Goal: Task Accomplishment & Management: Manage account settings

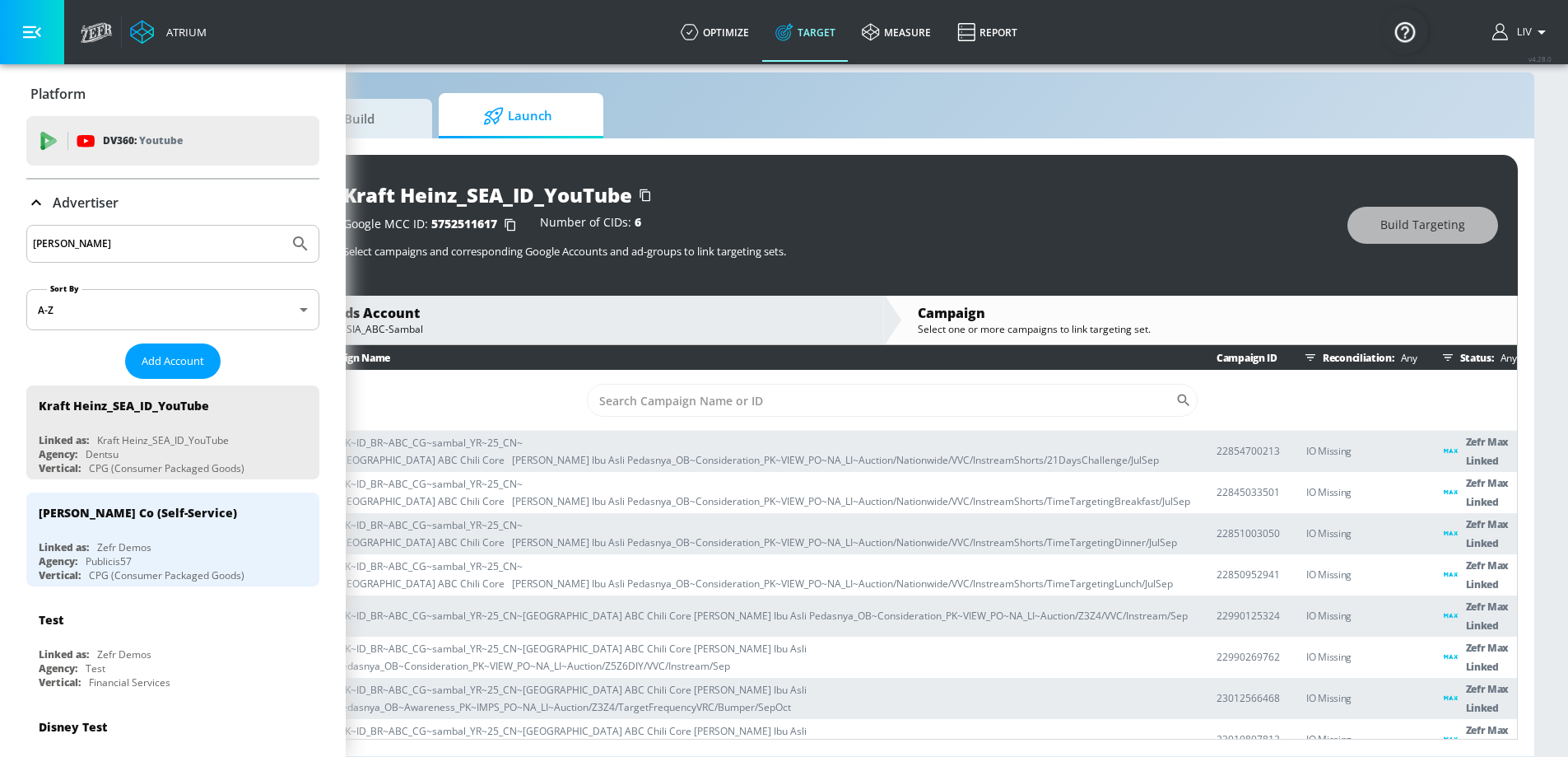
scroll to position [9, 0]
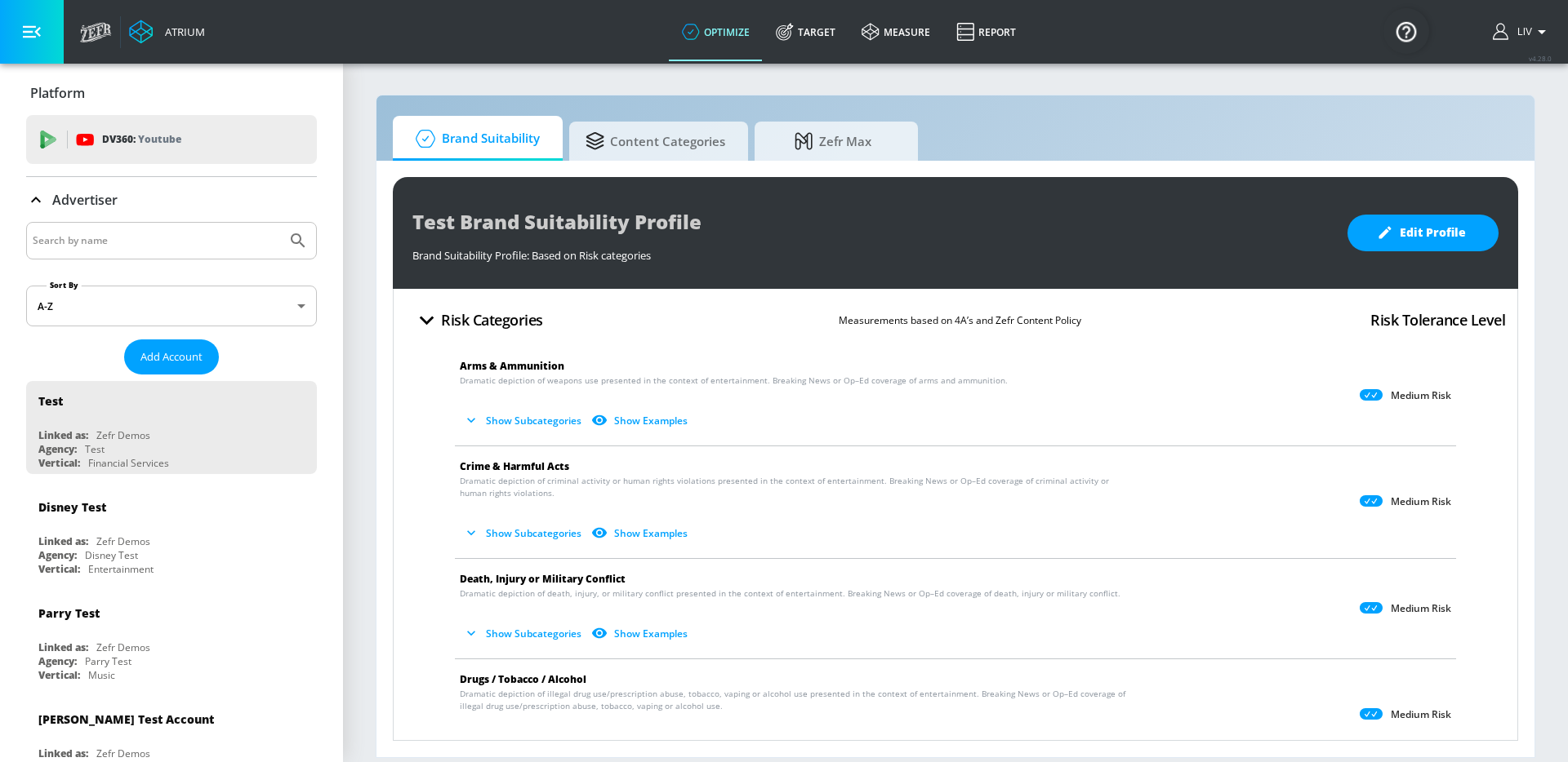
click at [206, 253] on div at bounding box center [172, 240] width 291 height 37
click at [207, 247] on input "Search by name" at bounding box center [157, 240] width 248 height 21
type input "m"
type input "jp"
click at [280, 223] on button "Submit Search" at bounding box center [298, 240] width 36 height 36
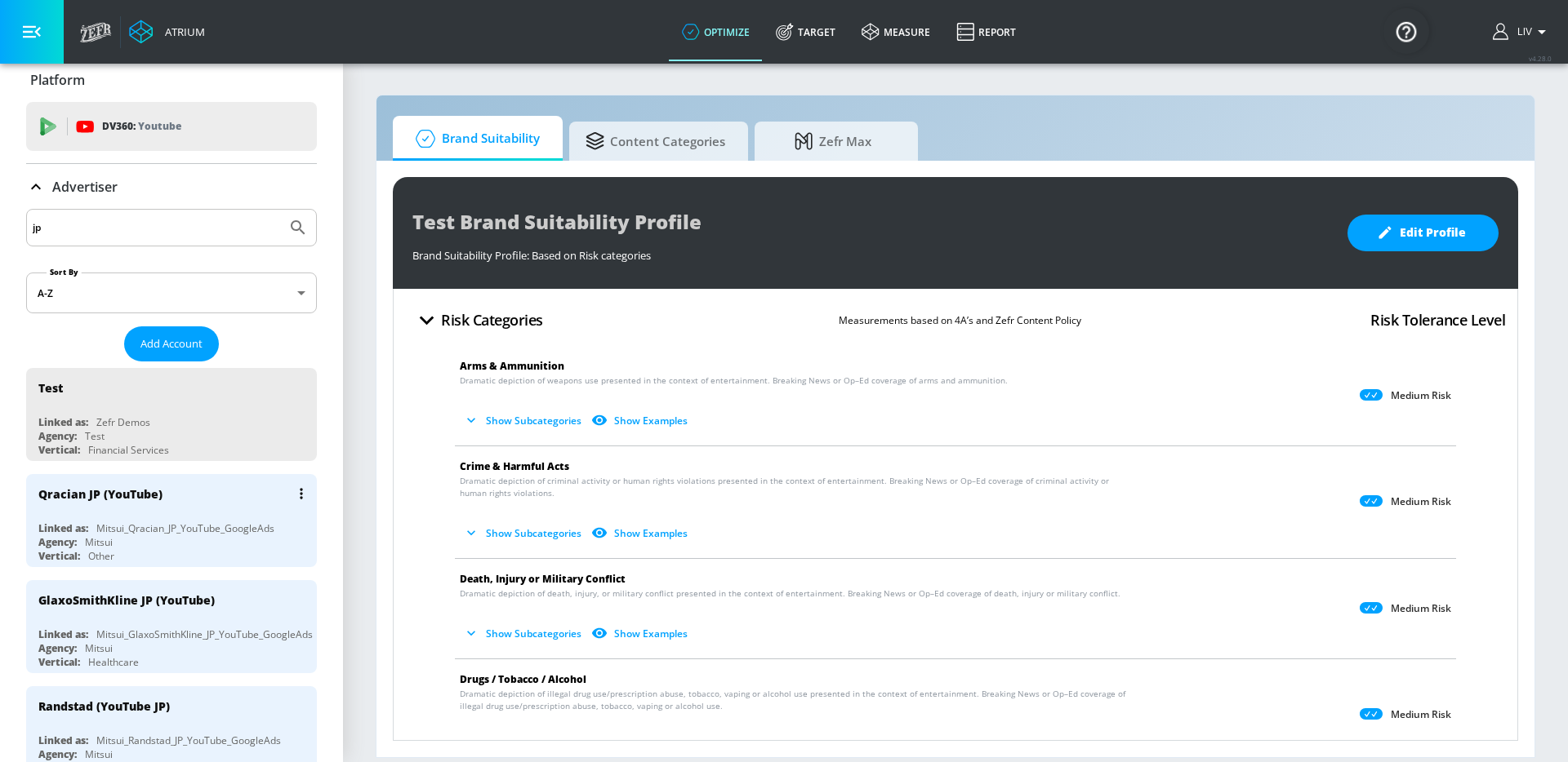
scroll to position [28, 0]
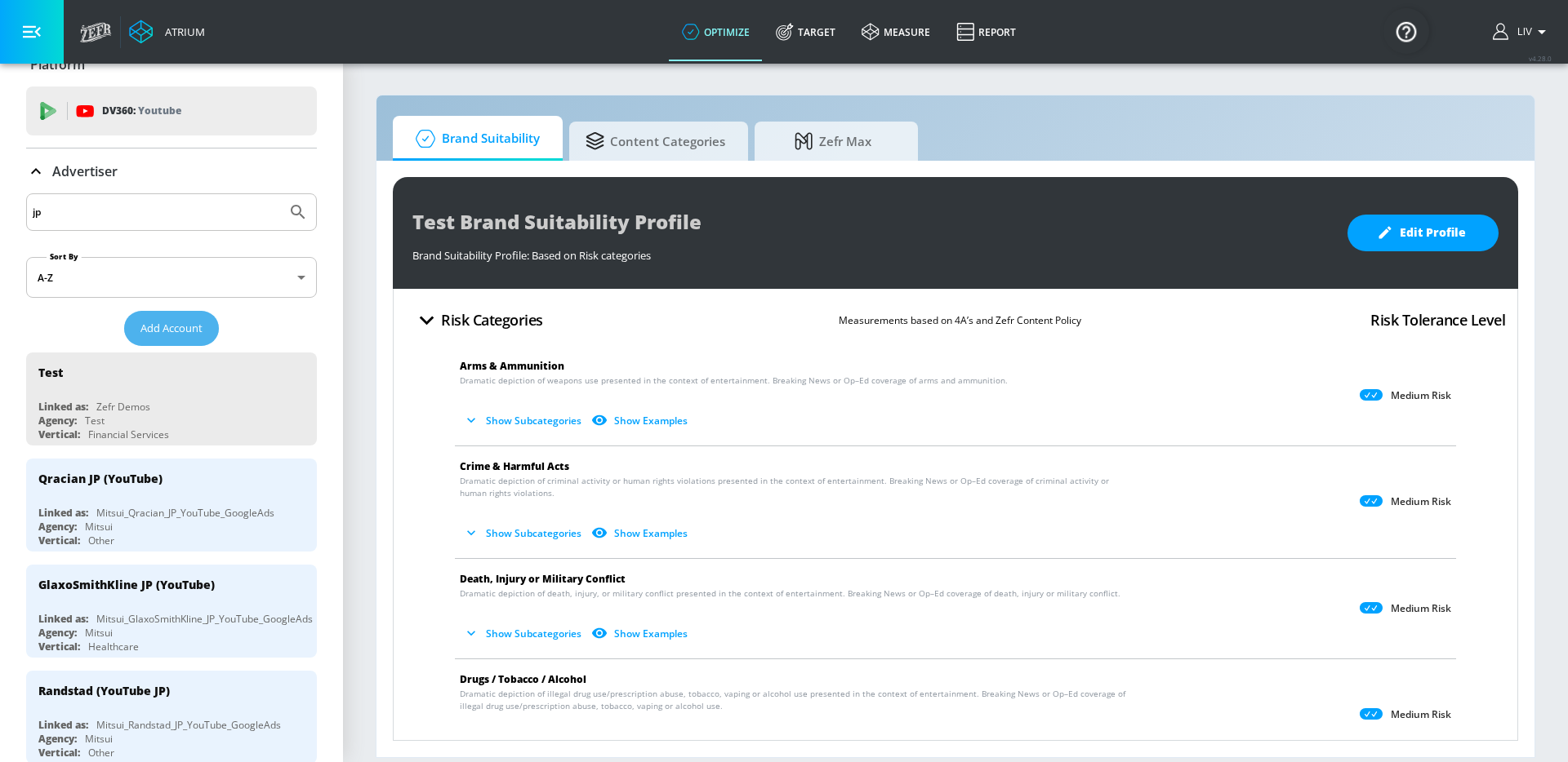
click at [206, 325] on button "Add Account" at bounding box center [171, 329] width 95 height 35
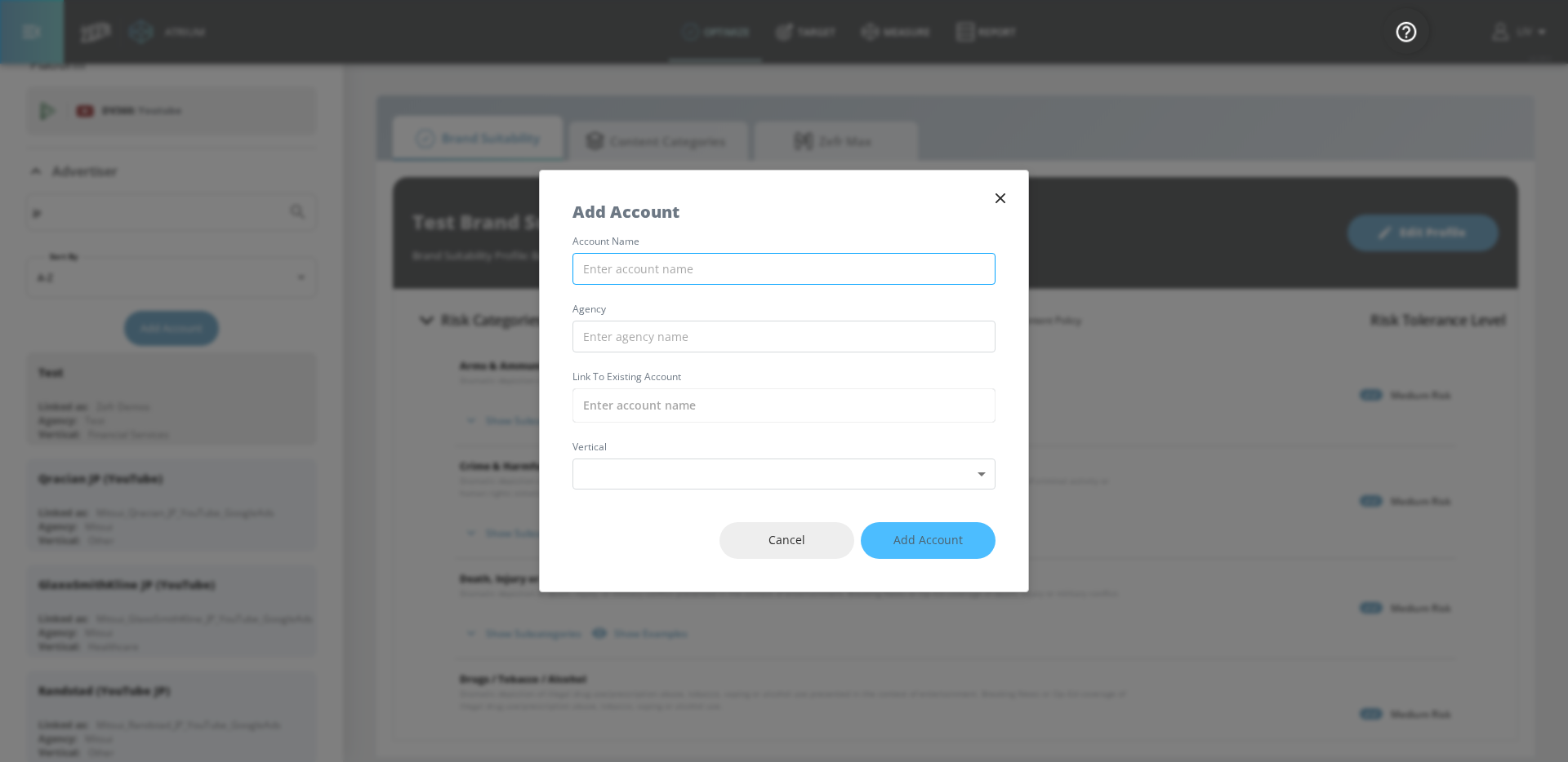
click at [716, 269] on input "text" at bounding box center [784, 269] width 423 height 32
paste input "Japan Federation of Construction Contractors"
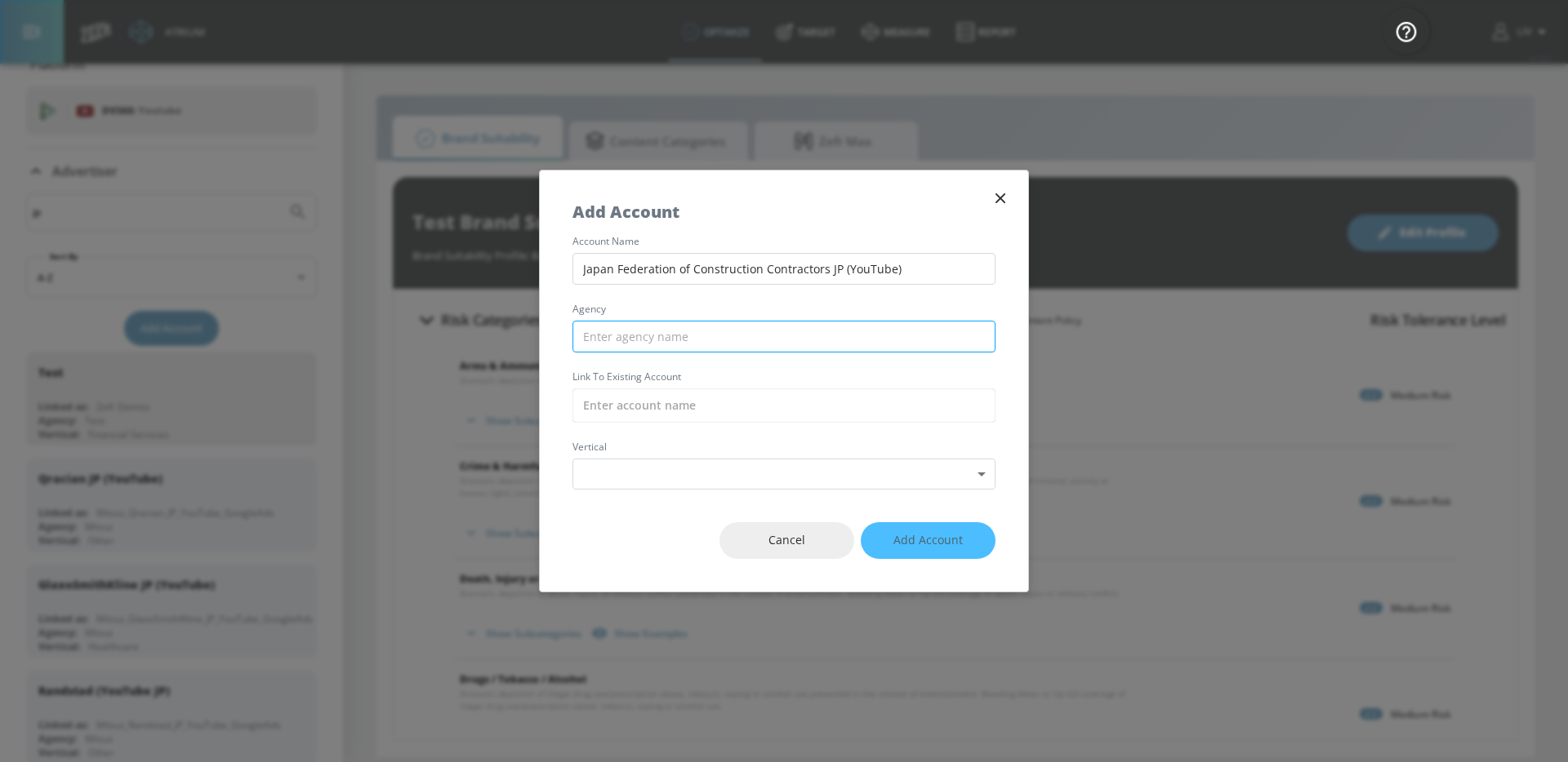
type input "Japan Federation of Construction Contractors JP (YouTube)"
click at [679, 325] on input "text" at bounding box center [784, 337] width 423 height 32
type input "Mitsui"
click at [681, 400] on input "text" at bounding box center [784, 406] width 423 height 34
paste input "Japan Federation of Construction Contractors"
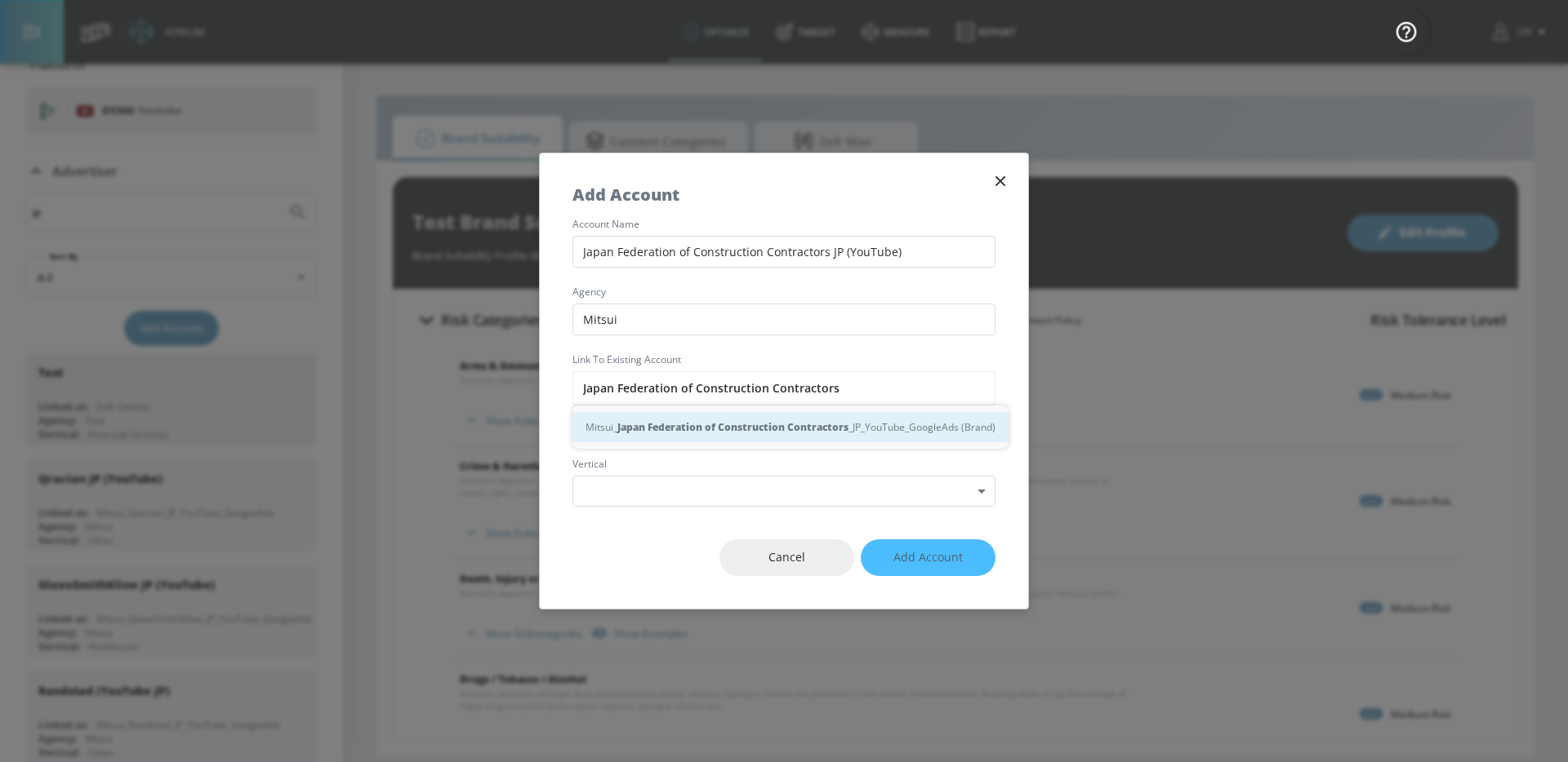
click at [753, 436] on div "Mitsui_ [GEOGRAPHIC_DATA] Federation of Construction Contractors _JP_YouTube_Go…" at bounding box center [790, 427] width 436 height 30
type input "Mitsui_Japan Federation of Construction Contractors_JP_YouTube_GoogleAds (Brand)"
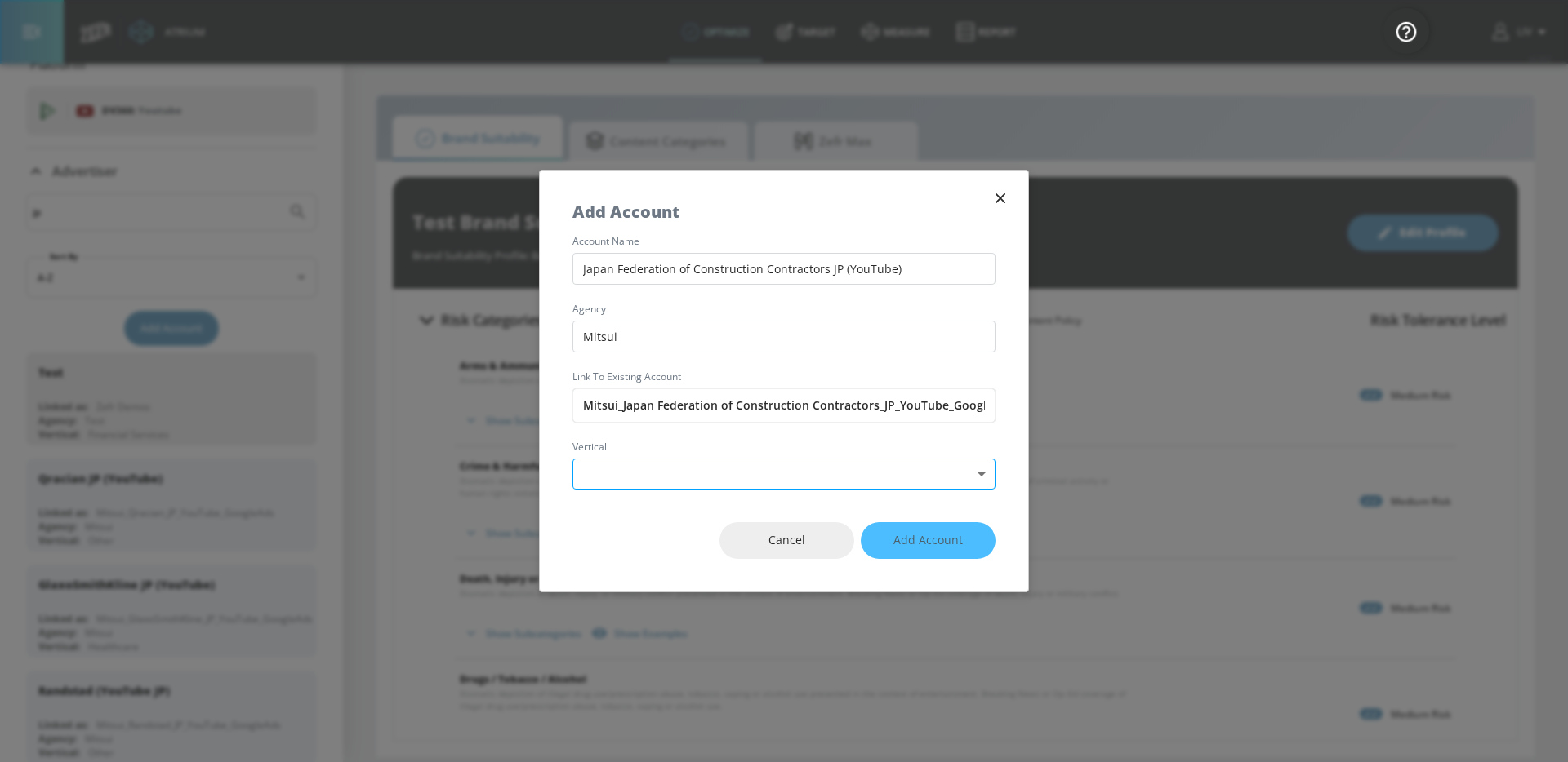
click at [752, 483] on body "Atrium optimize Target measure Report optimize Target measure Report v 4.28.0 L…" at bounding box center [784, 381] width 1568 height 762
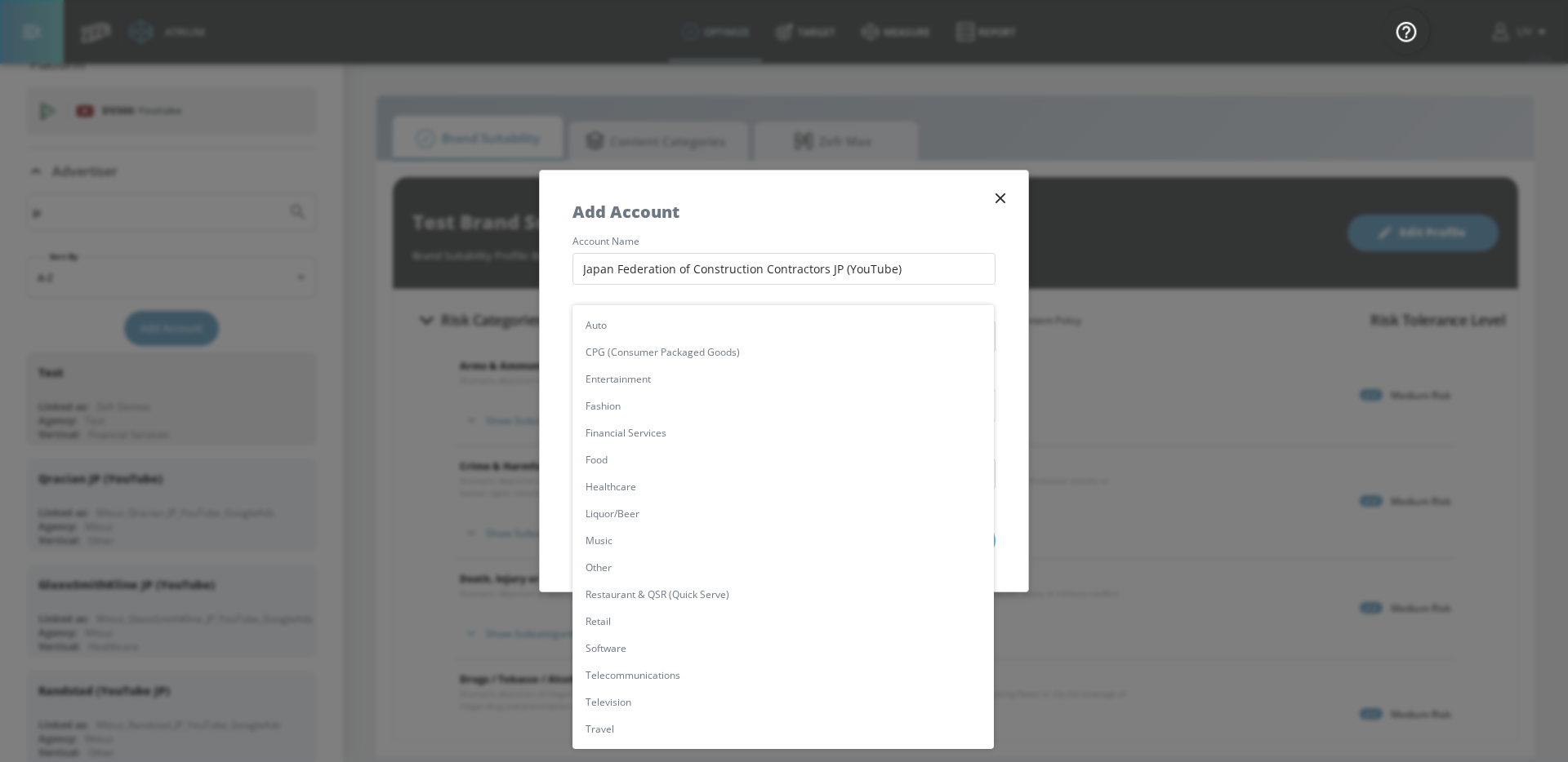
click at [741, 572] on li "Other" at bounding box center [783, 568] width 421 height 27
type input "[object Object]"
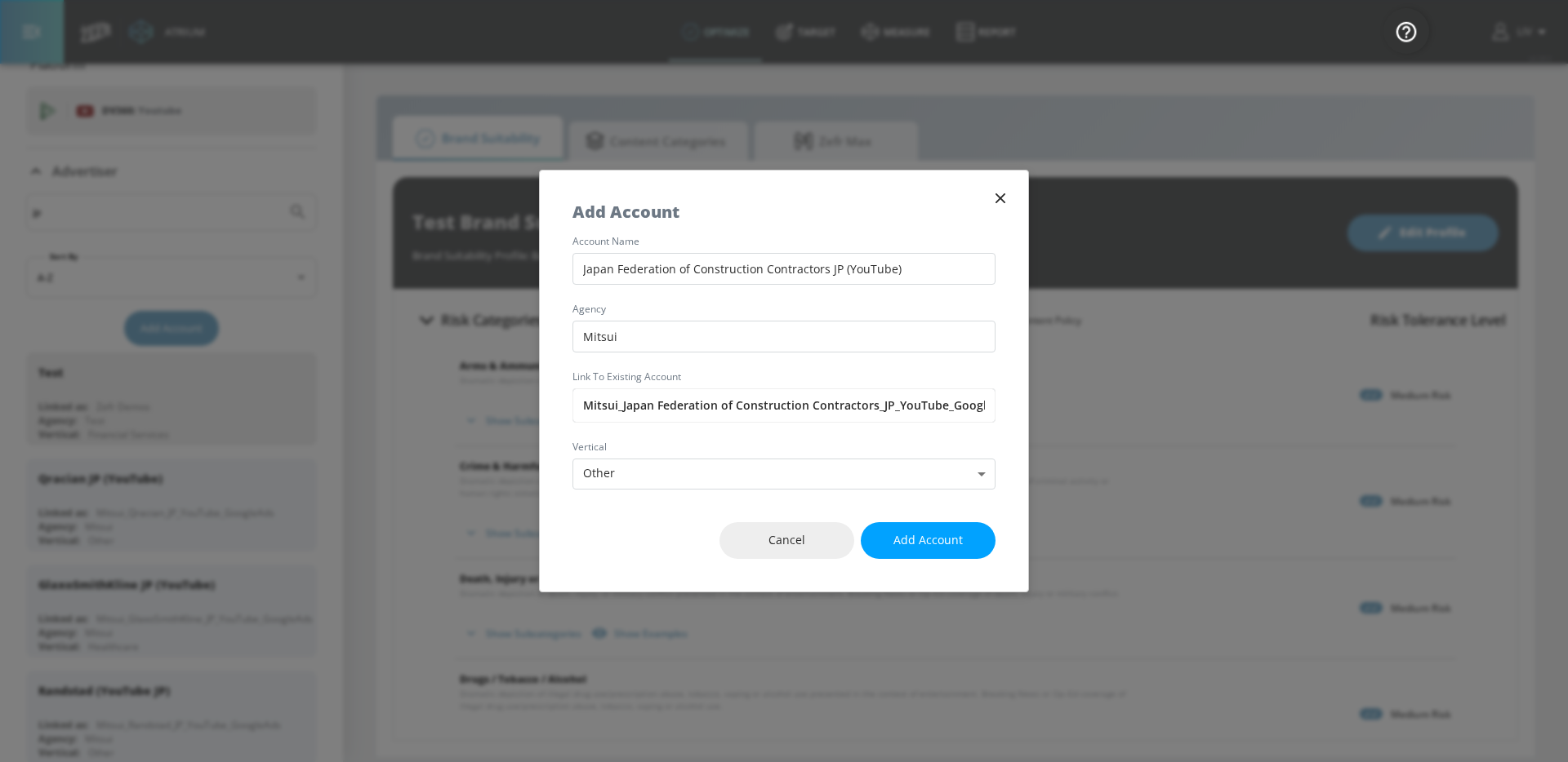
click at [586, 531] on div "Cancel Add Account" at bounding box center [784, 540] width 488 height 102
click at [935, 548] on span "Add Account" at bounding box center [928, 540] width 69 height 20
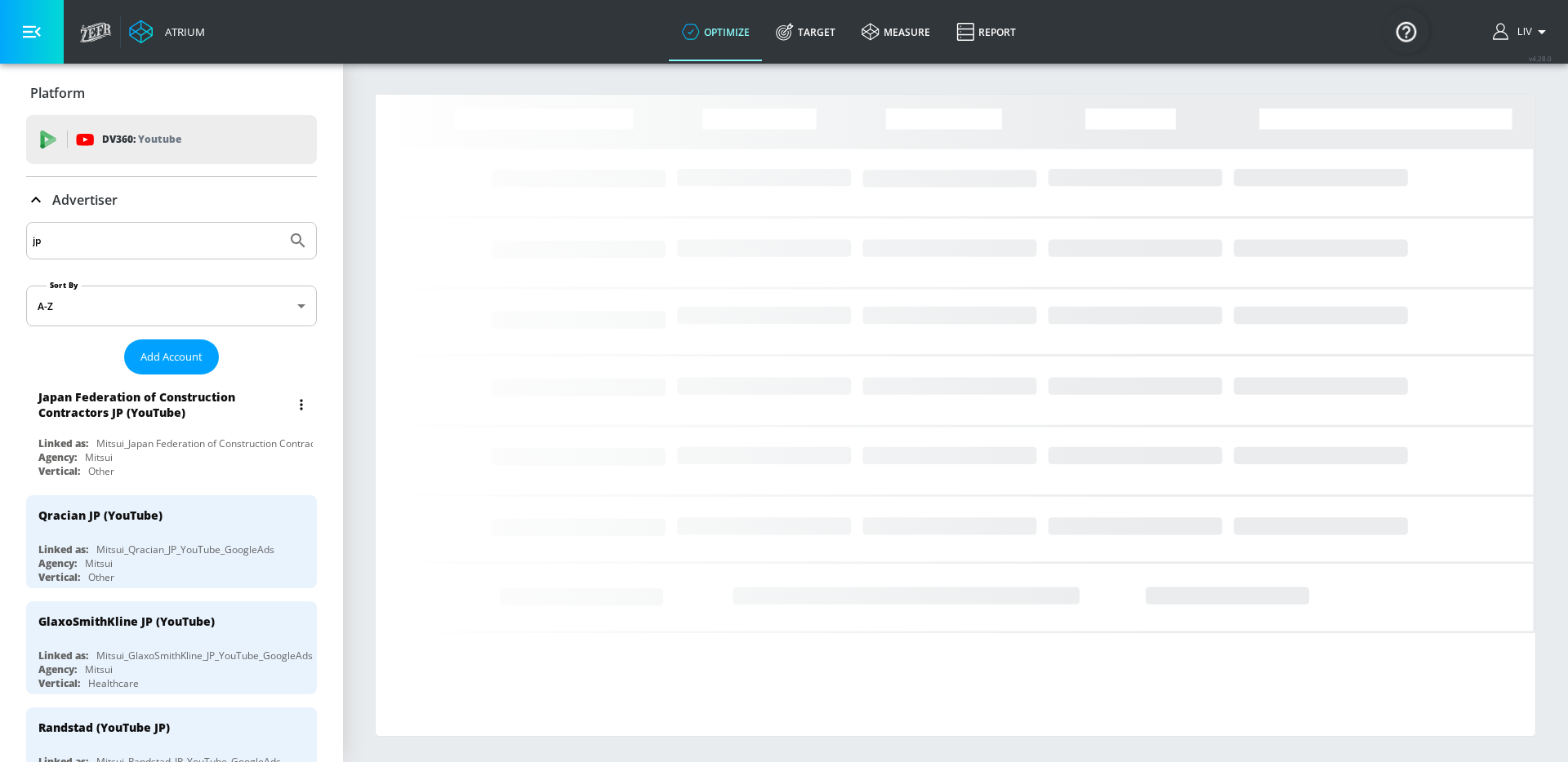
click at [213, 392] on div "Japan Federation of Construction Contractors JP (YouTube)" at bounding box center [164, 404] width 251 height 31
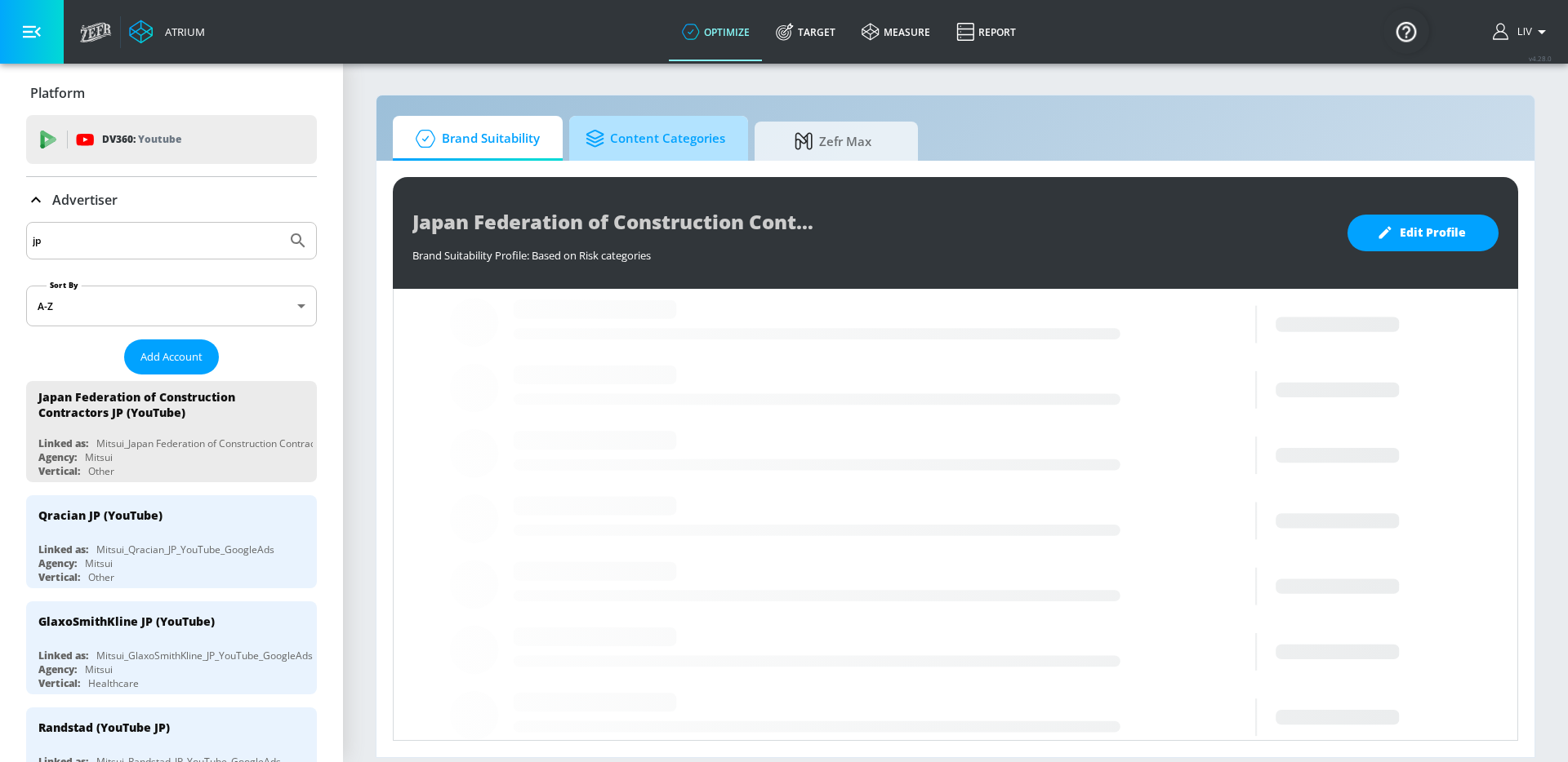
click at [736, 129] on link "Content Categories" at bounding box center [659, 138] width 179 height 45
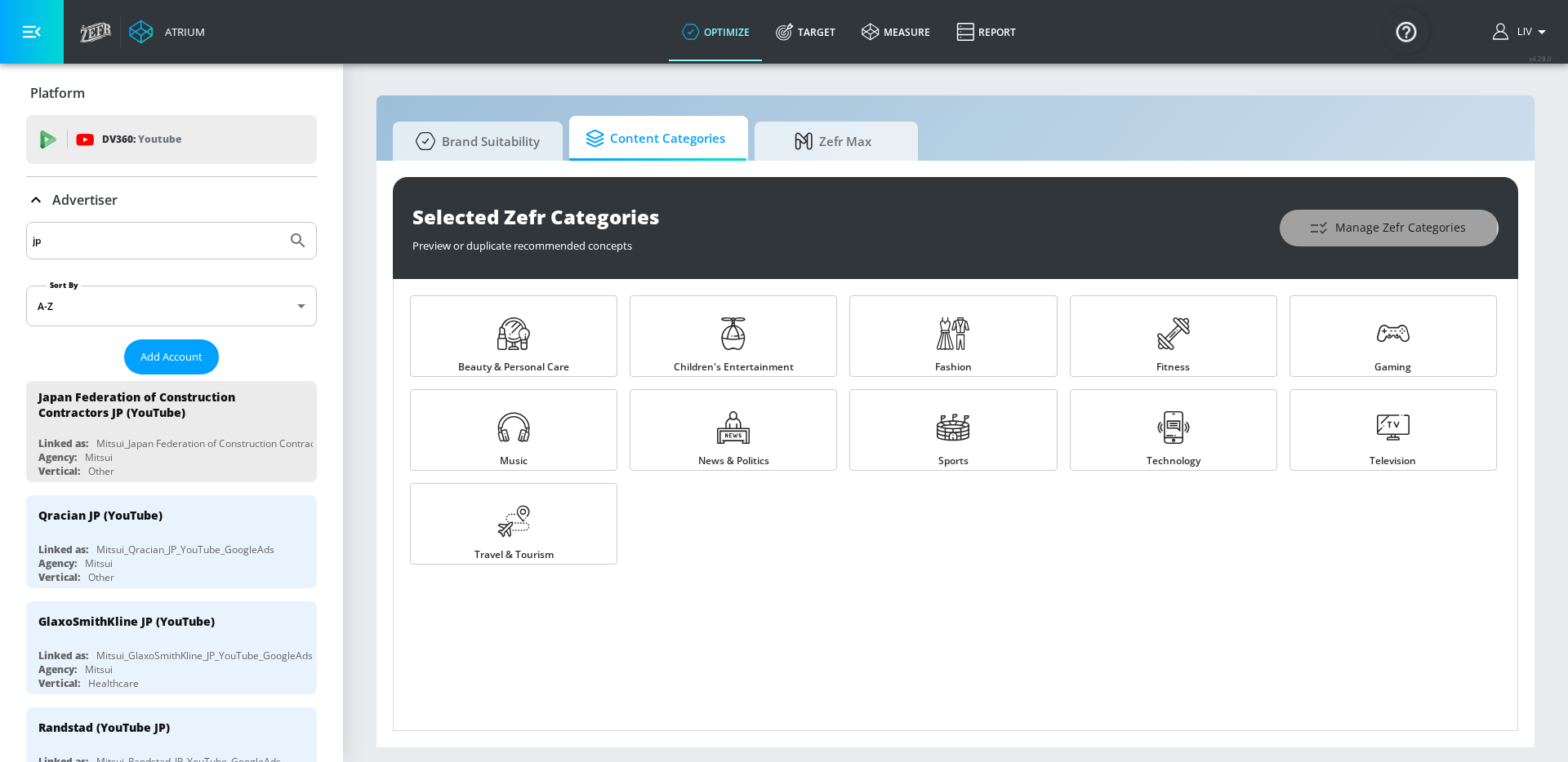
click at [1370, 228] on span "Manage Zefr Categories" at bounding box center [1389, 228] width 154 height 20
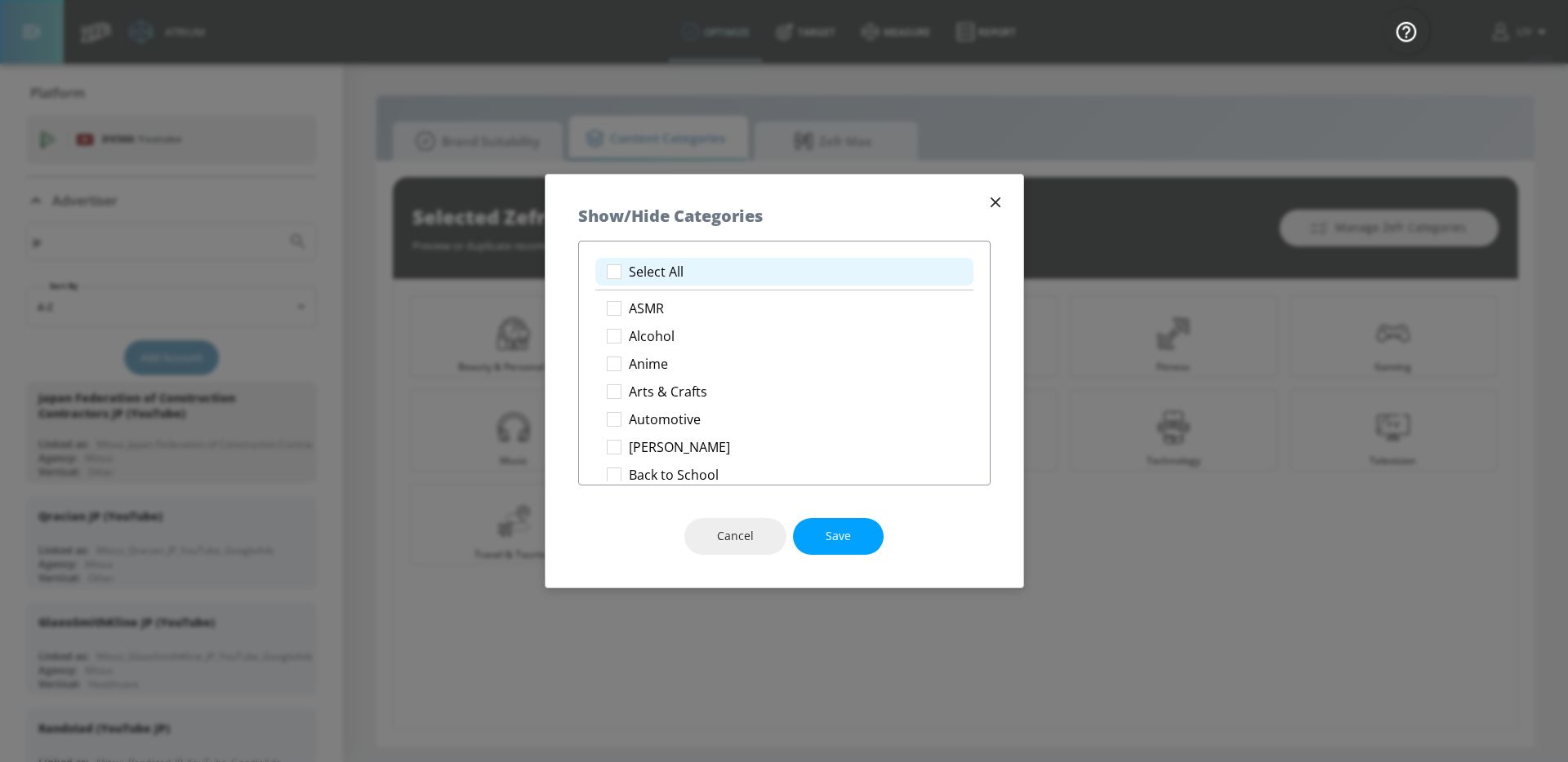
click at [665, 271] on p "Select All" at bounding box center [656, 271] width 55 height 17
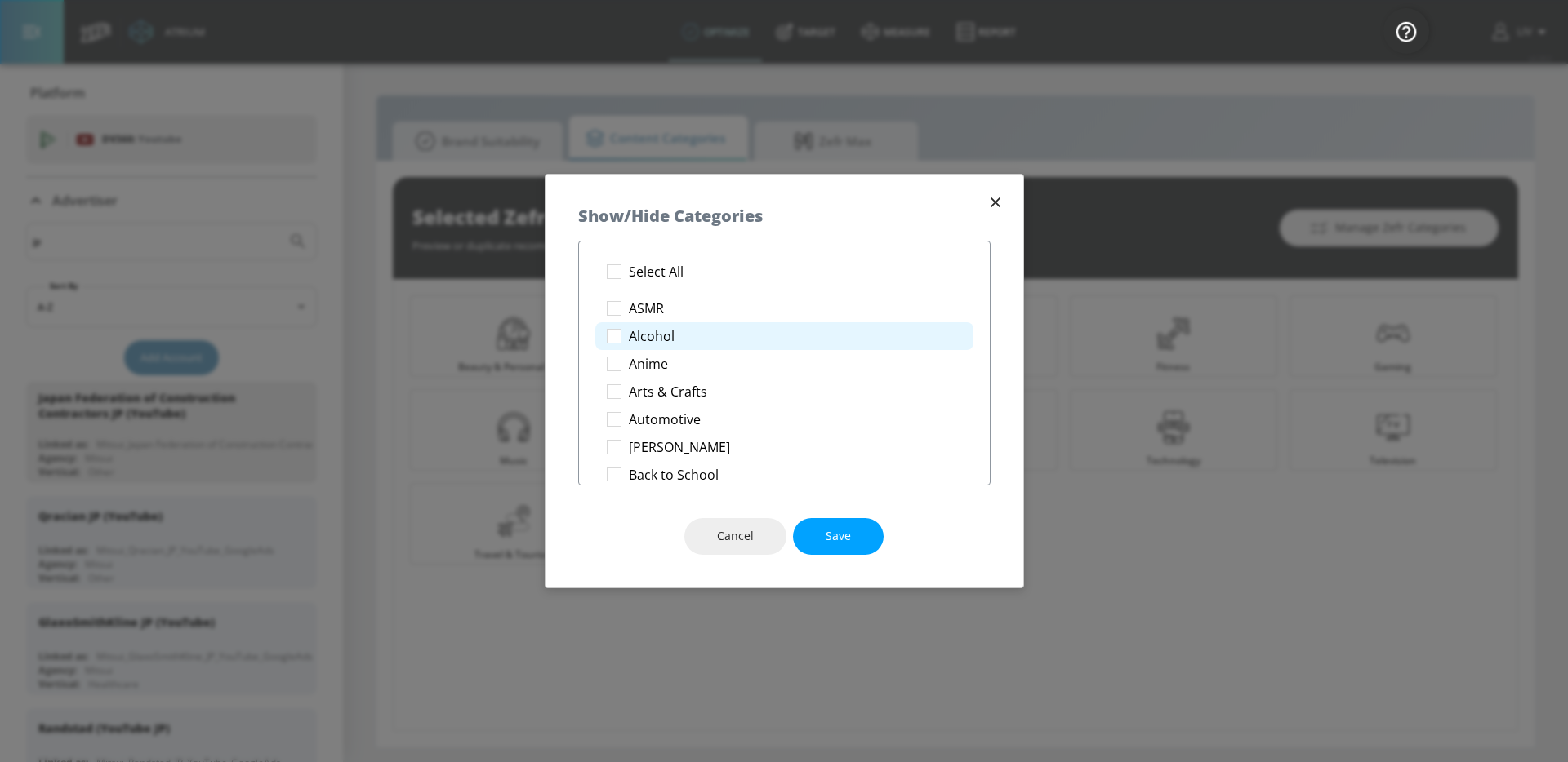
checkbox input "true"
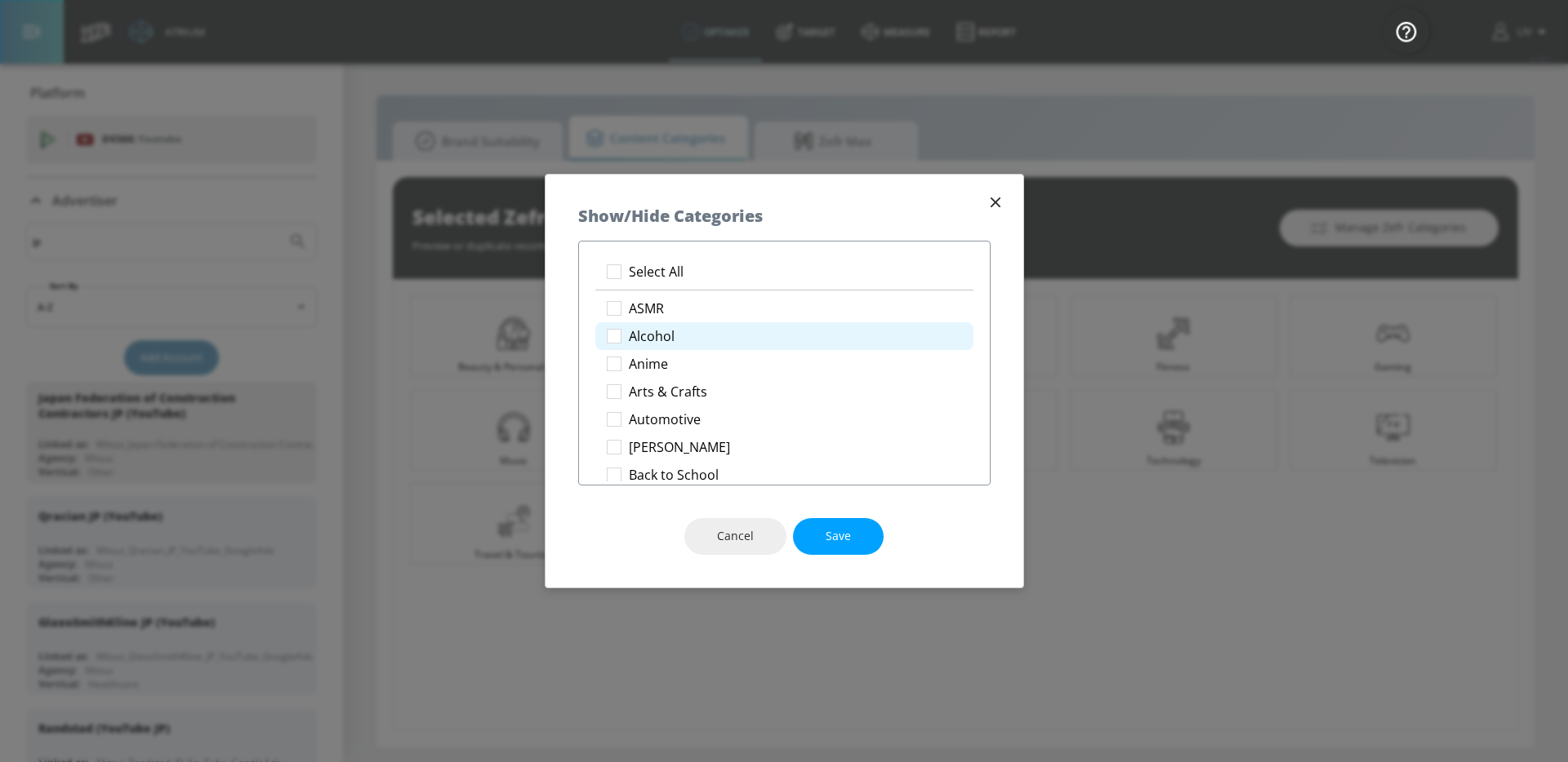
checkbox input "true"
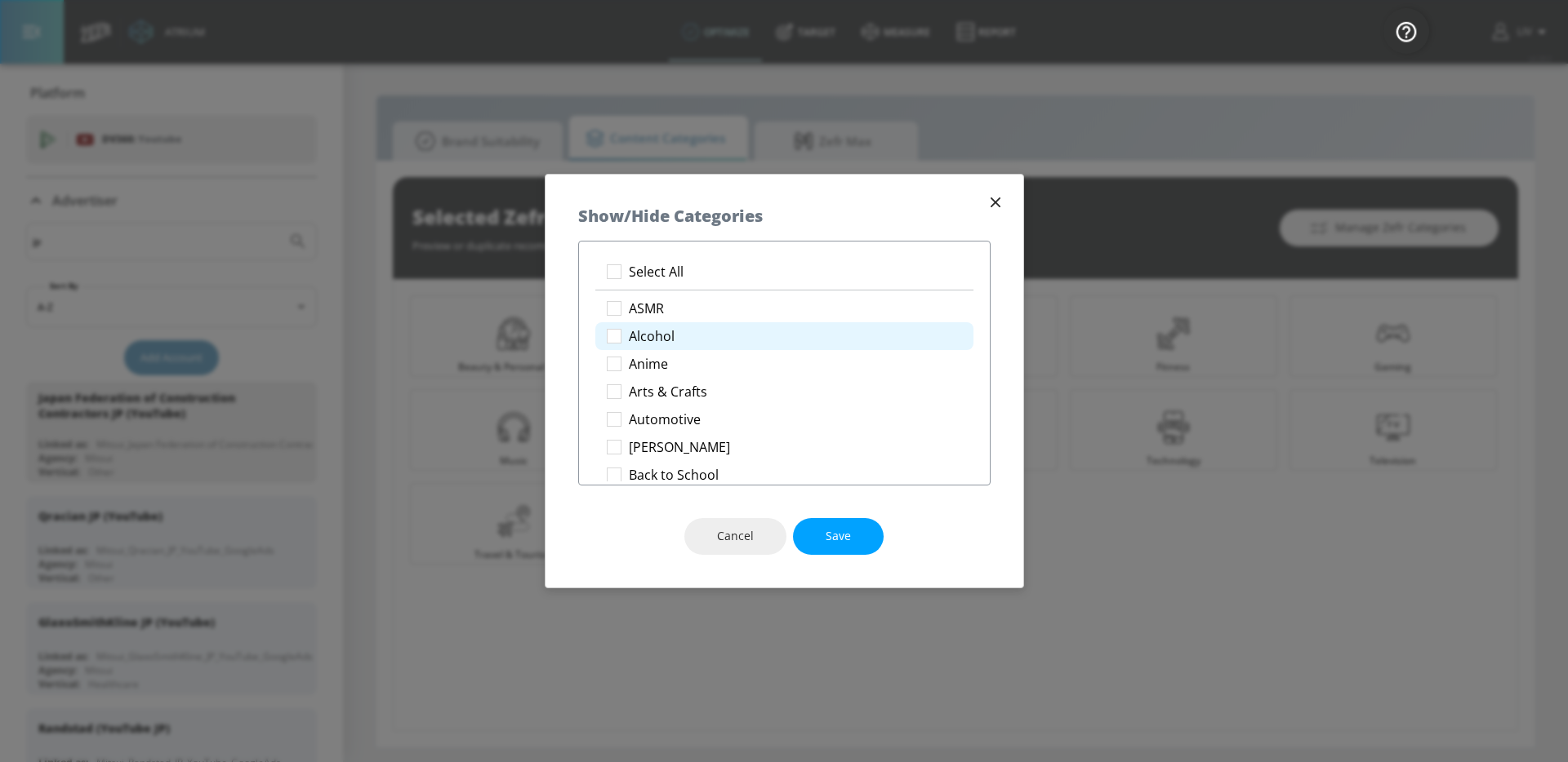
checkbox input "true"
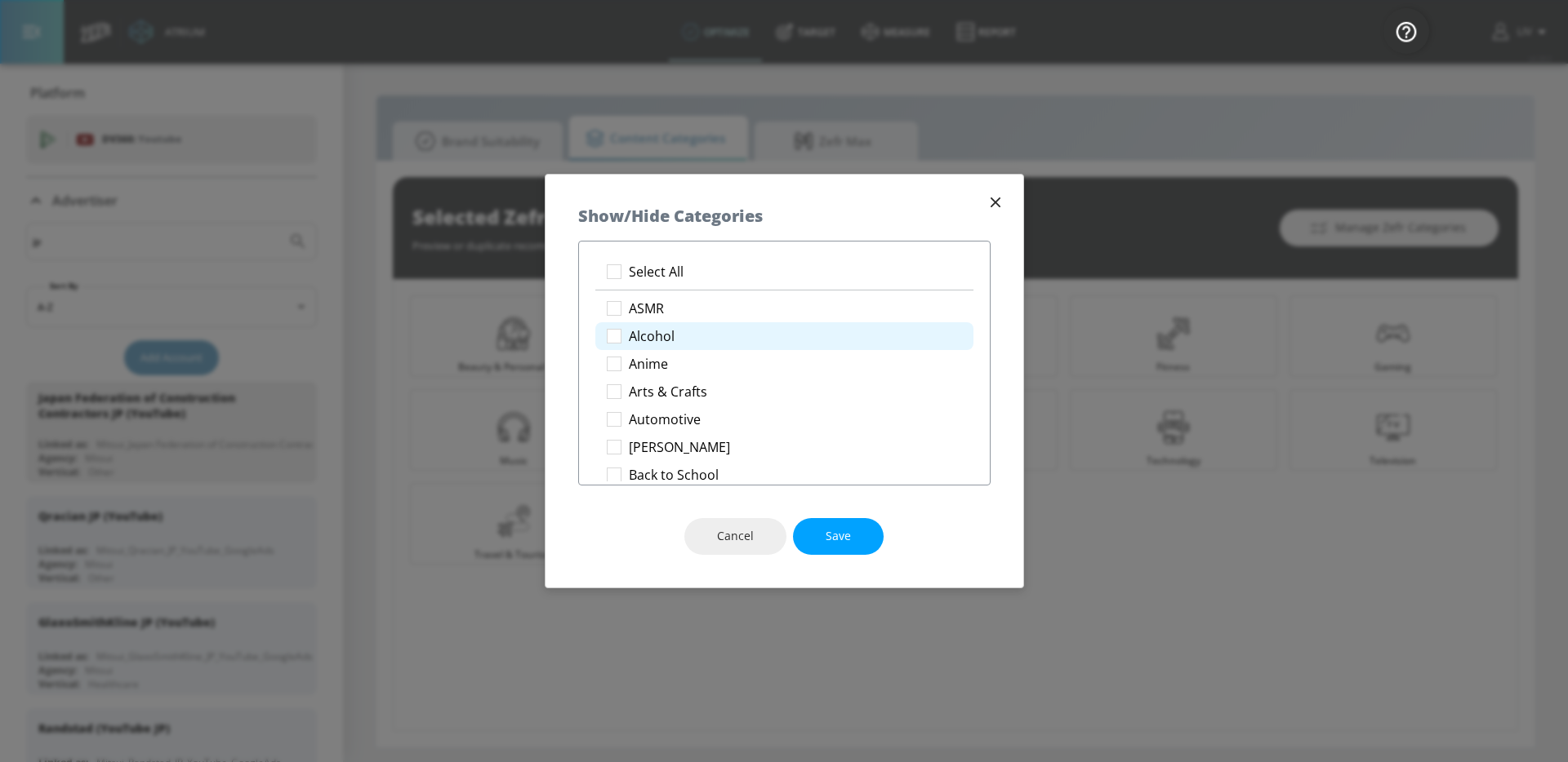
checkbox input "true"
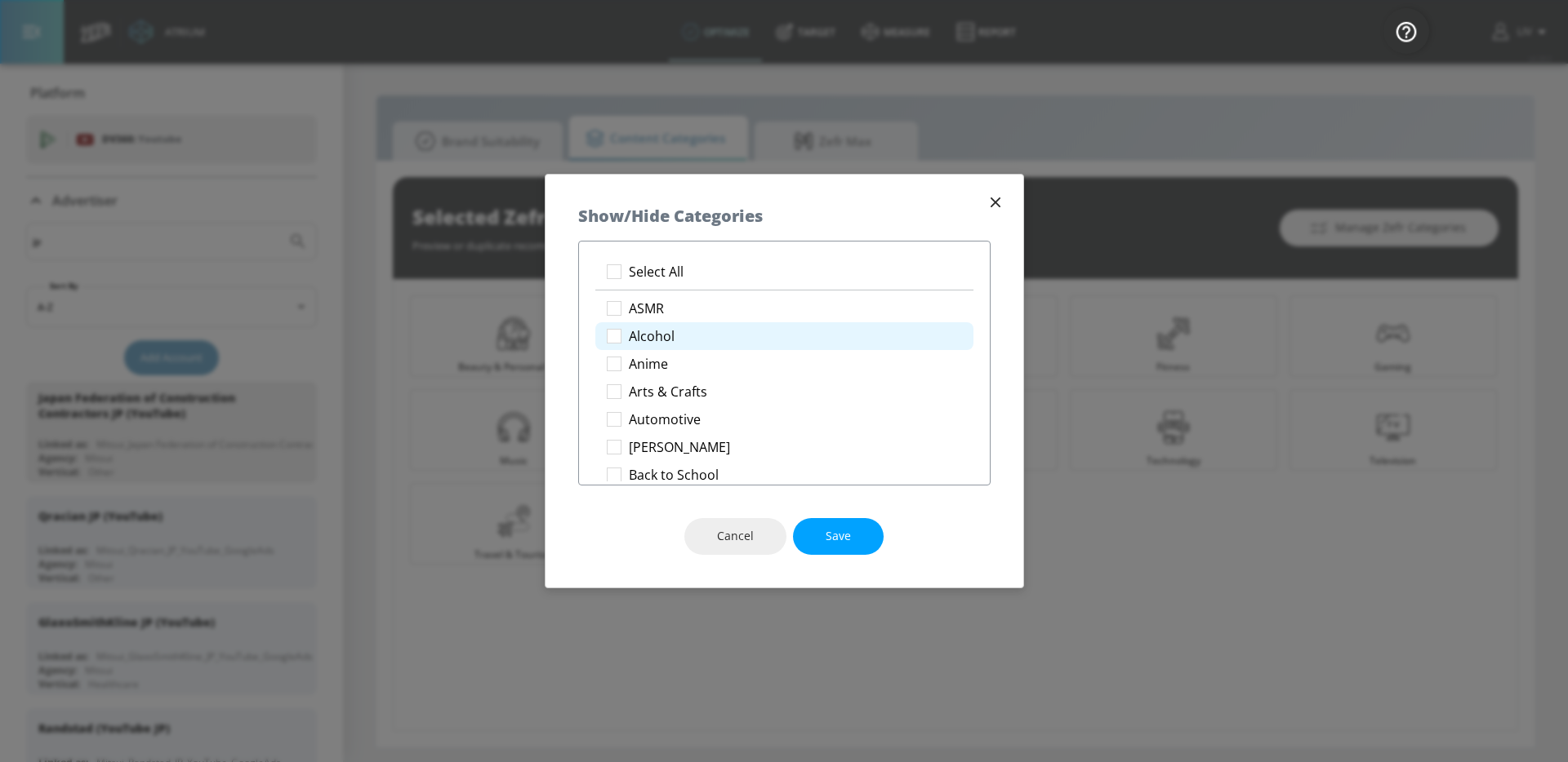
checkbox input "true"
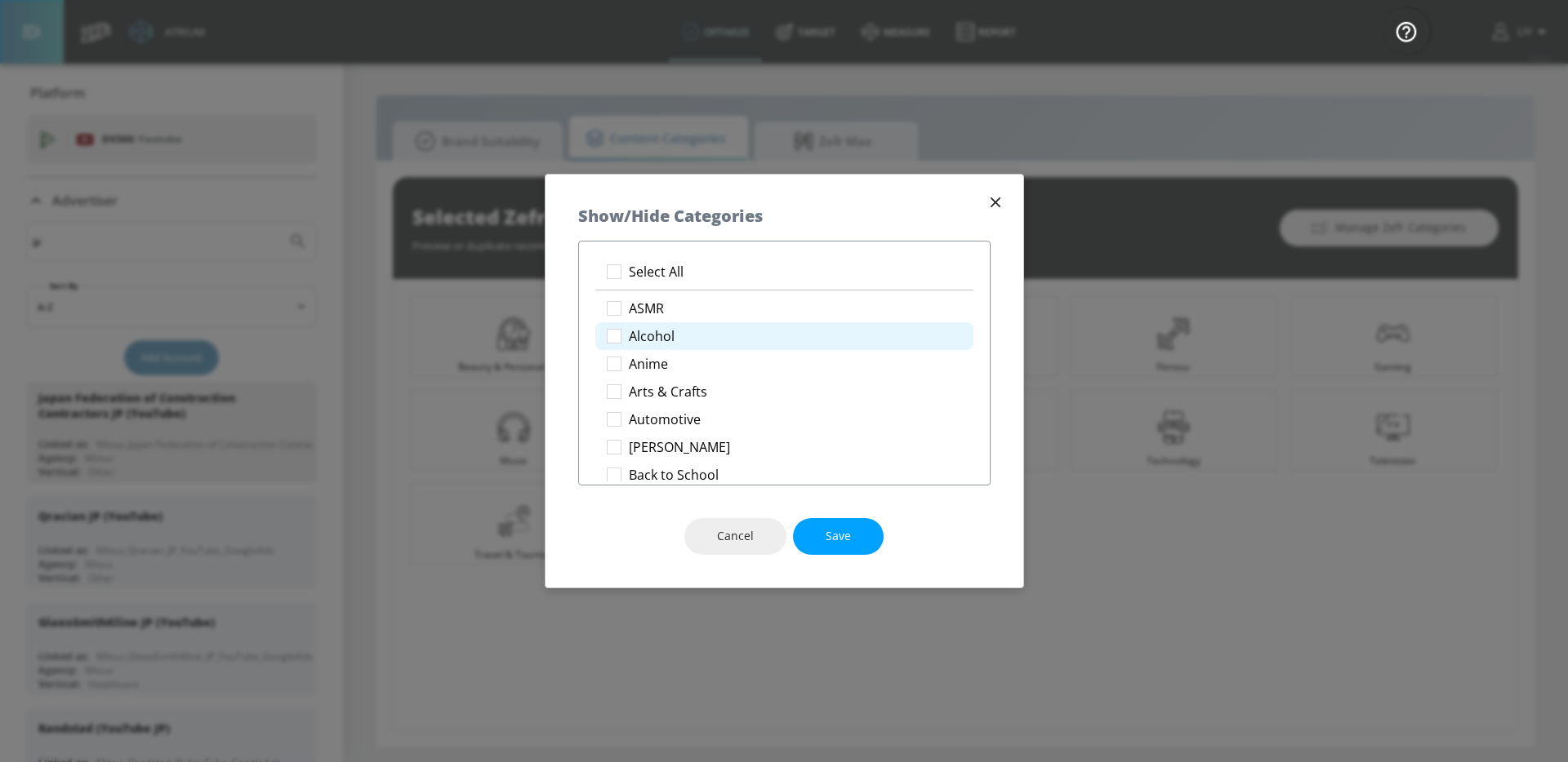
checkbox input "true"
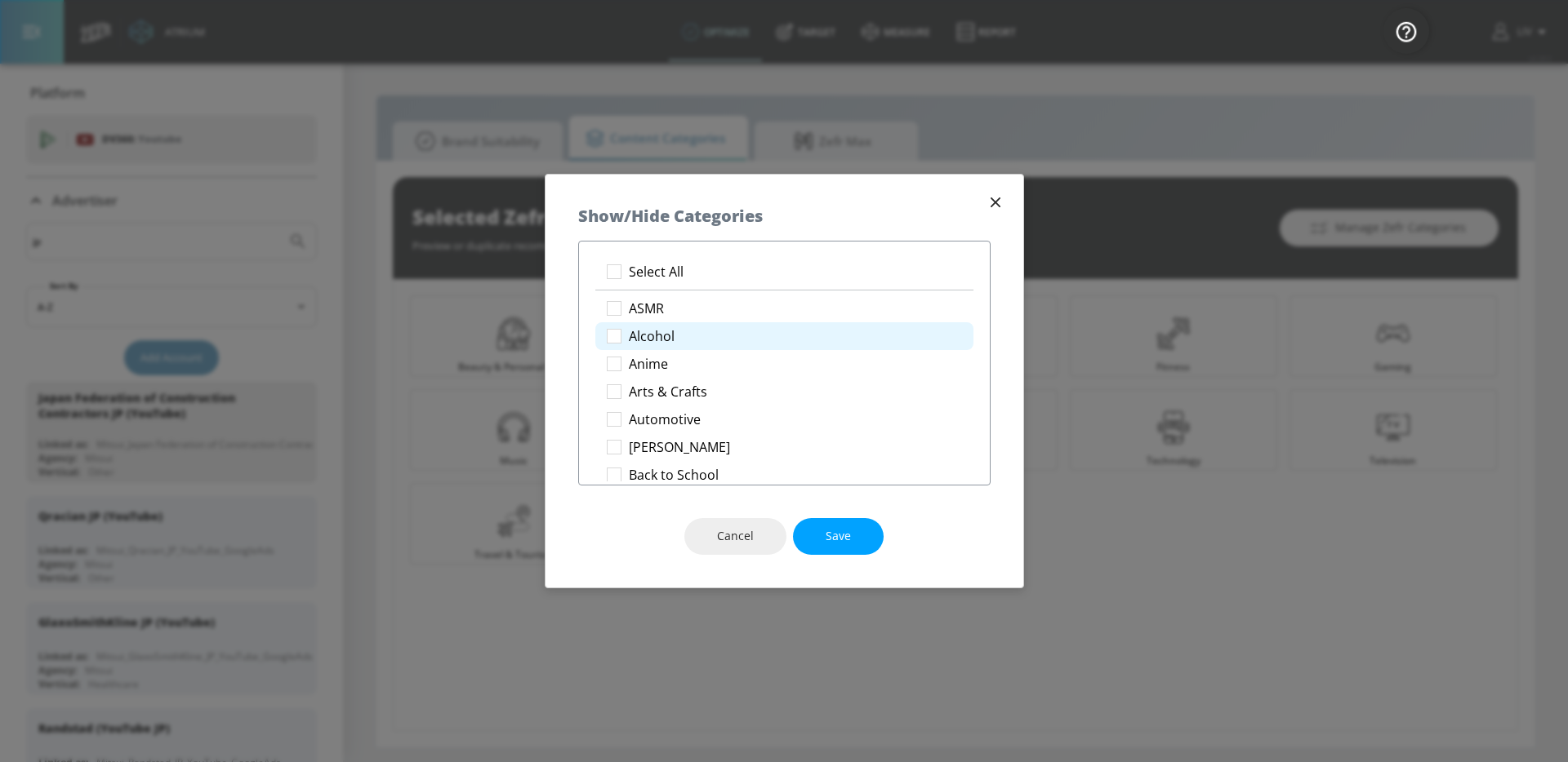
checkbox input "true"
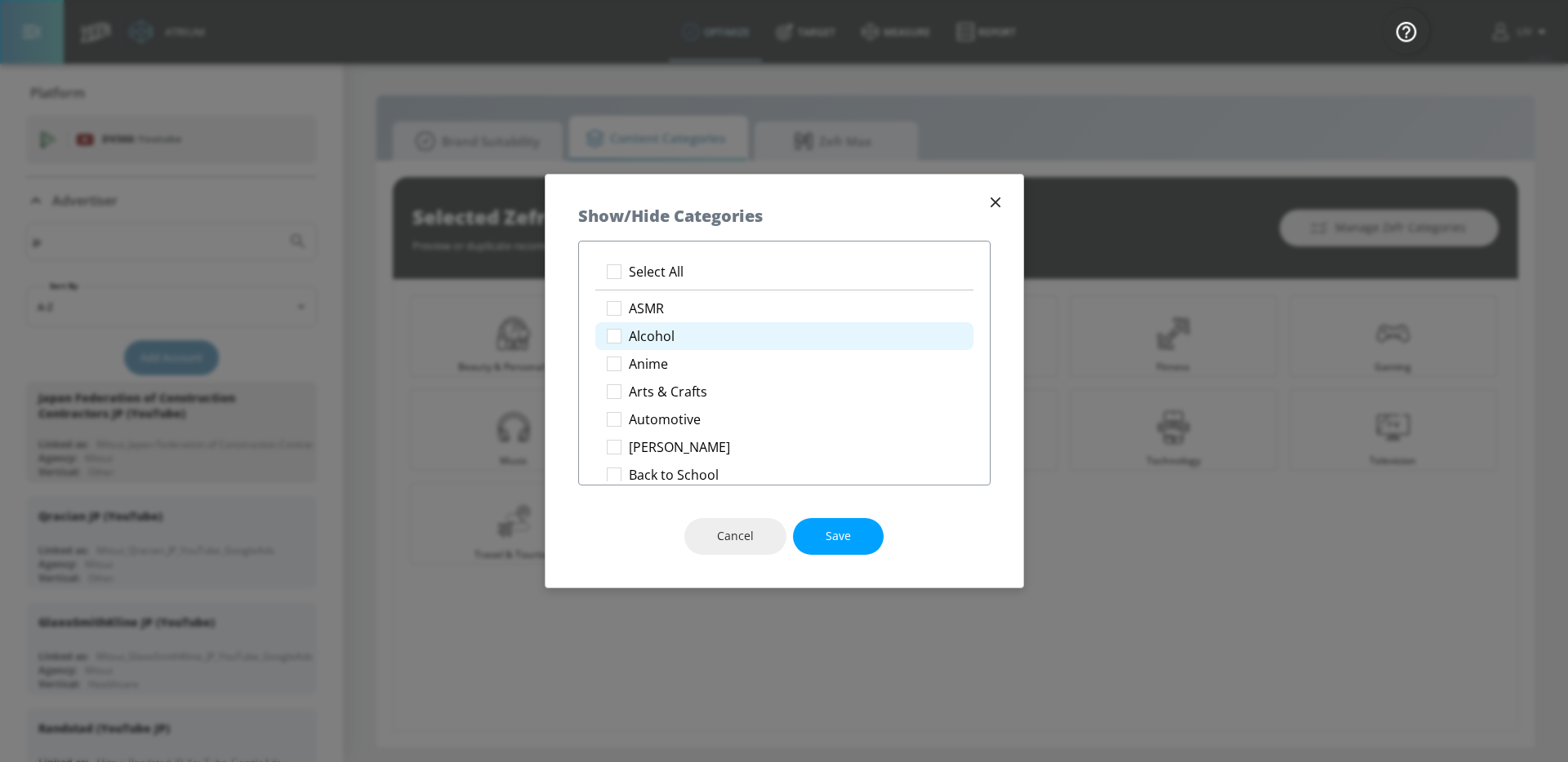
checkbox input "true"
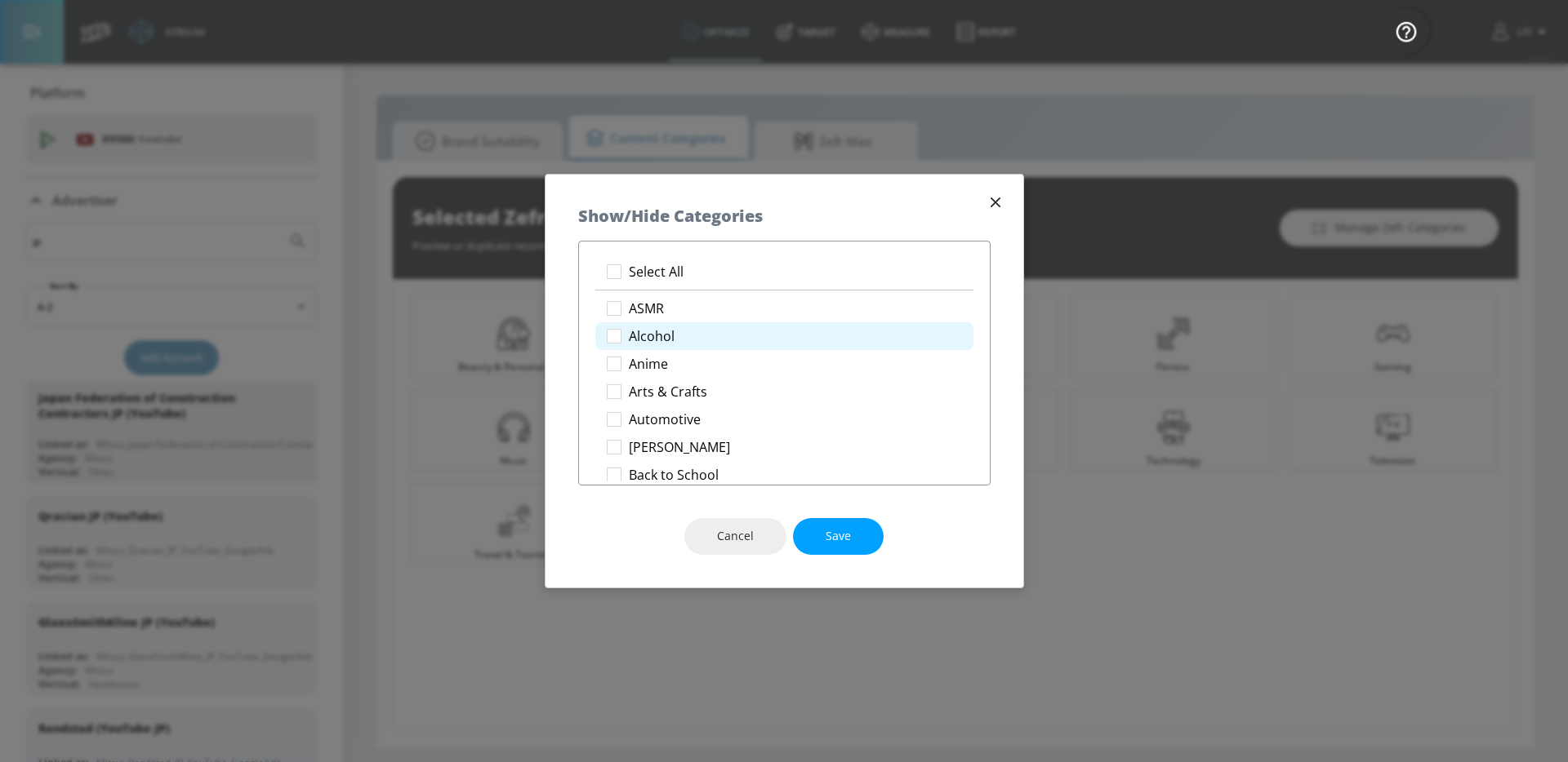
checkbox input "true"
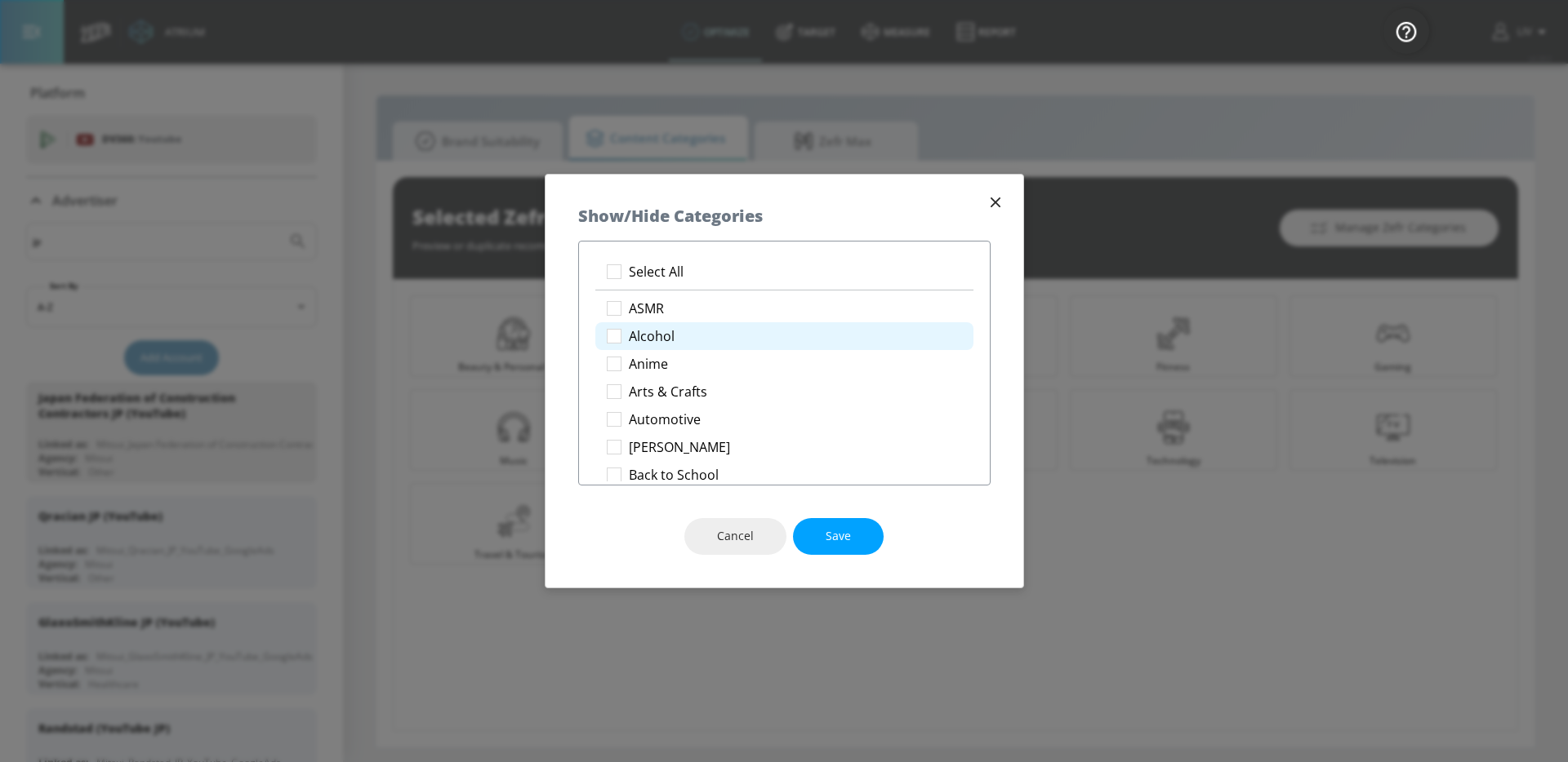
checkbox input "true"
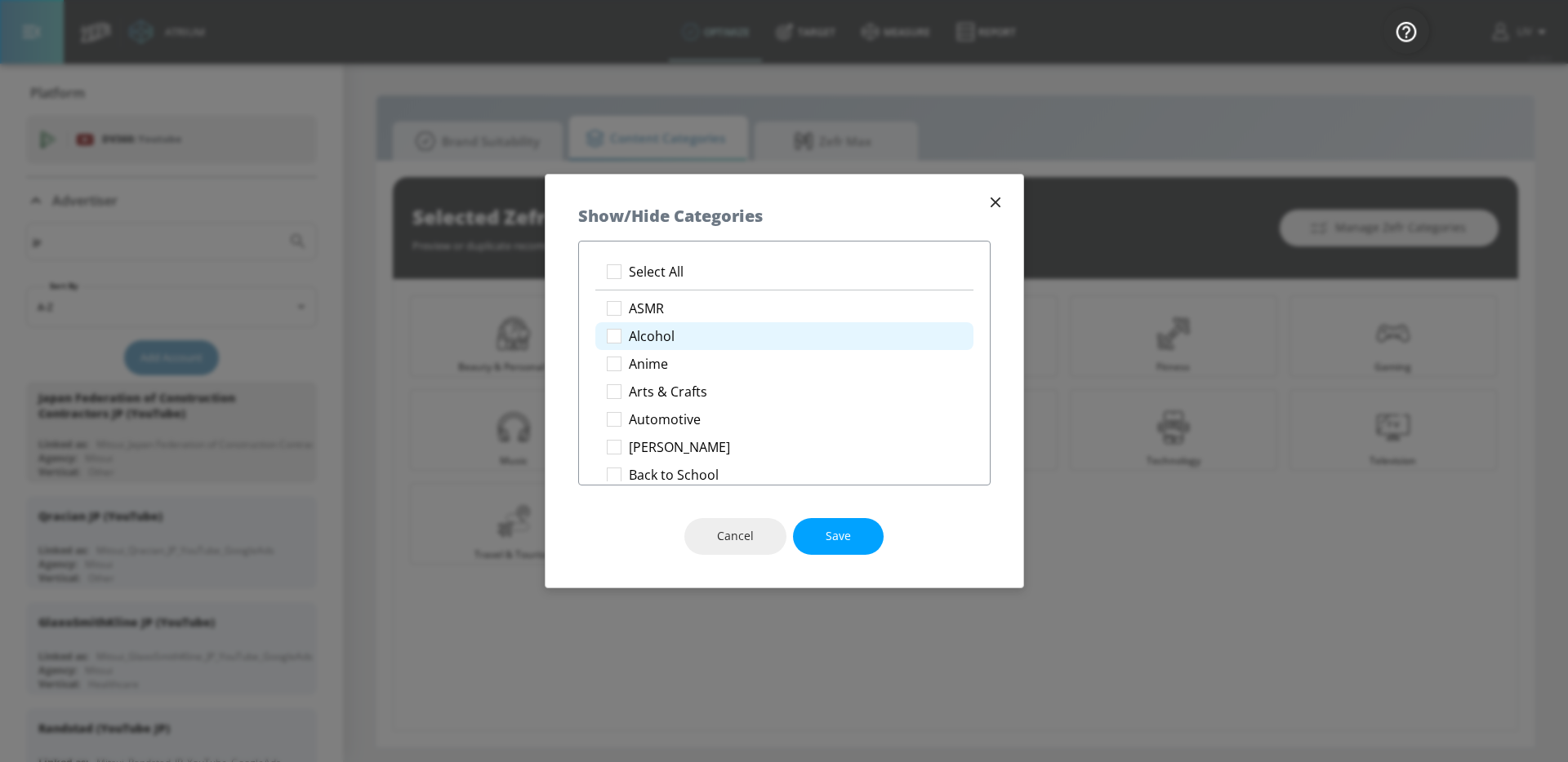
checkbox input "true"
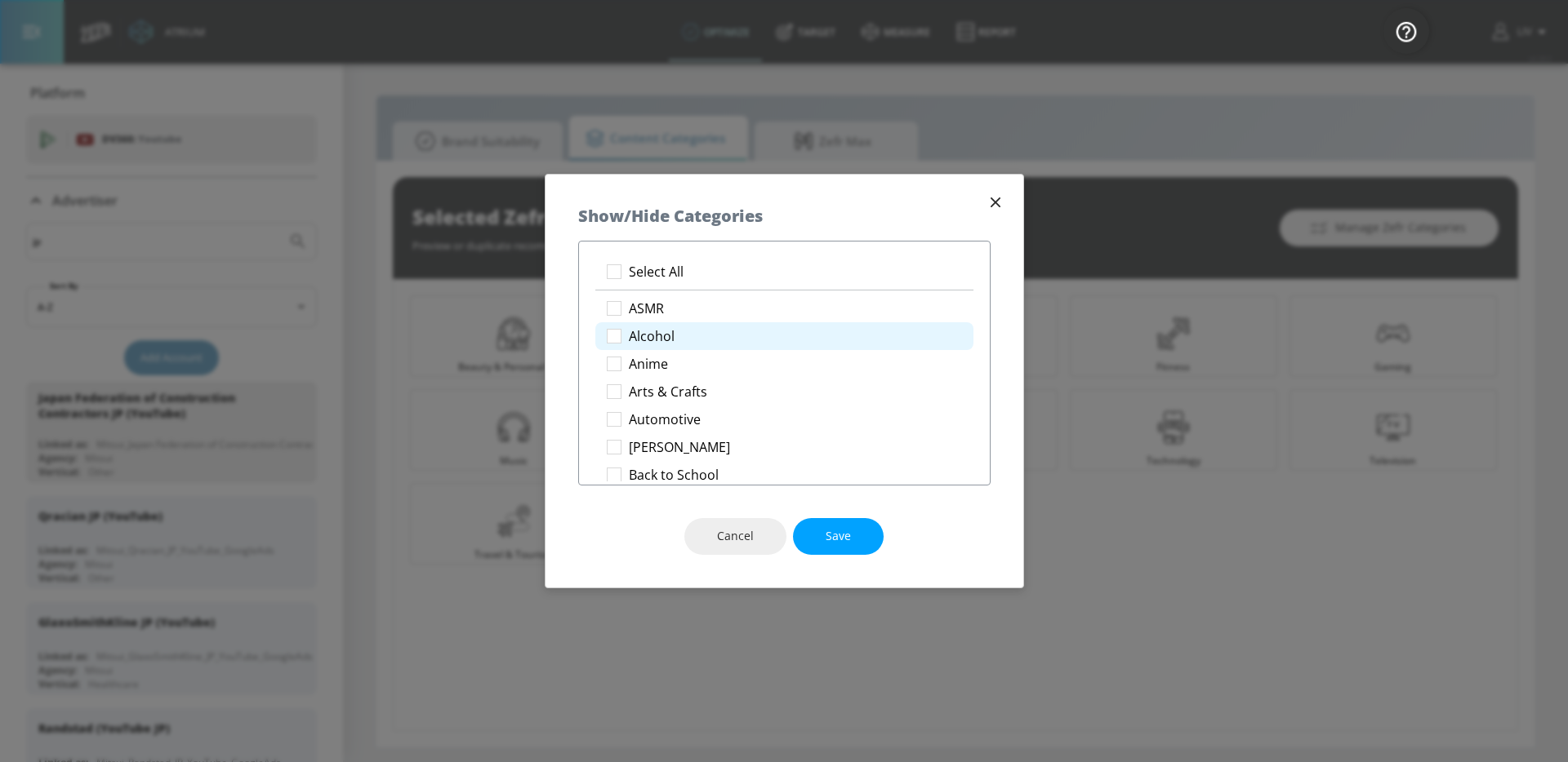
checkbox input "true"
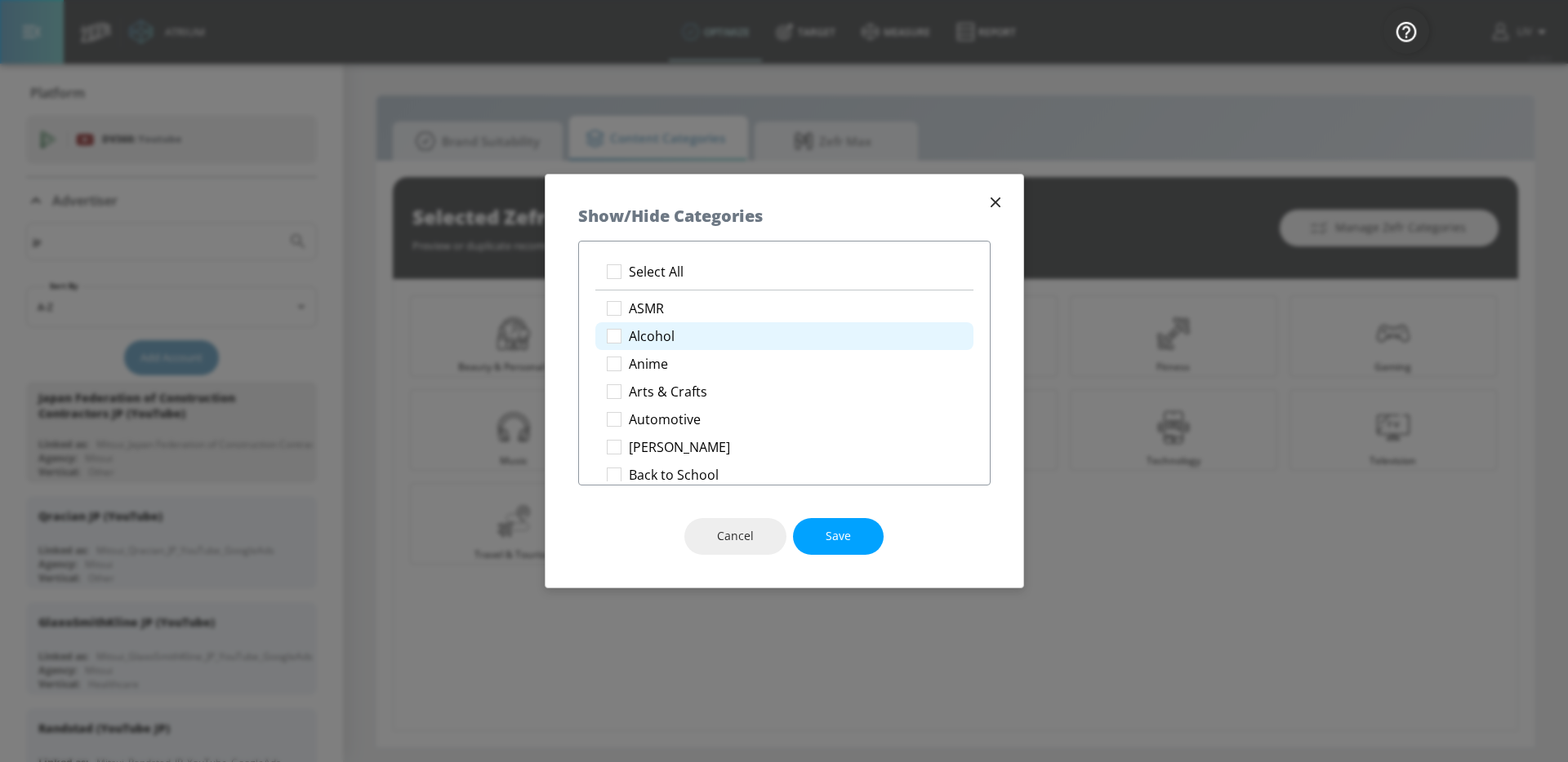
checkbox input "true"
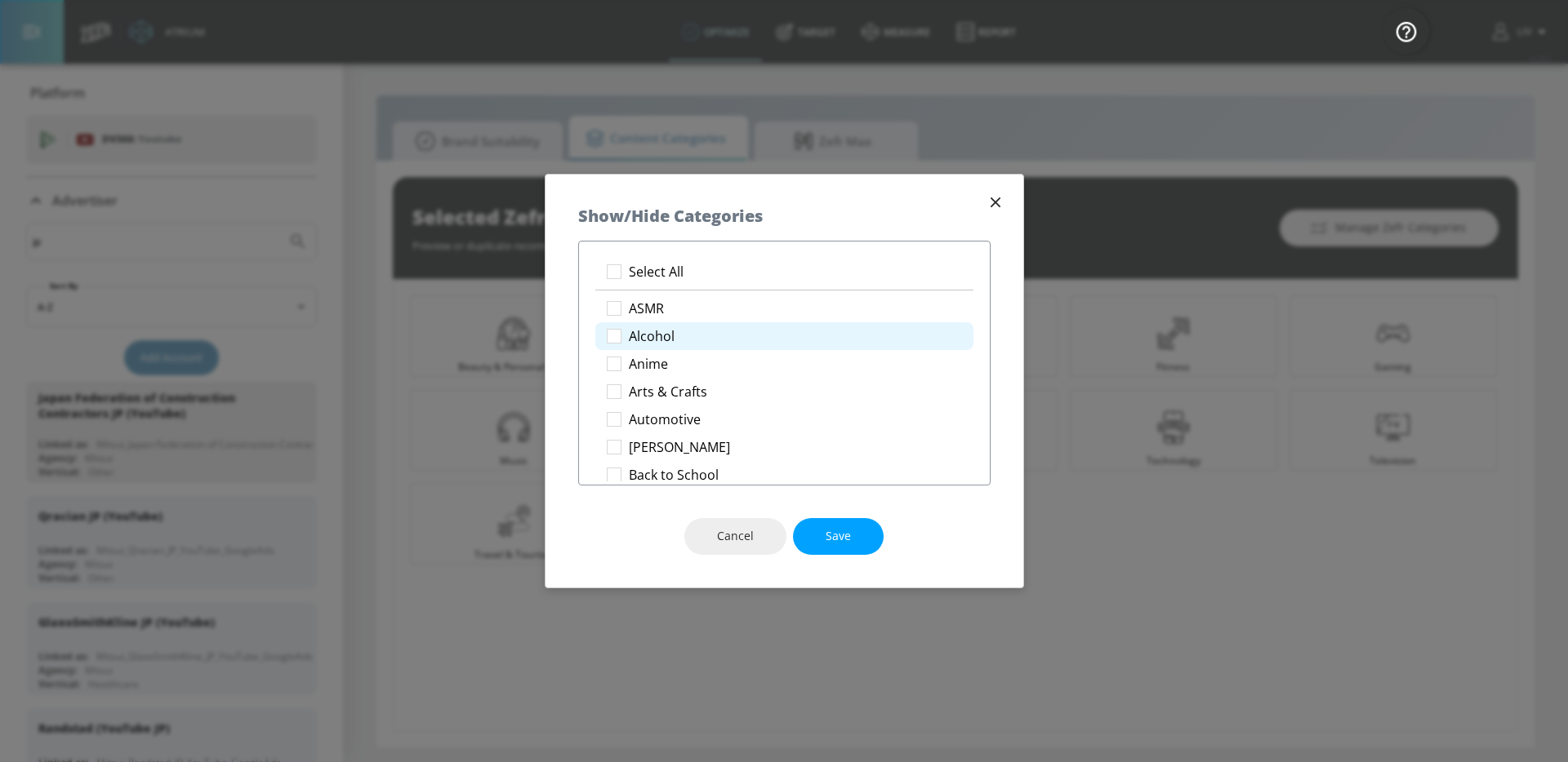
checkbox input "true"
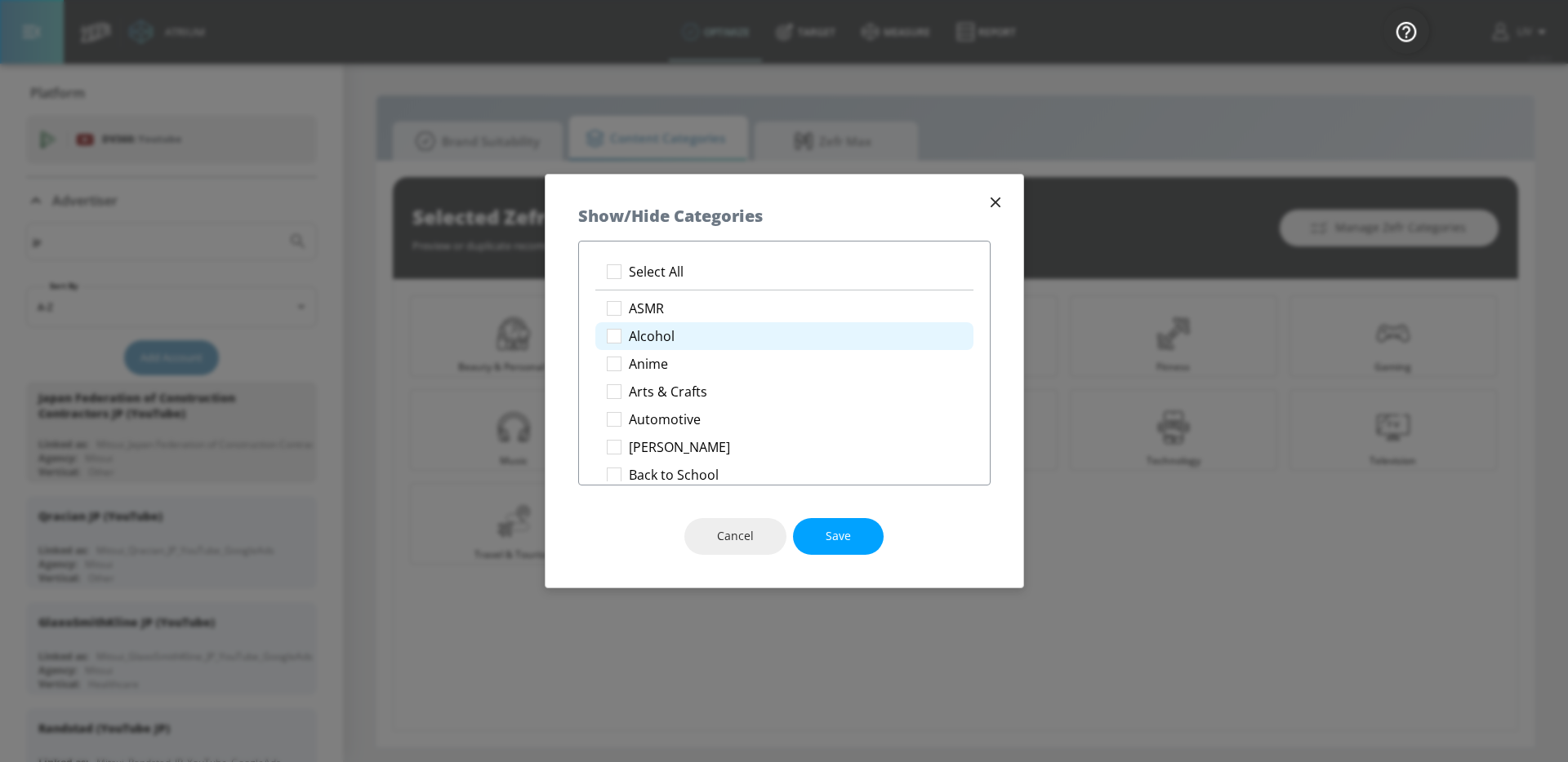
checkbox input "true"
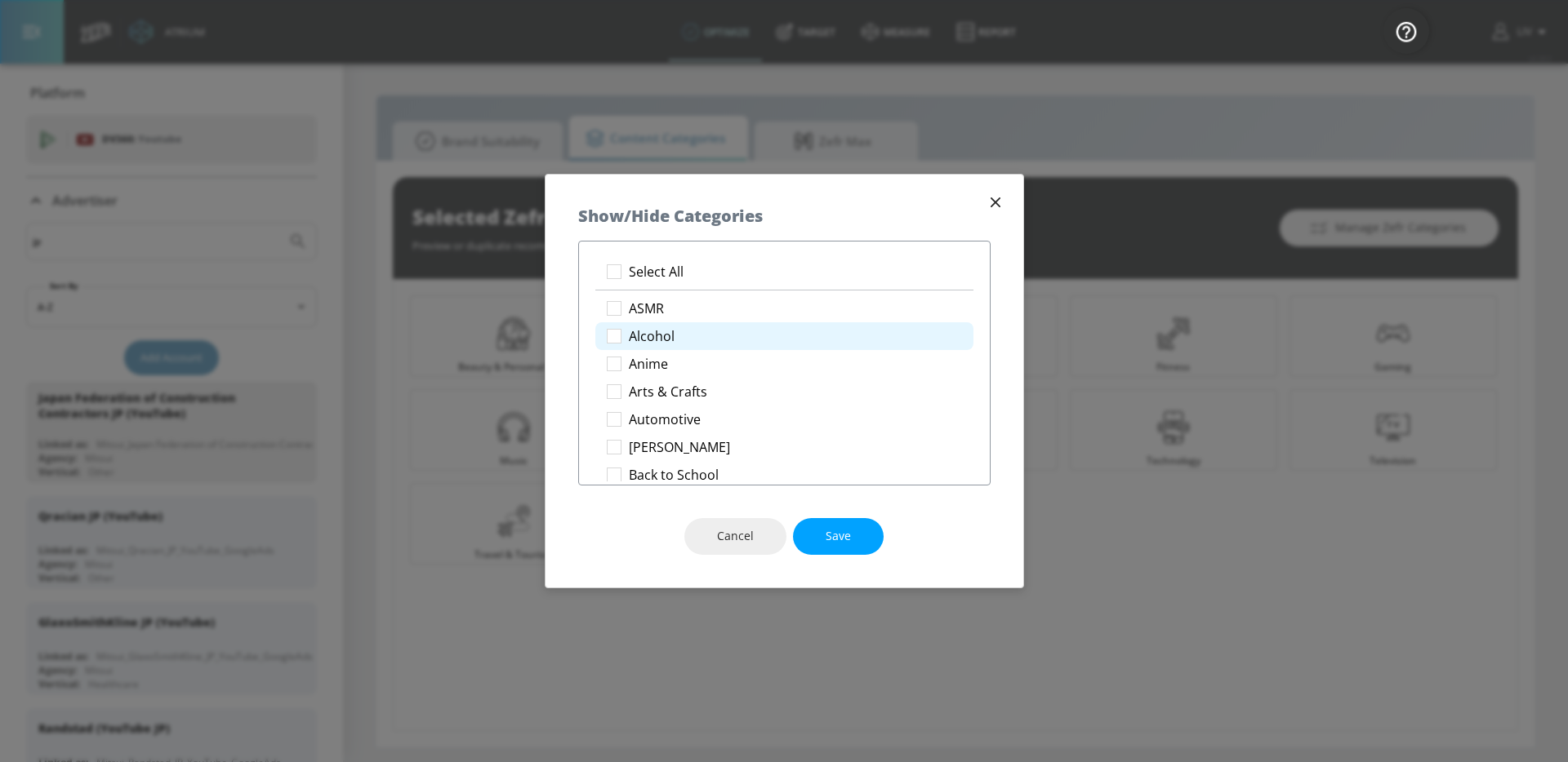
checkbox input "true"
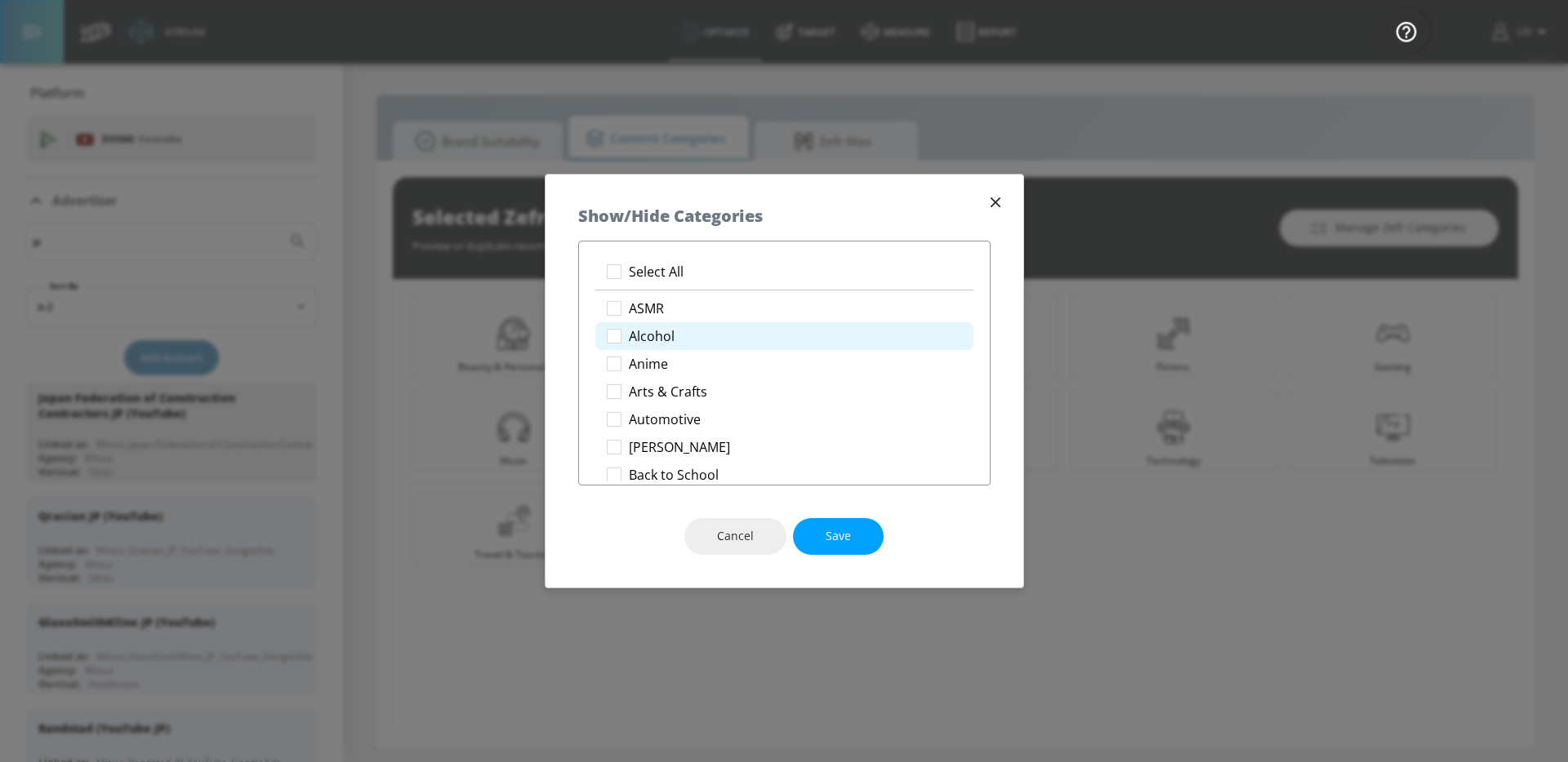
checkbox input "true"
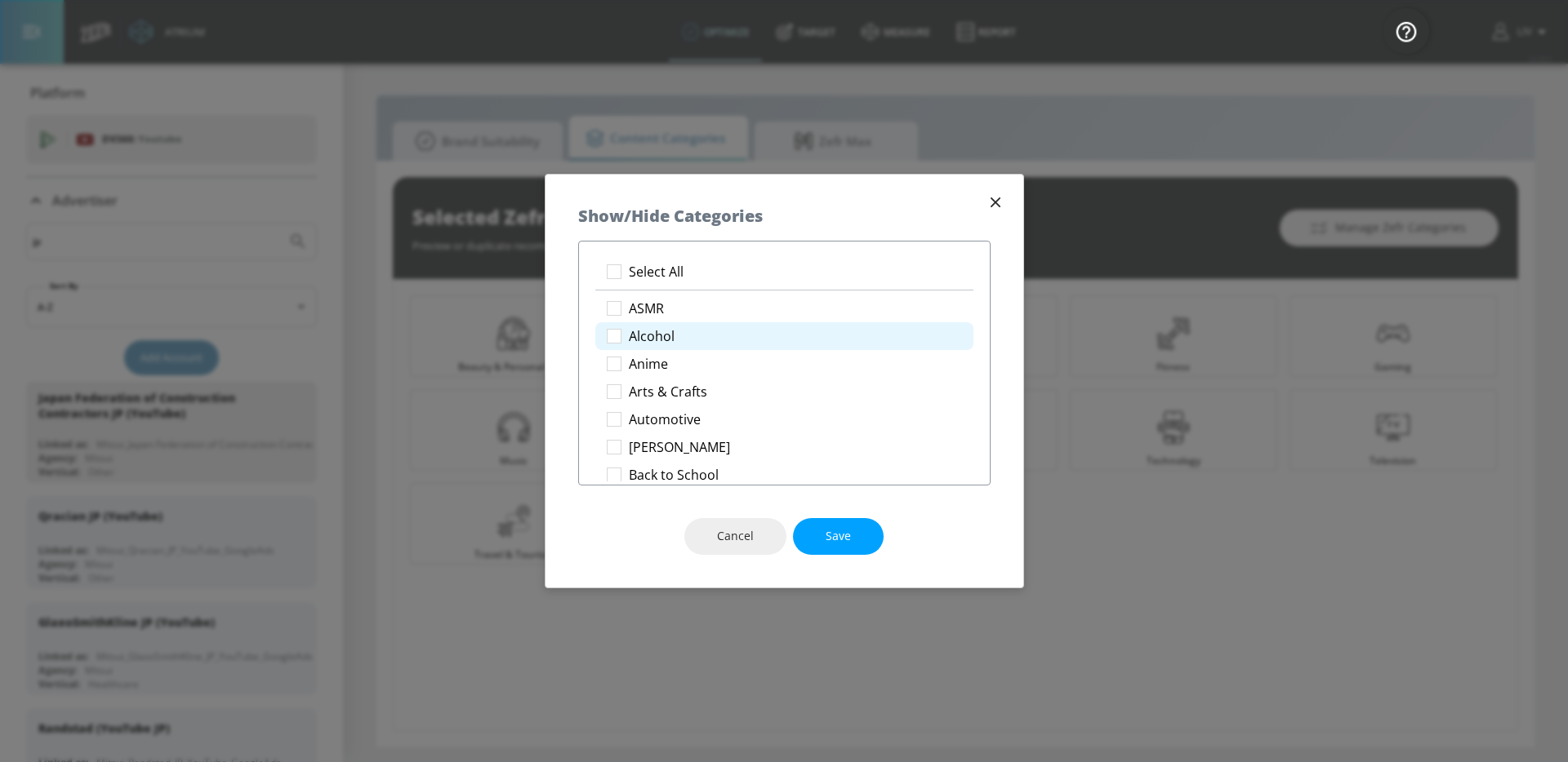
checkbox input "true"
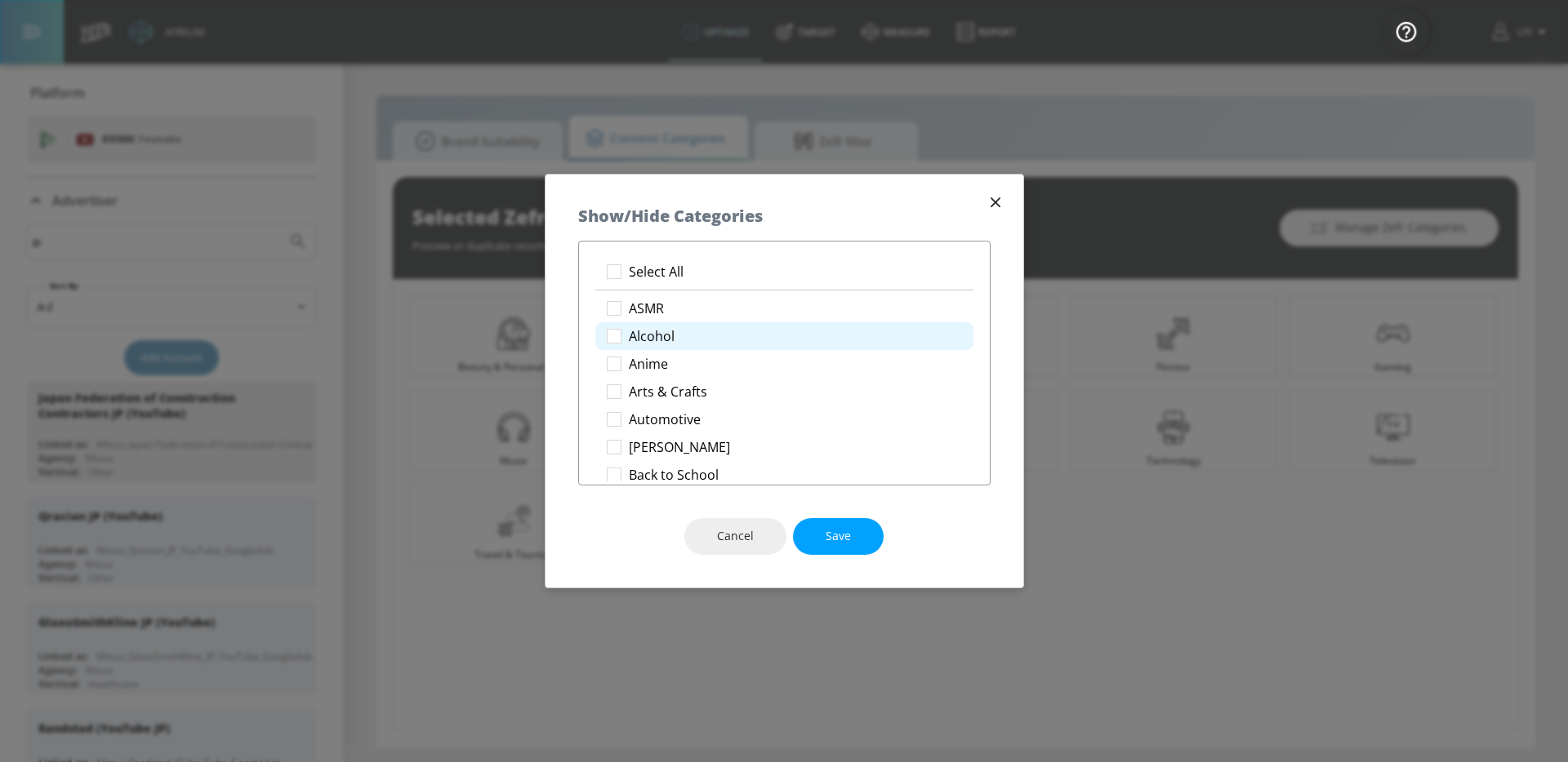
checkbox input "true"
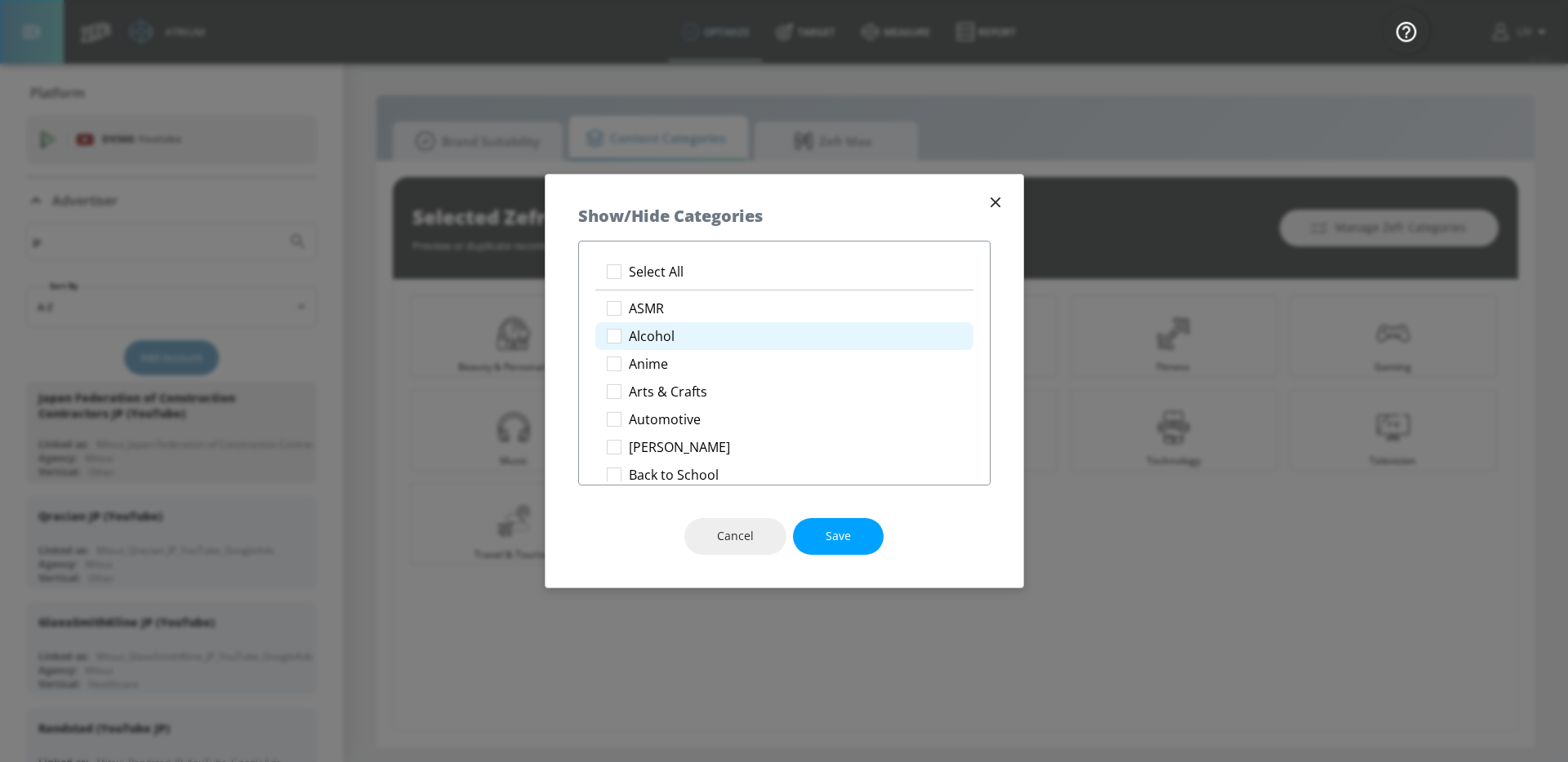
checkbox input "true"
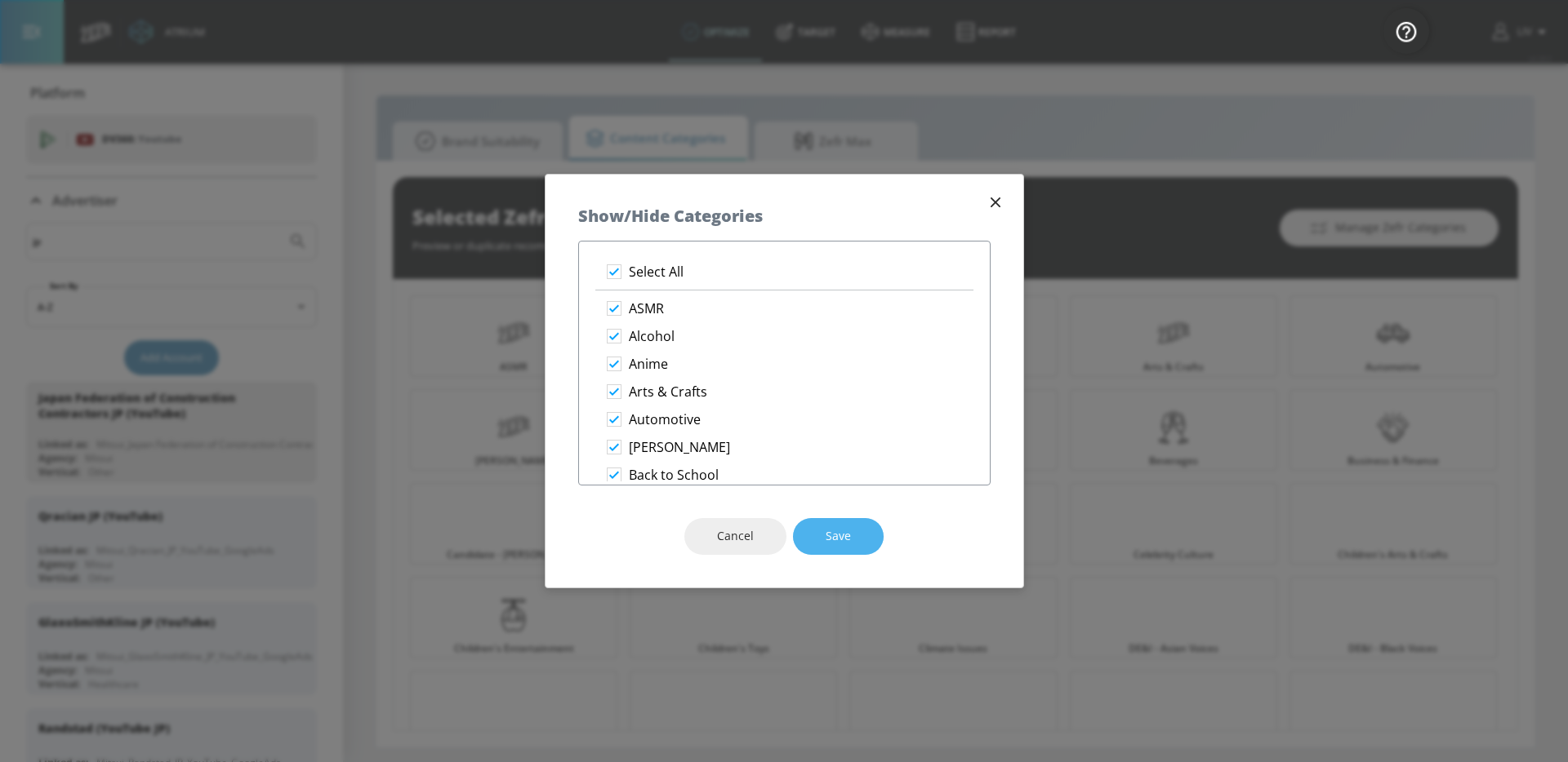
click at [836, 538] on span "Save" at bounding box center [838, 537] width 26 height 20
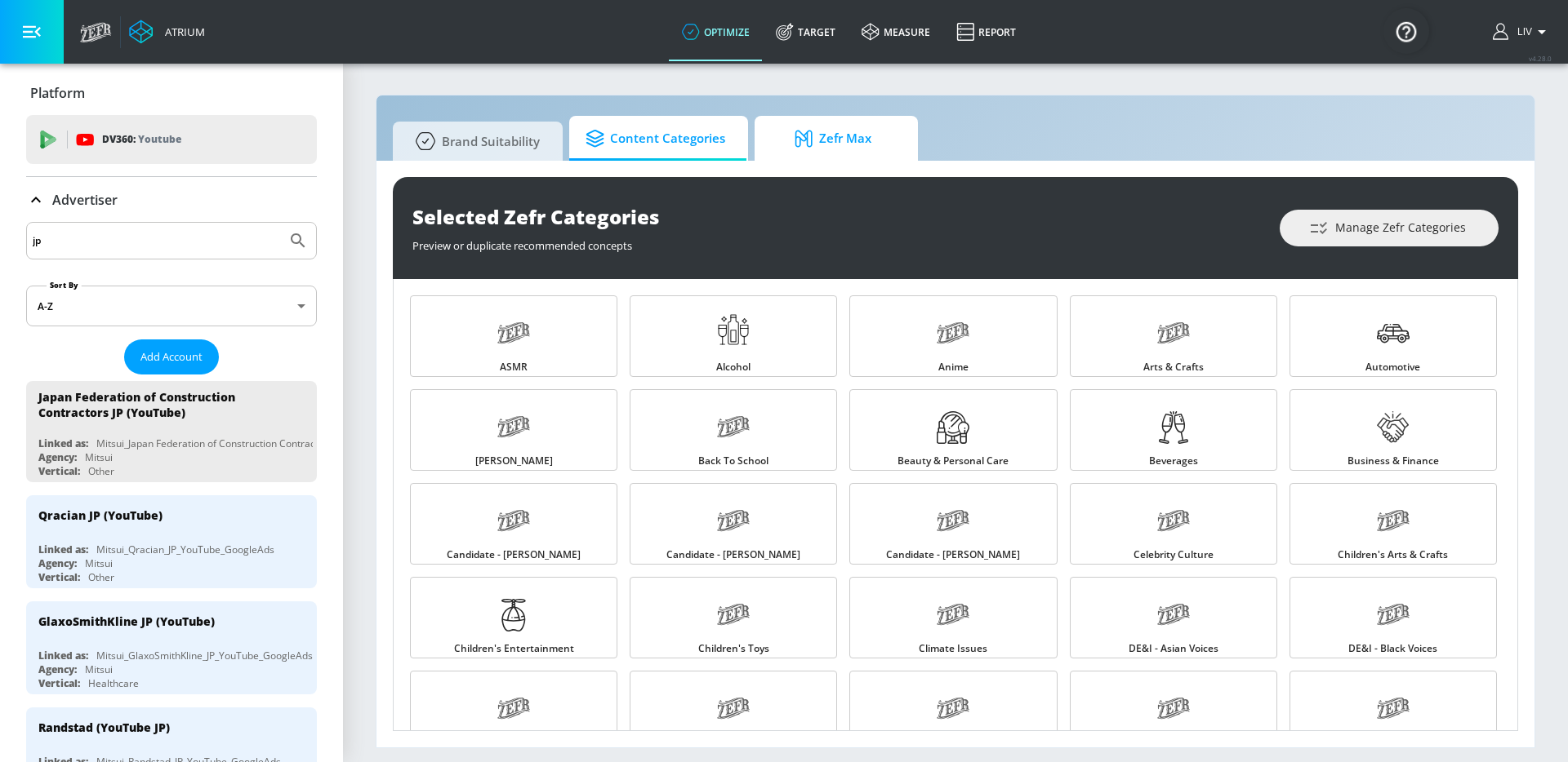
click at [837, 132] on span "Zefr Max" at bounding box center [833, 139] width 124 height 39
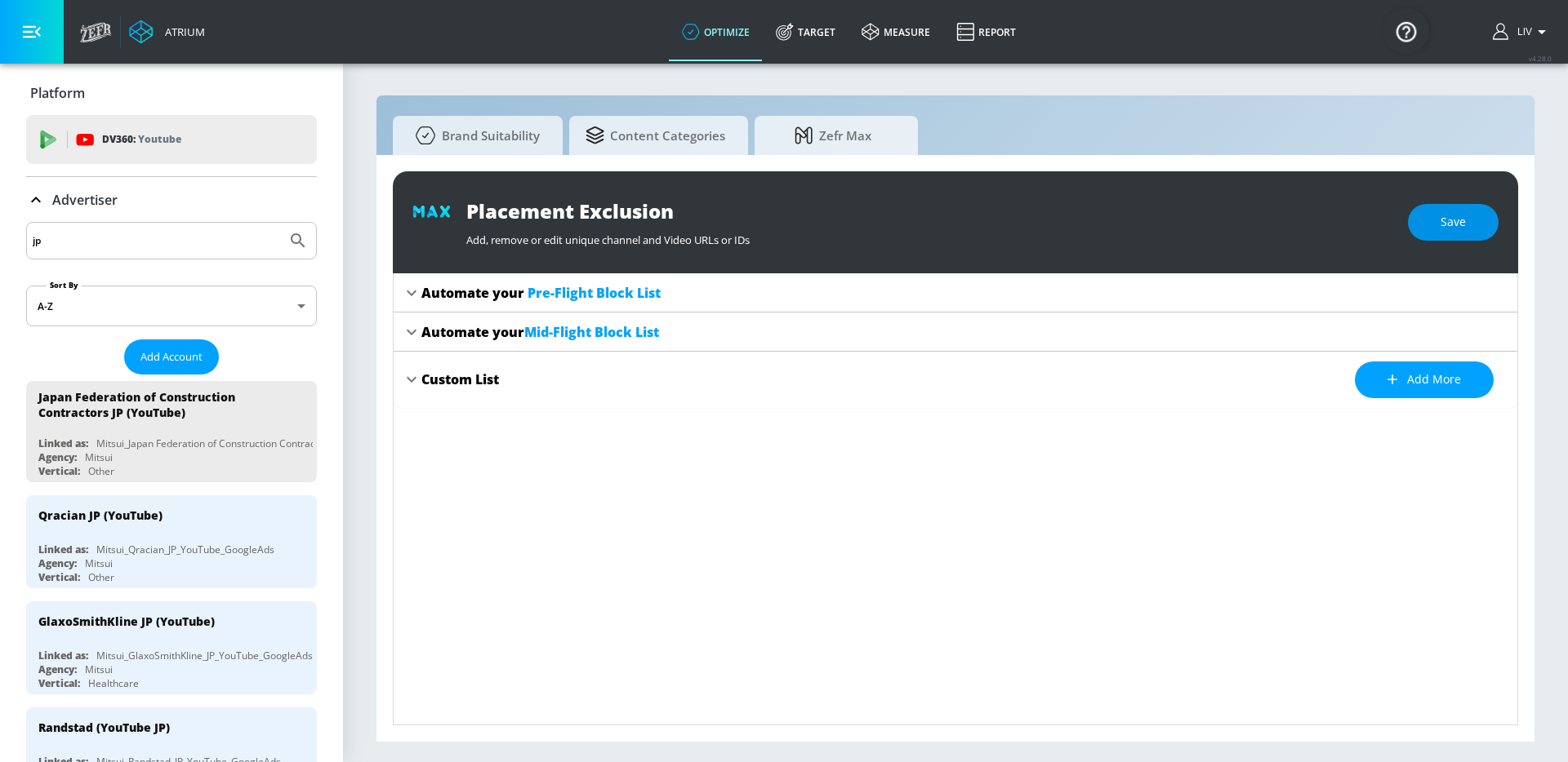
click at [1442, 235] on button "Save" at bounding box center [1453, 223] width 90 height 37
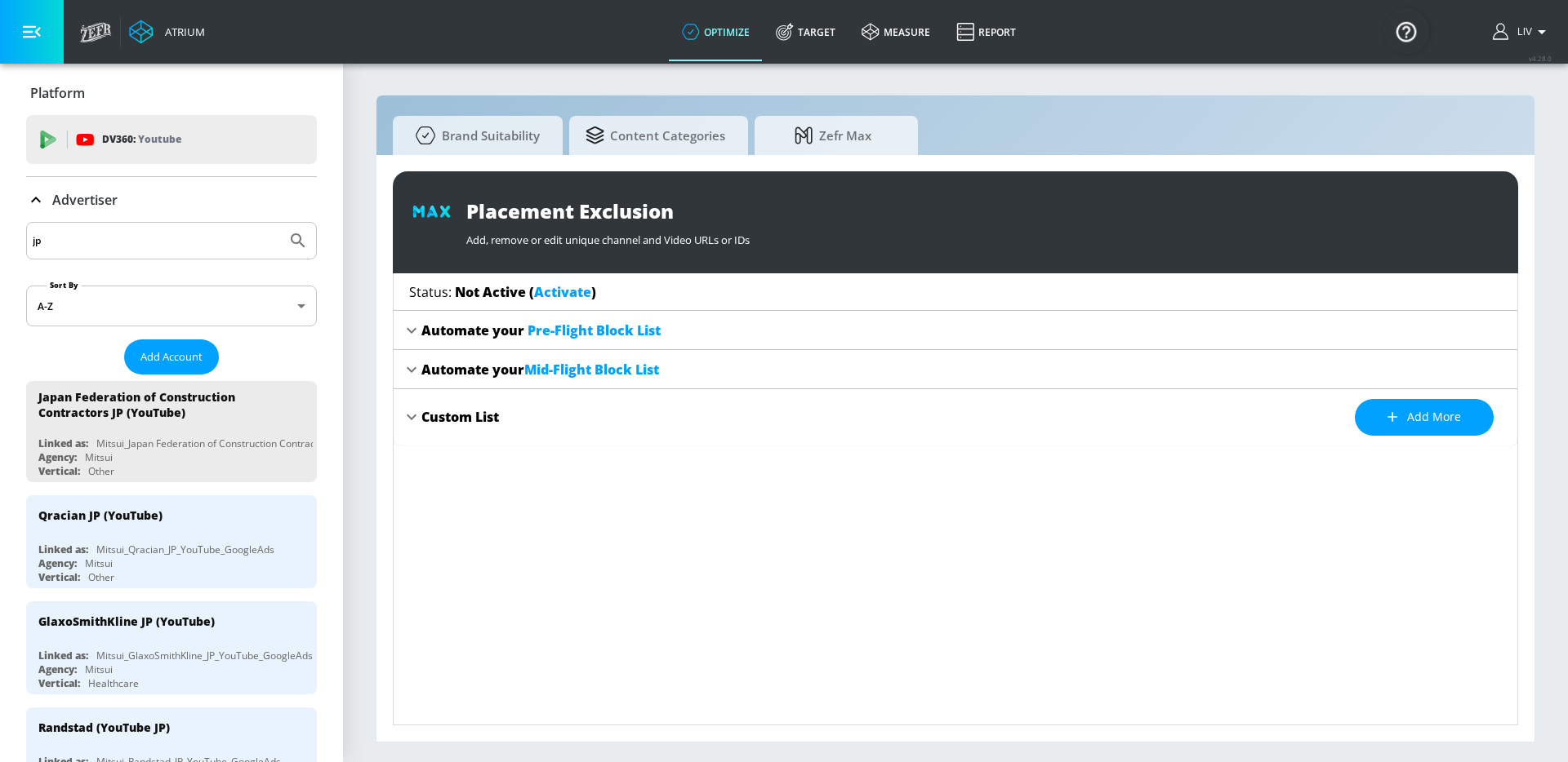
click at [549, 293] on link "Activate" at bounding box center [562, 292] width 57 height 18
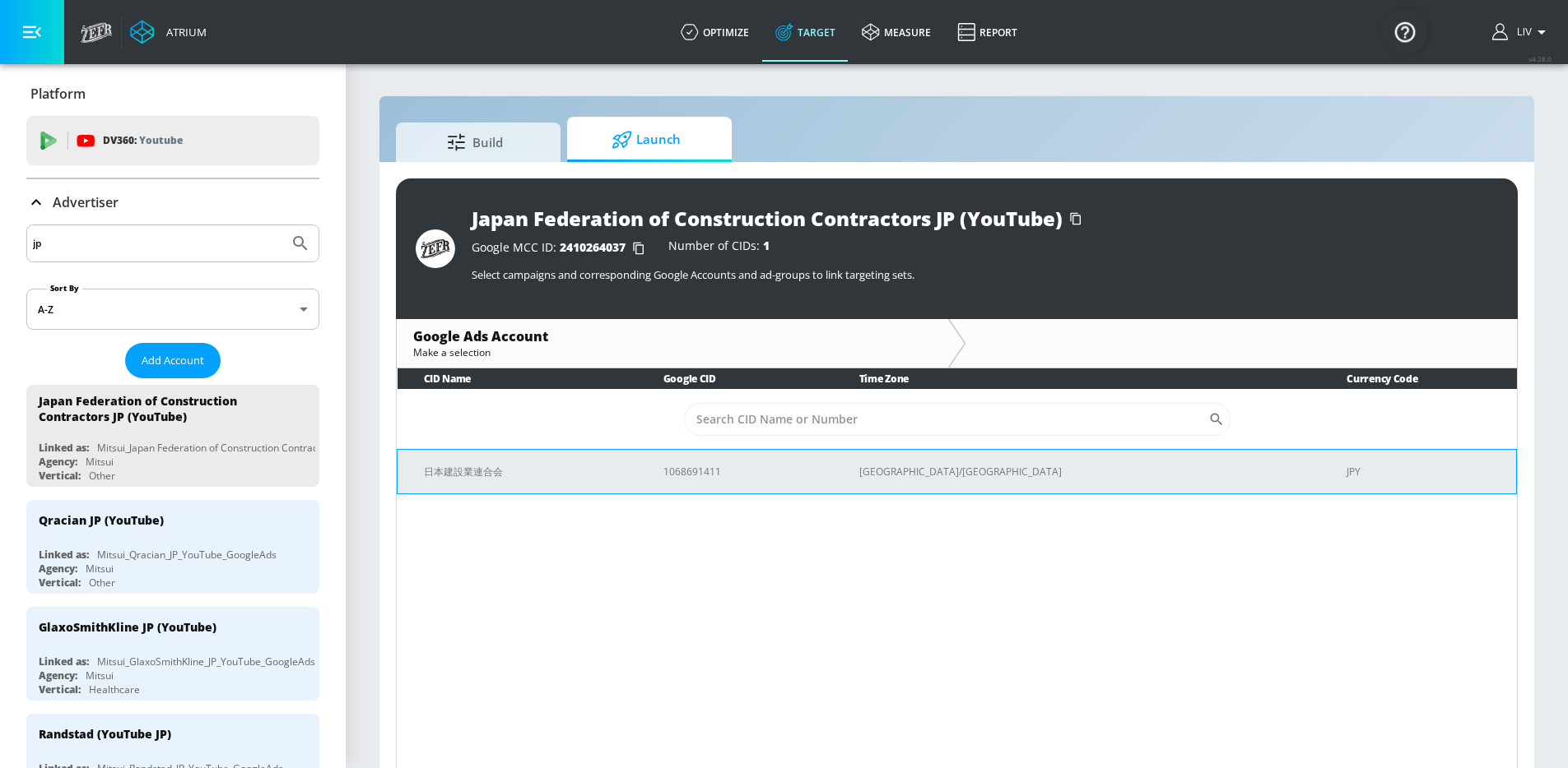
click at [624, 470] on p "日本建設業連合会" at bounding box center [524, 471] width 200 height 17
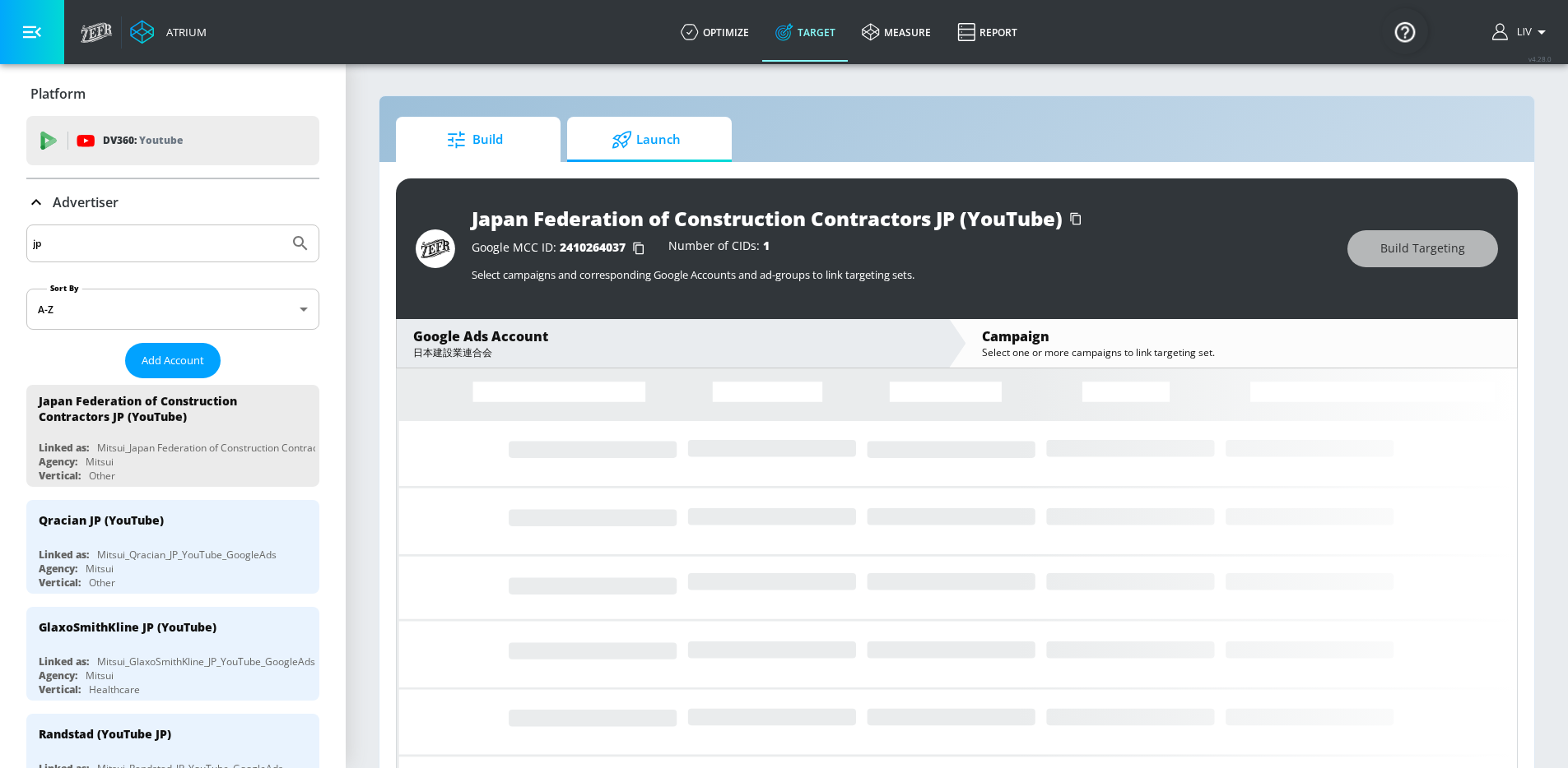
click at [531, 151] on span "Build" at bounding box center [475, 140] width 125 height 39
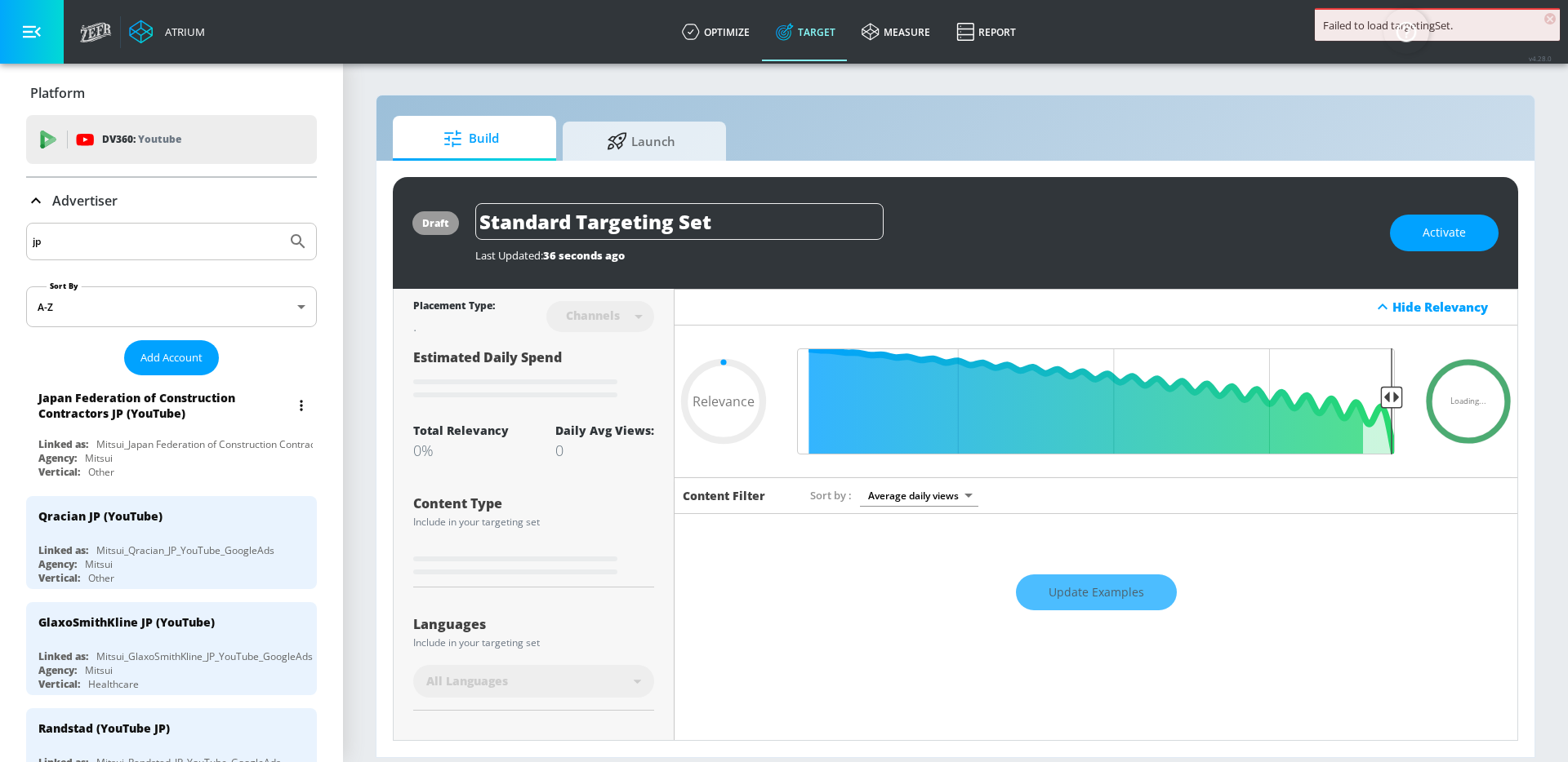
click at [187, 434] on div "Japan Federation of Construction Contractors JP (YouTube) Linked as: Mitsui_Jap…" at bounding box center [172, 432] width 291 height 102
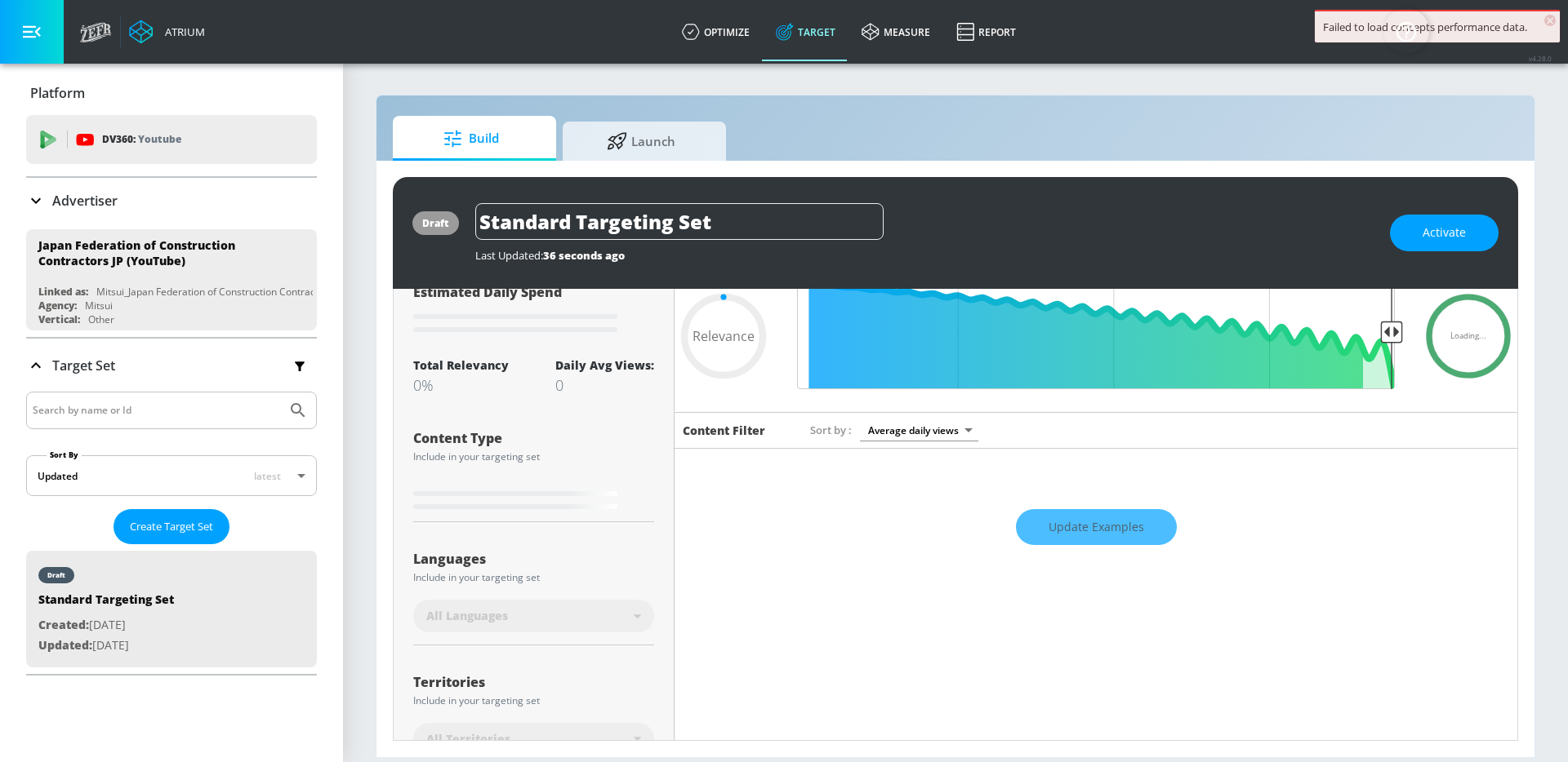
type input "0.6"
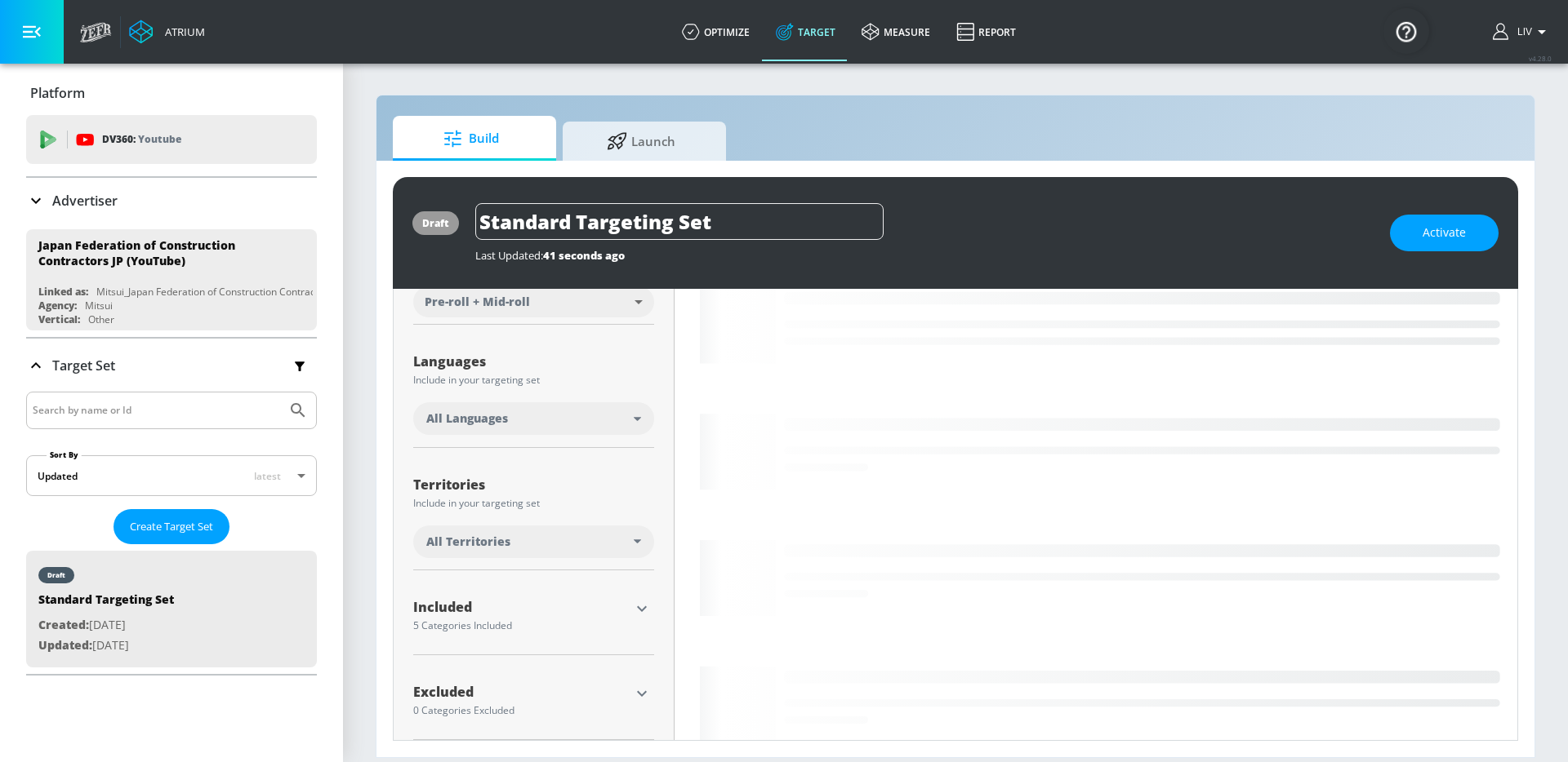
scroll to position [252, 0]
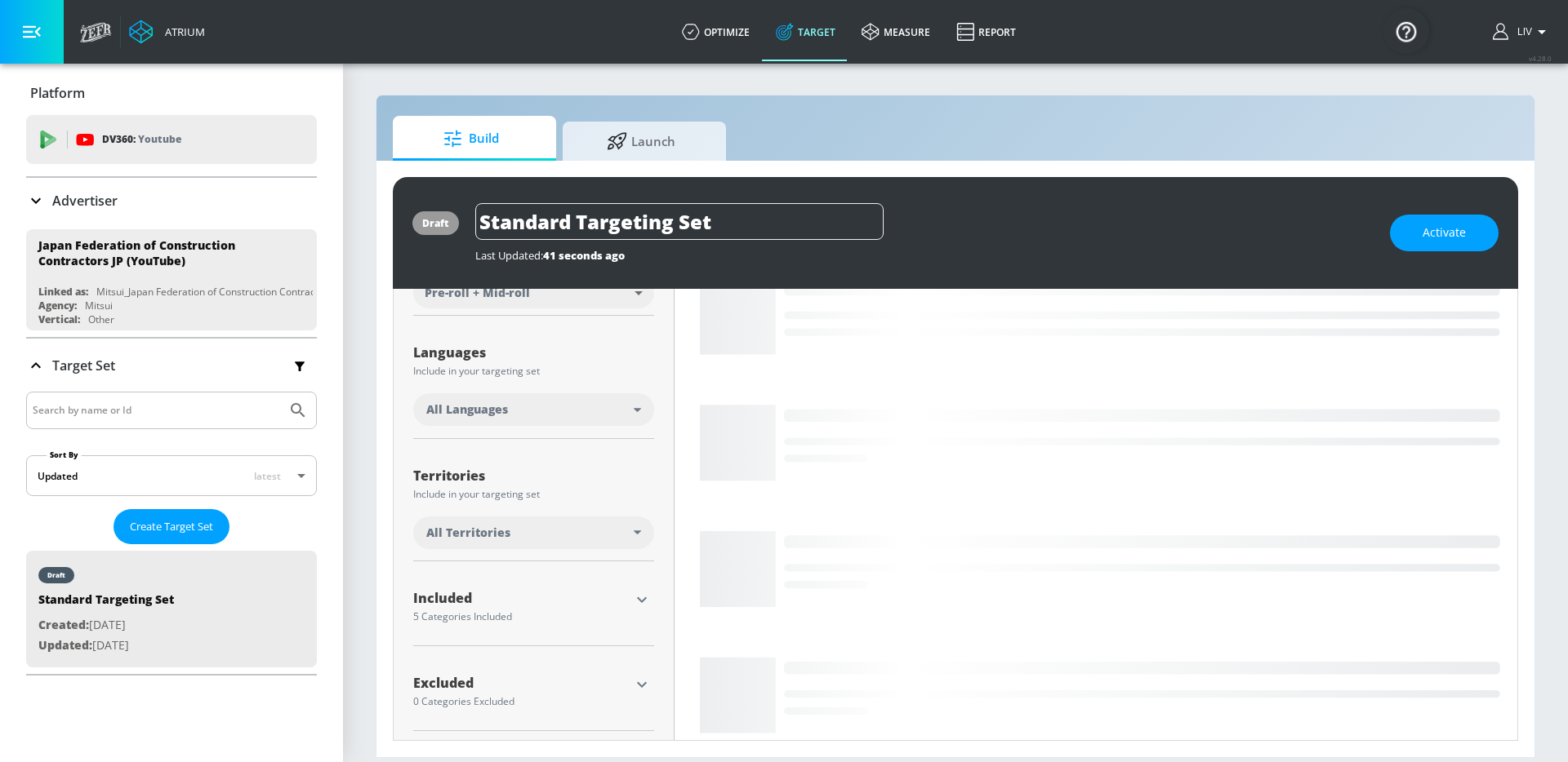
click at [641, 602] on icon "button" at bounding box center [642, 600] width 19 height 19
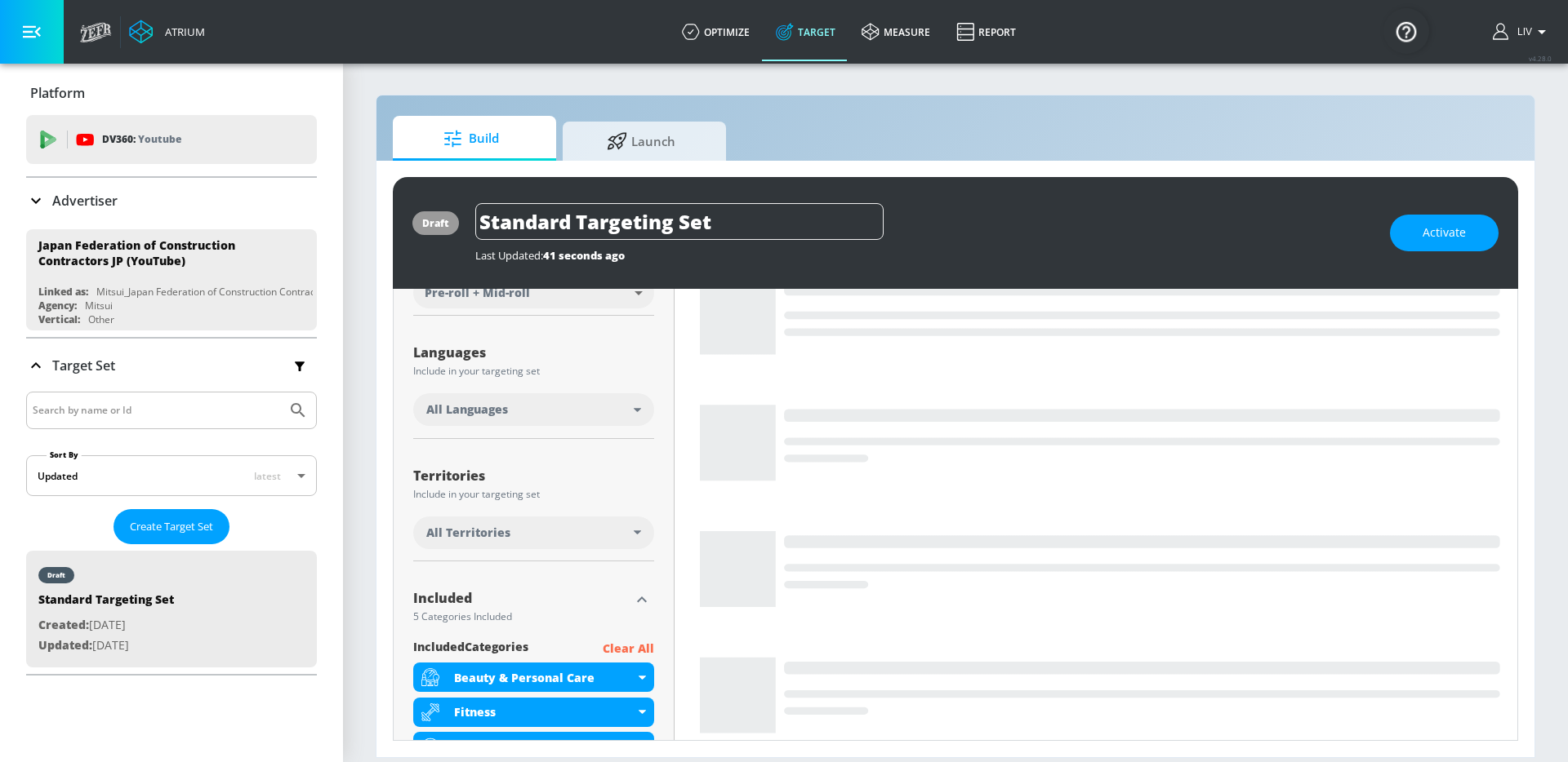
scroll to position [426, 0]
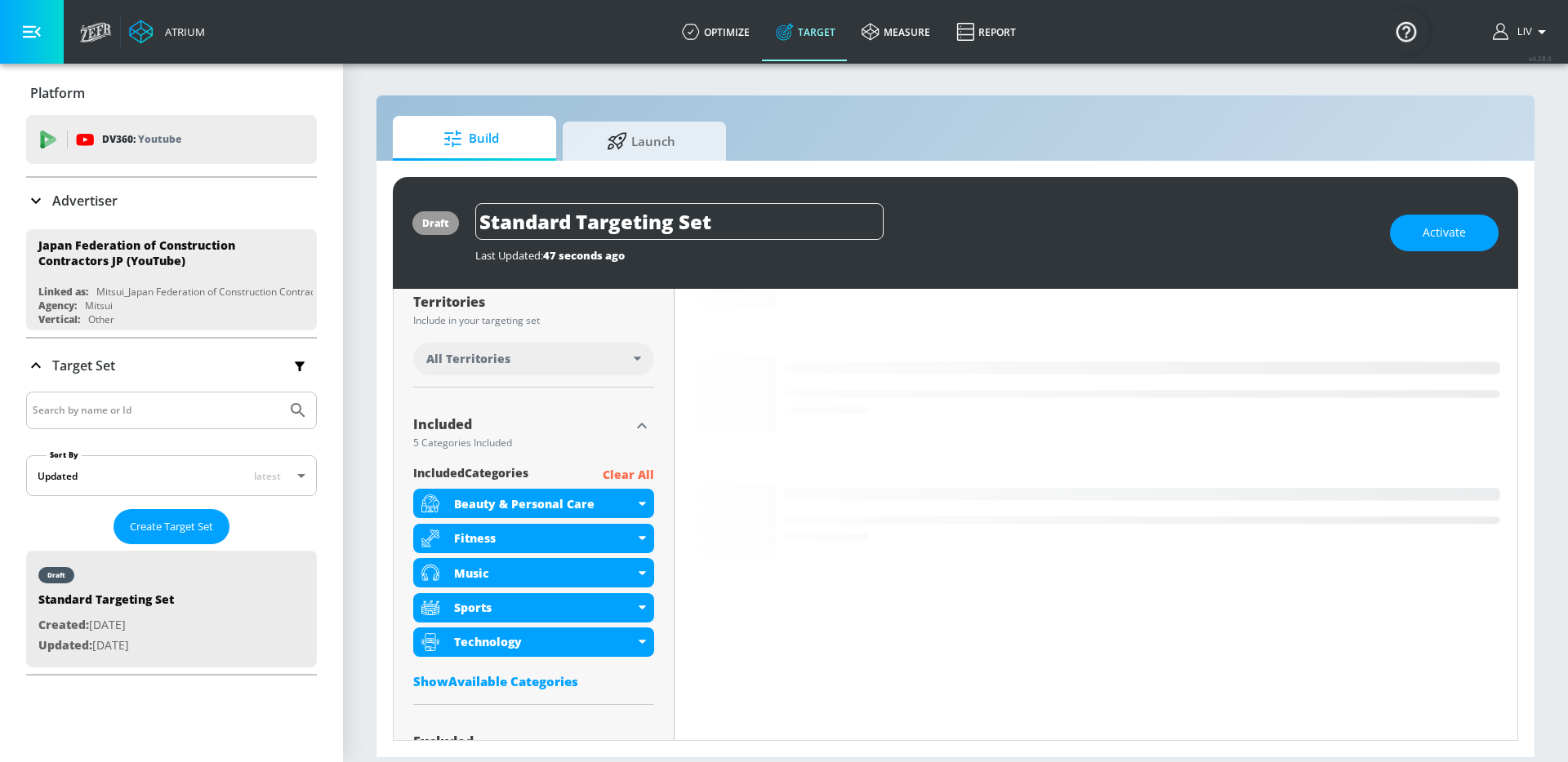
click at [622, 474] on p "Clear All" at bounding box center [628, 475] width 51 height 20
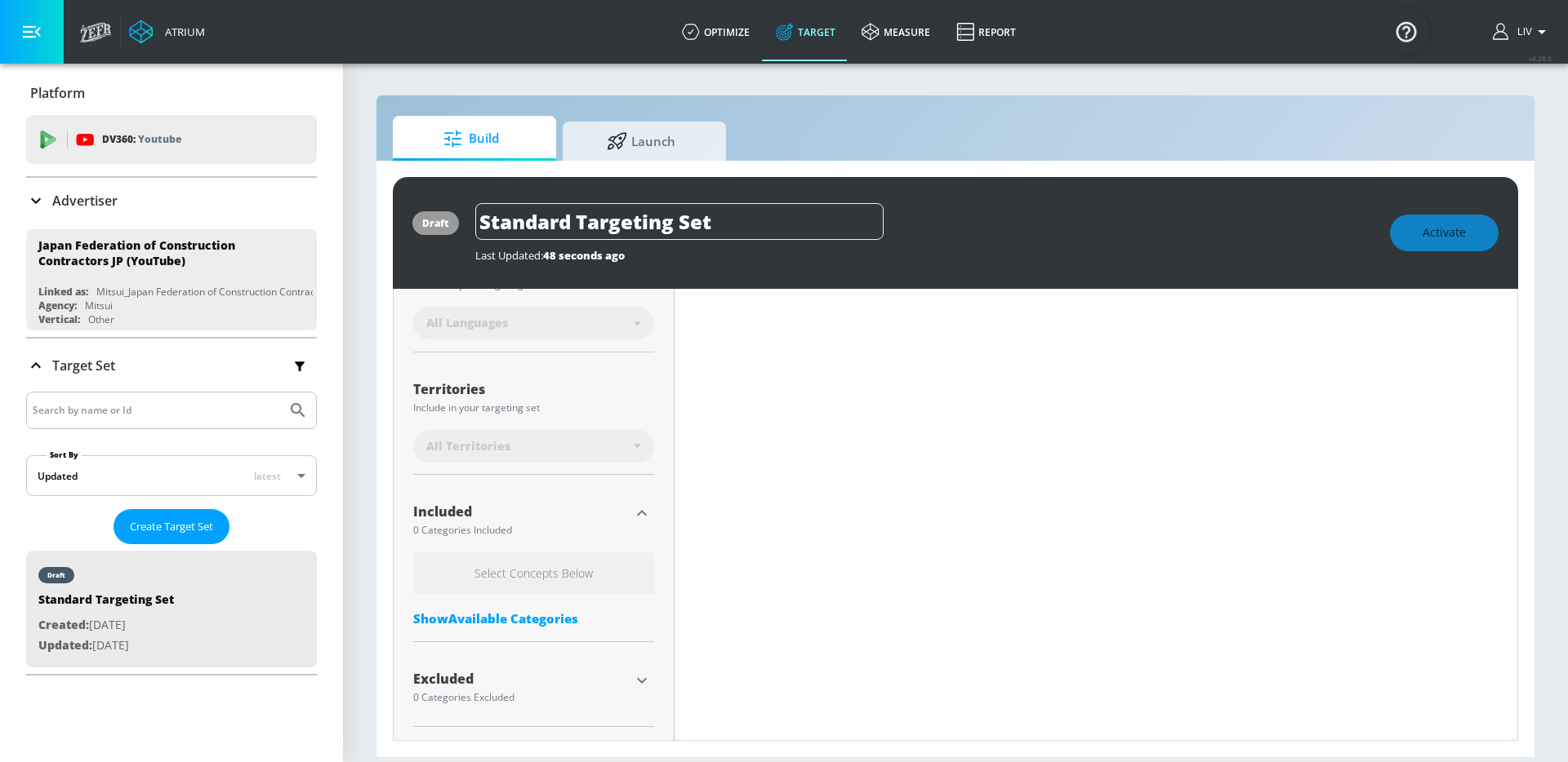
scroll to position [353, 0]
click at [529, 623] on div "Show Available Categories" at bounding box center [533, 619] width 241 height 16
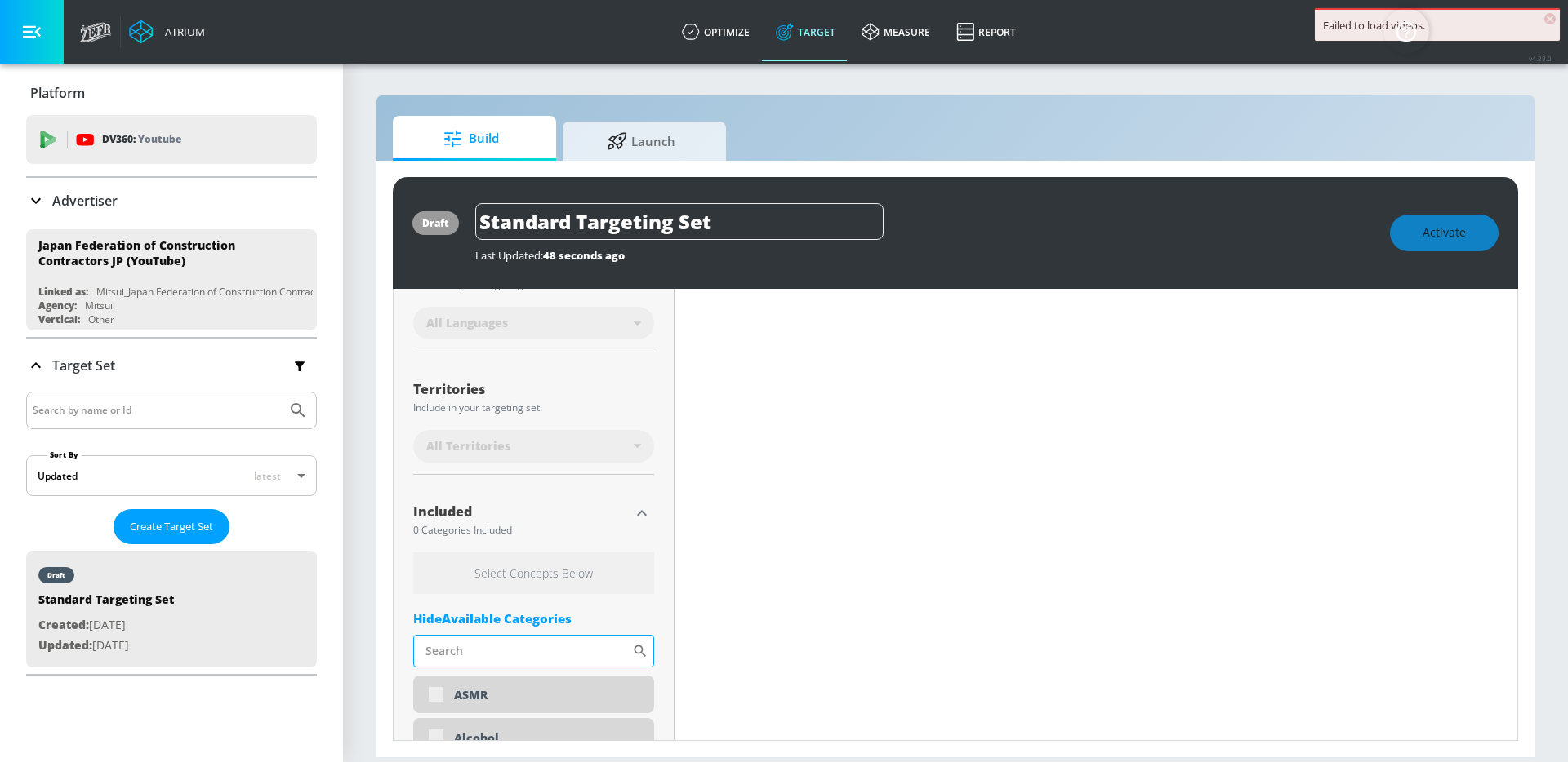
click at [549, 643] on input "Sort By" at bounding box center [522, 651] width 218 height 33
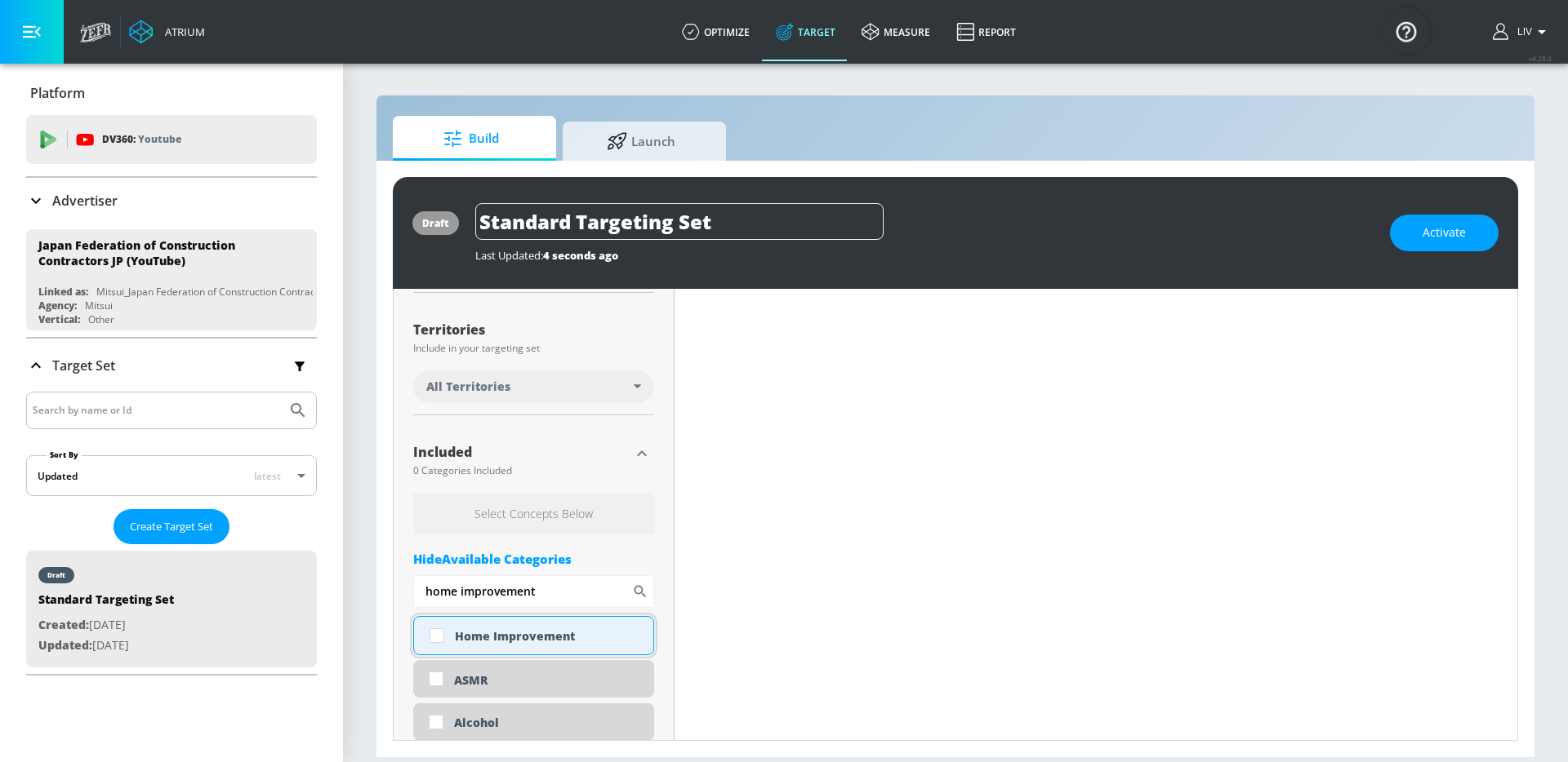
scroll to position [385, 0]
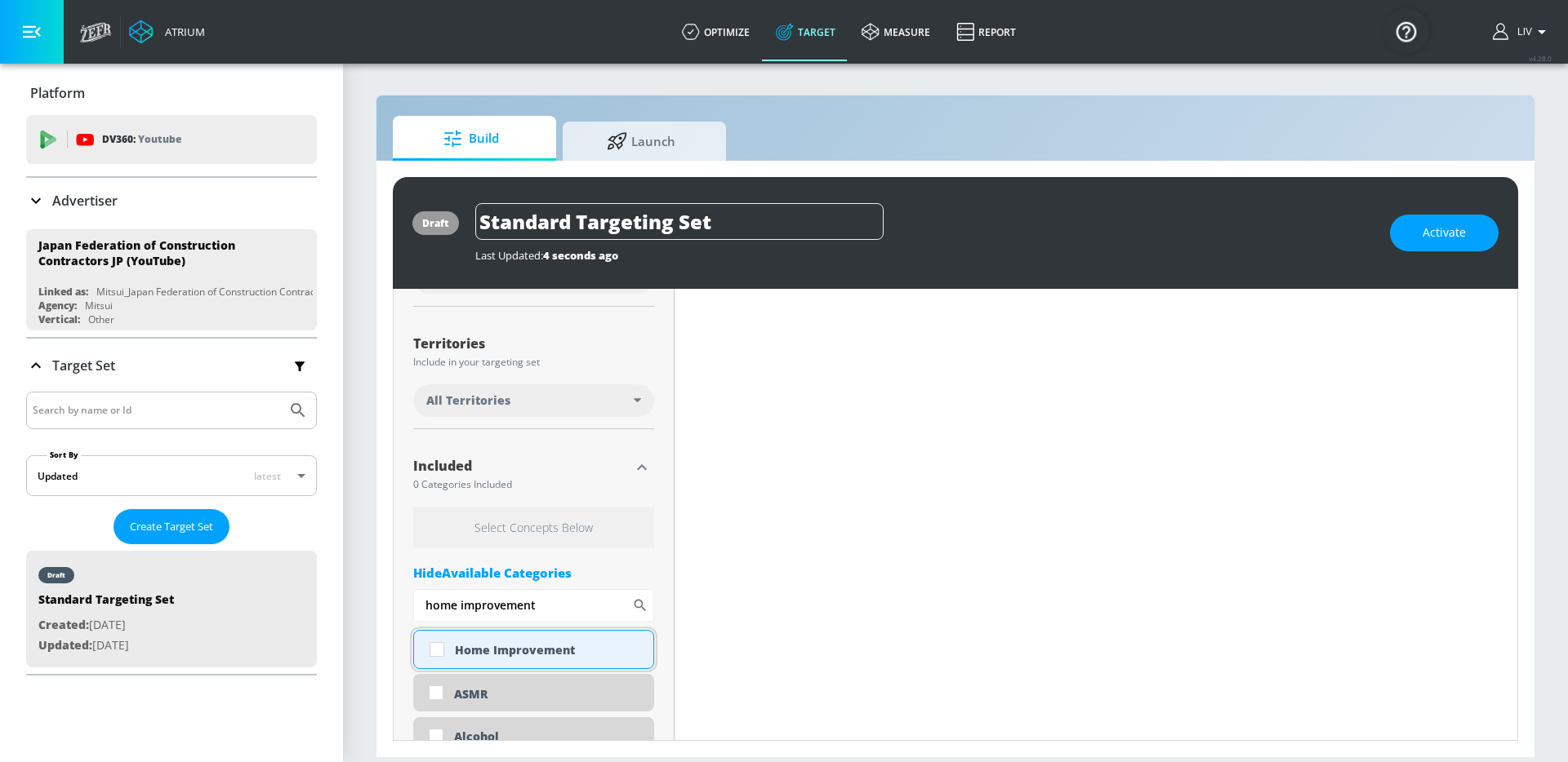
type input "home improvement"
click at [534, 639] on div "Home Improvement" at bounding box center [533, 650] width 241 height 39
checkbox input "true"
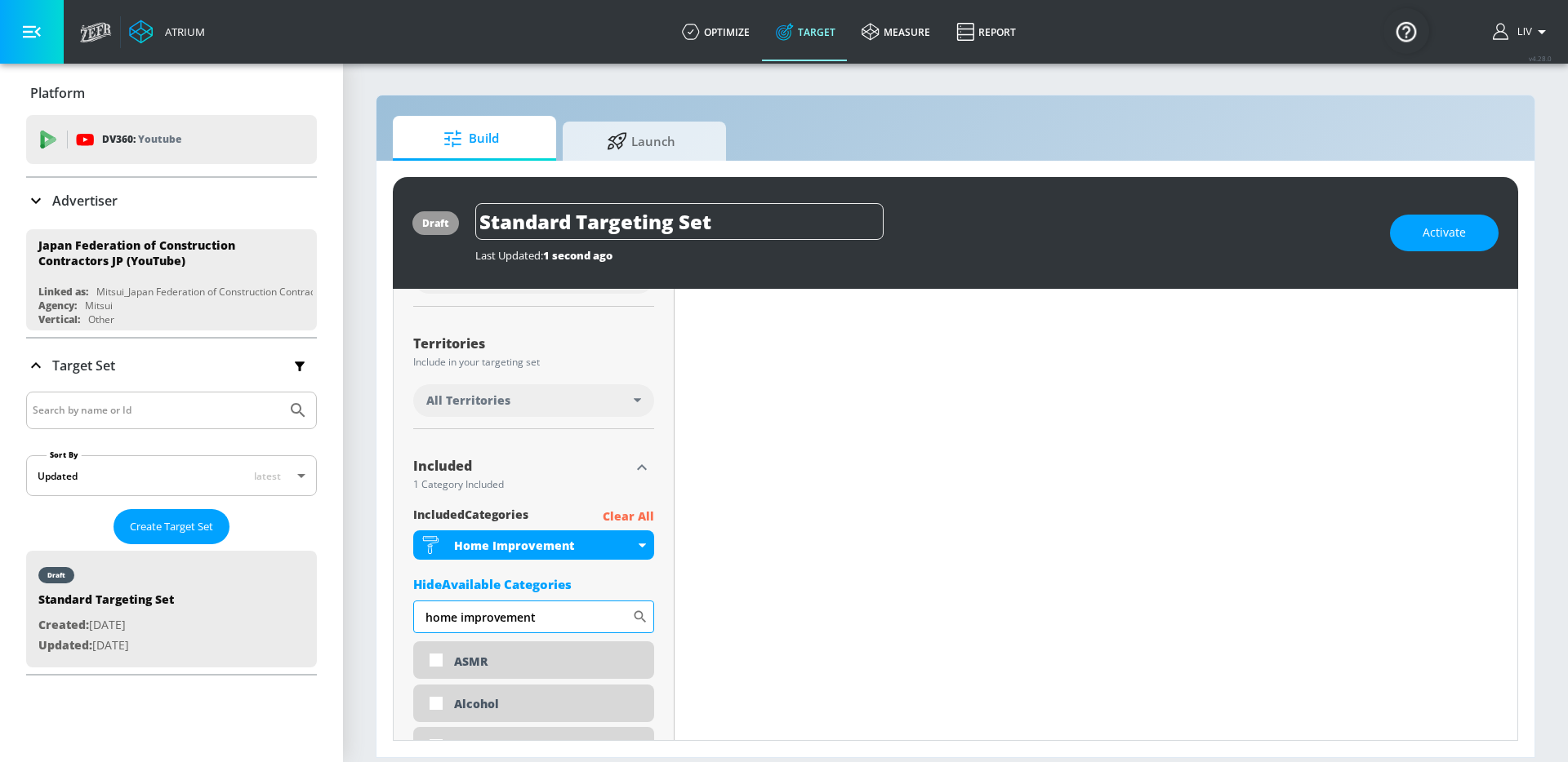
click at [515, 626] on input "home improvement" at bounding box center [522, 617] width 218 height 33
click at [516, 624] on input "home improvement" at bounding box center [522, 617] width 218 height 33
type input "life hacks"
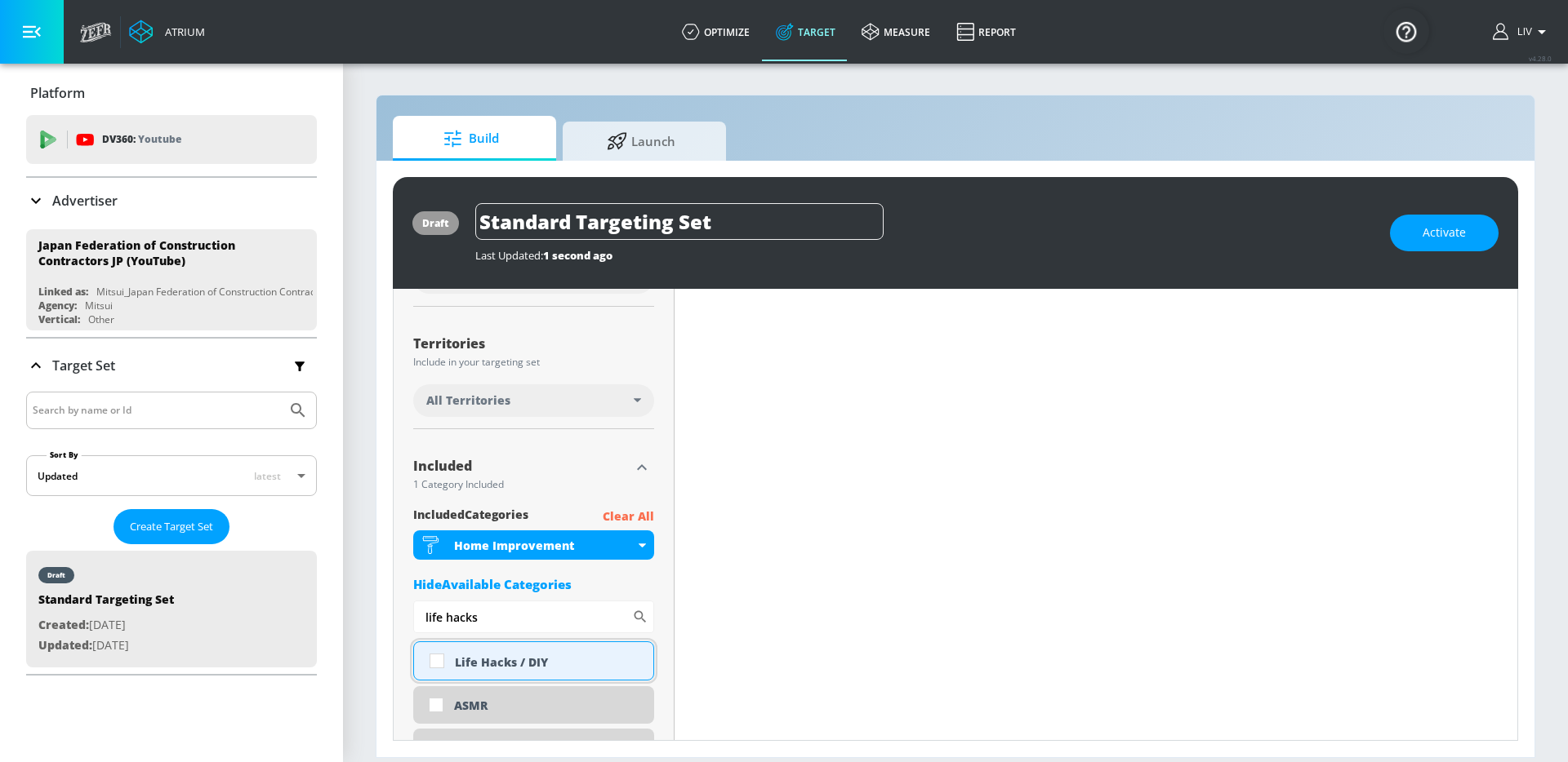
click at [502, 666] on div "Life Hacks / DIY" at bounding box center [547, 663] width 187 height 16
checkbox input "true"
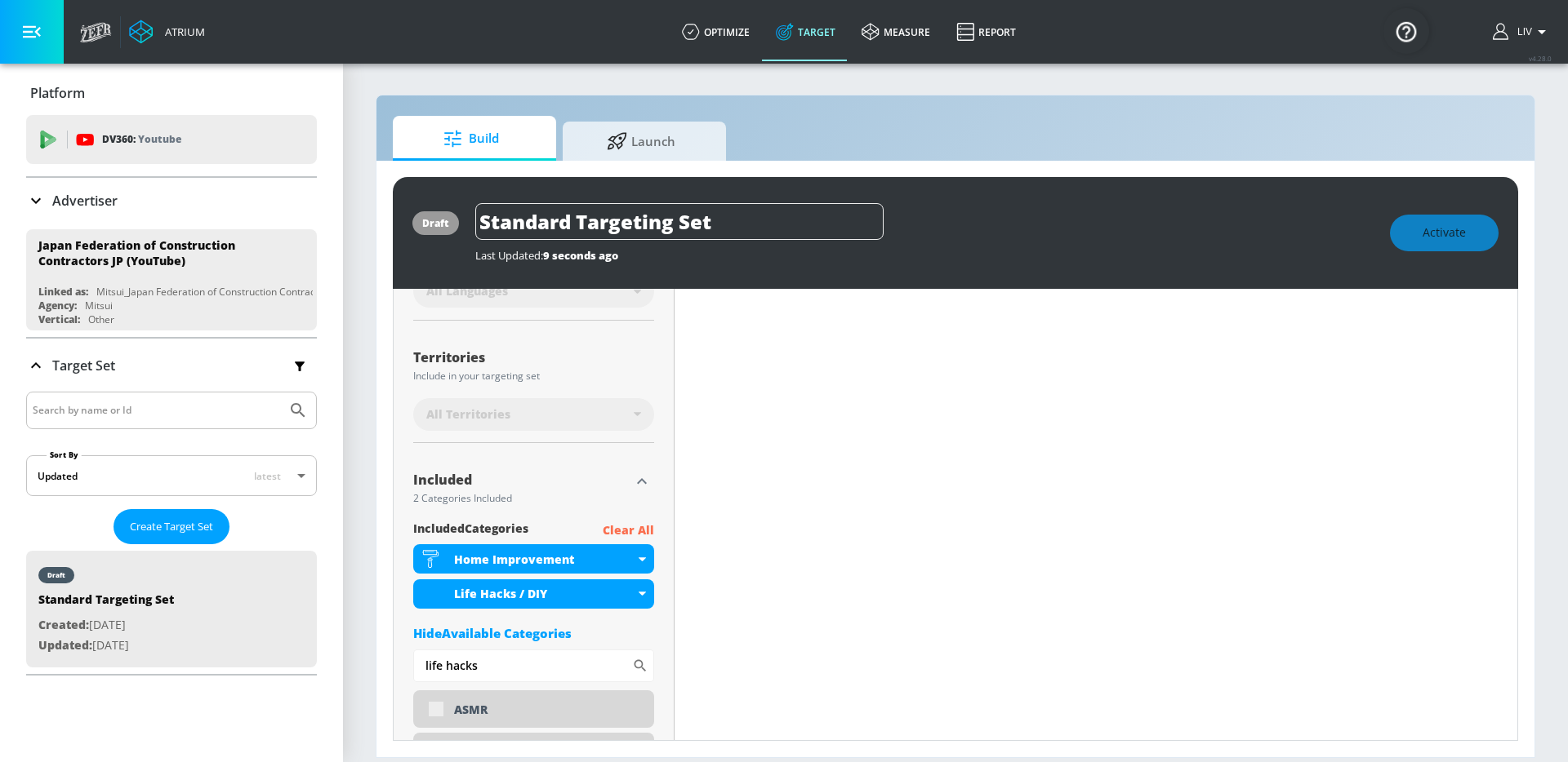
scroll to position [399, 0]
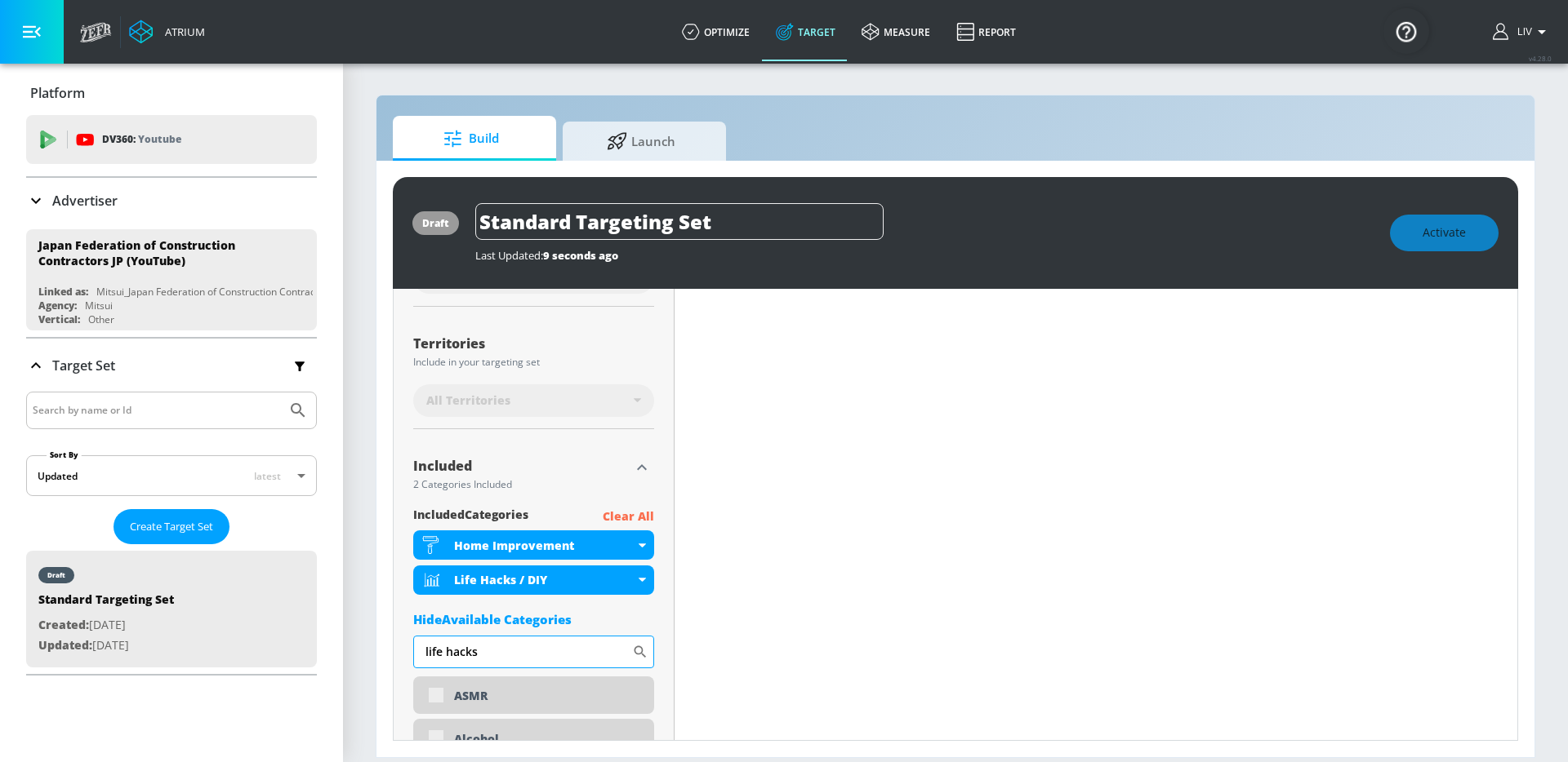
click at [520, 667] on input "life hacks" at bounding box center [522, 652] width 218 height 33
click at [521, 666] on input "life hacks" at bounding box center [522, 652] width 218 height 33
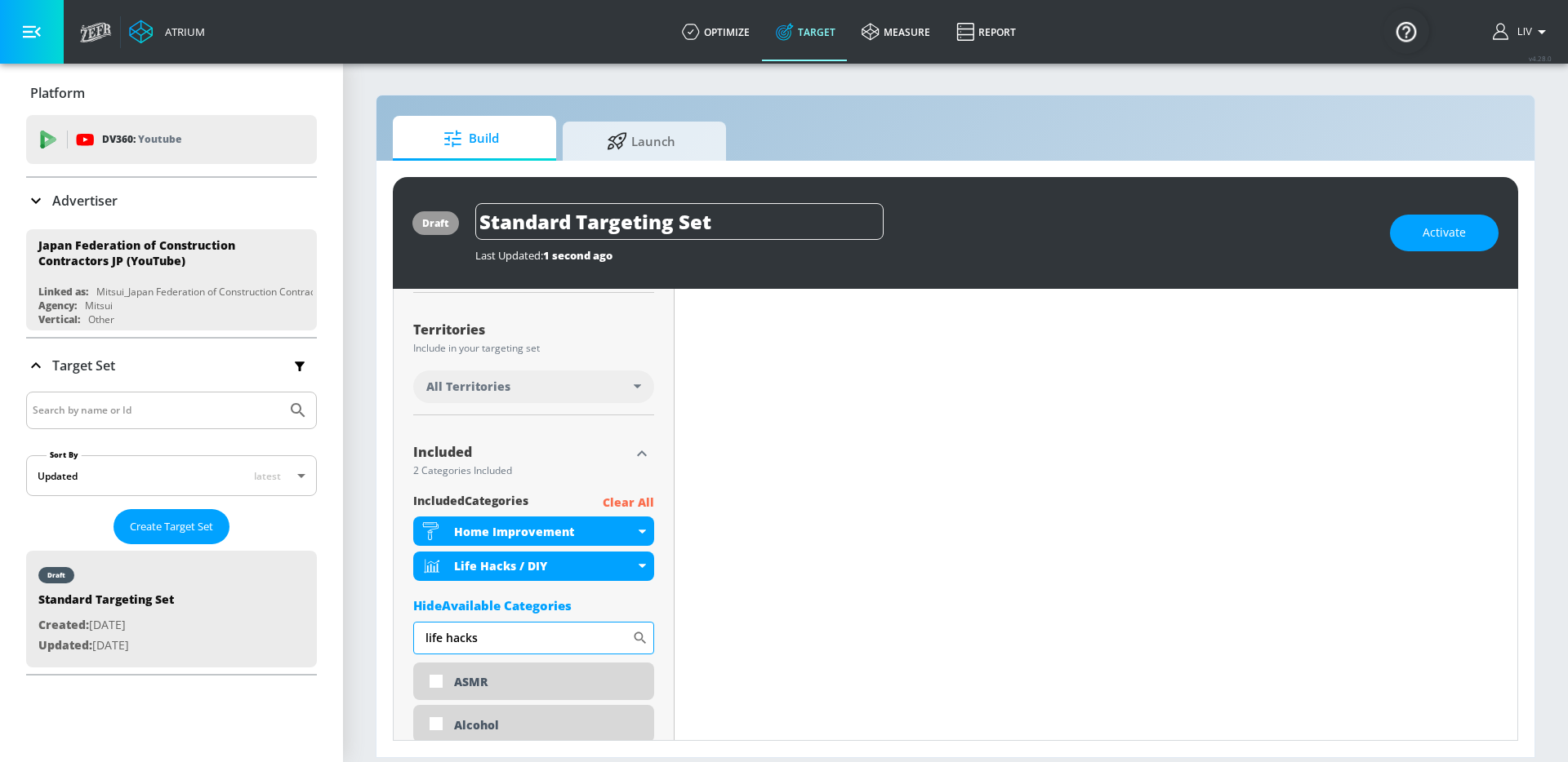
scroll to position [385, 0]
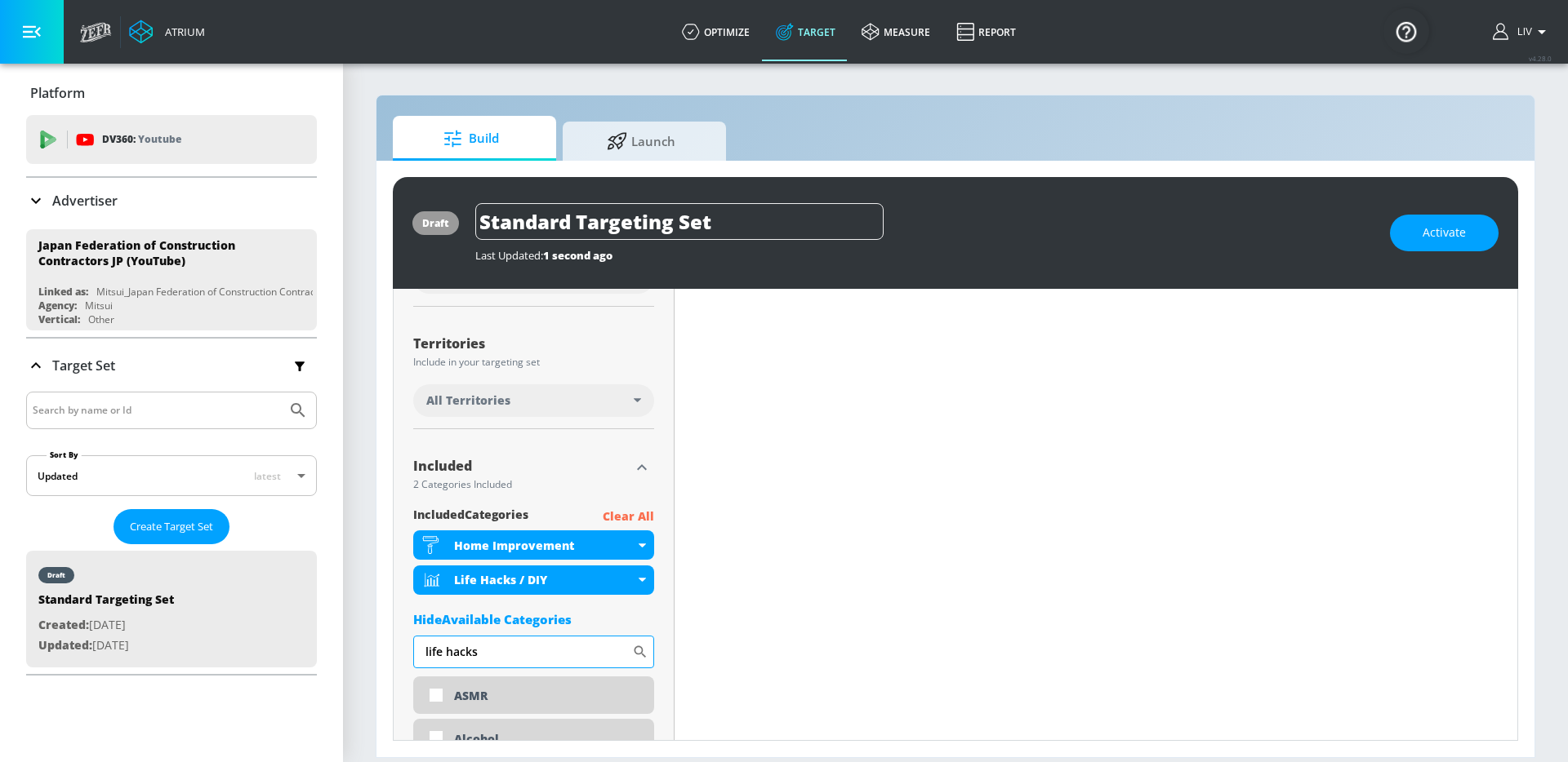
click at [521, 666] on input "life hacks" at bounding box center [522, 652] width 218 height 33
type input "teens"
click at [499, 697] on div "Watched By Teens" at bounding box center [547, 697] width 187 height 16
checkbox input "true"
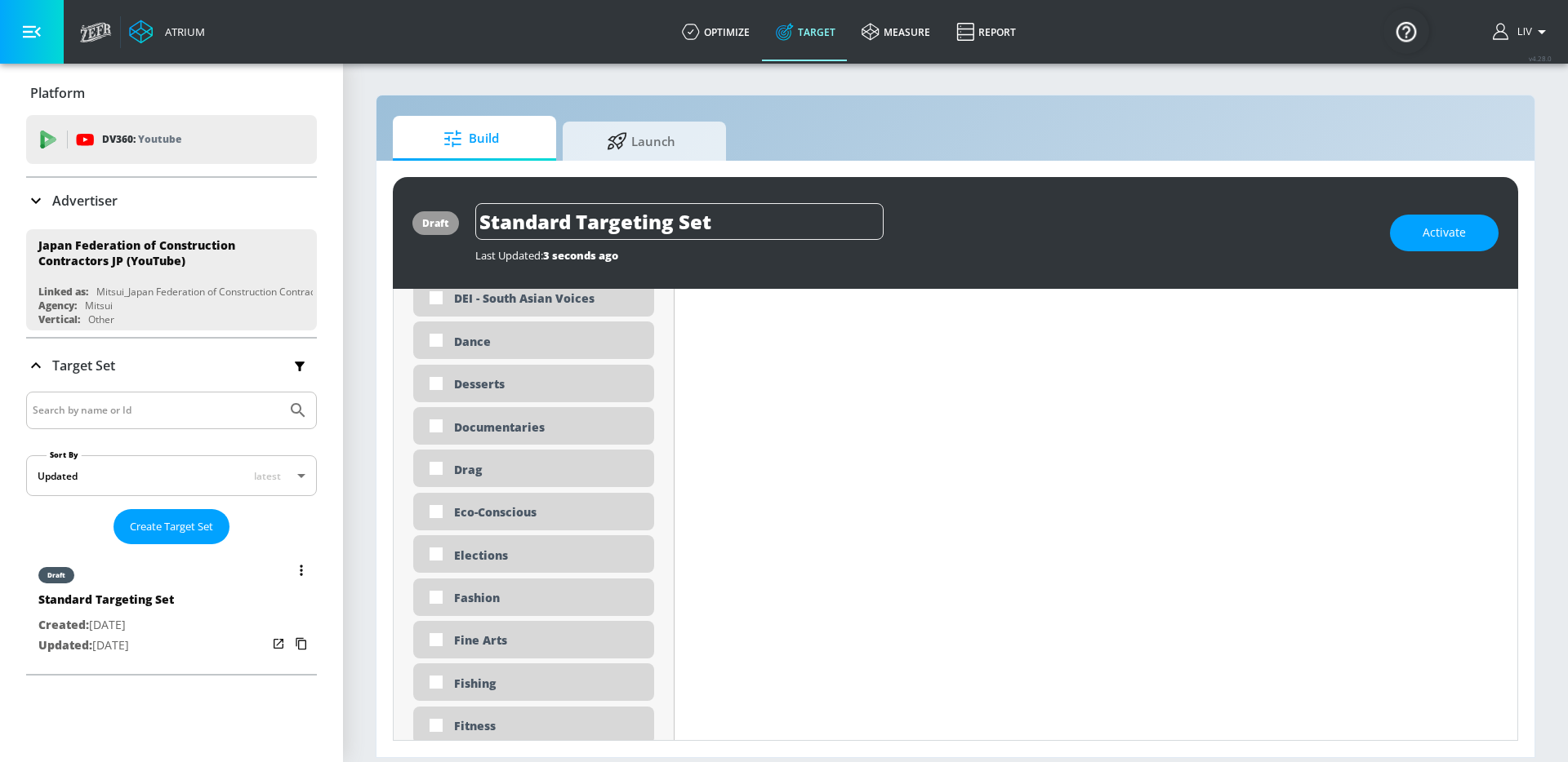
scroll to position [1707, 0]
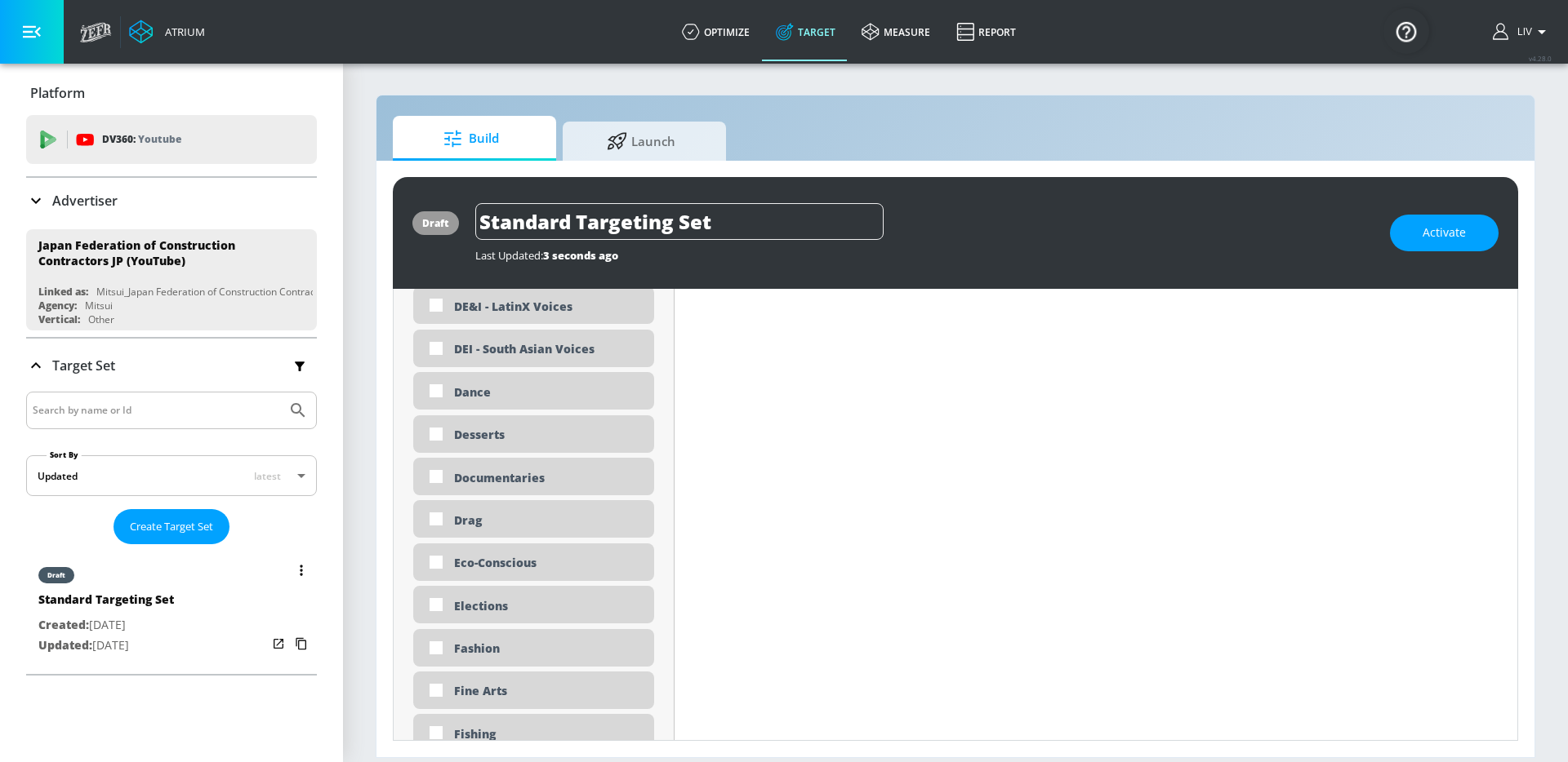
click at [232, 581] on div "draft Standard Targeting Set Created: [DATE] Updated: [DATE]" at bounding box center [172, 609] width 291 height 117
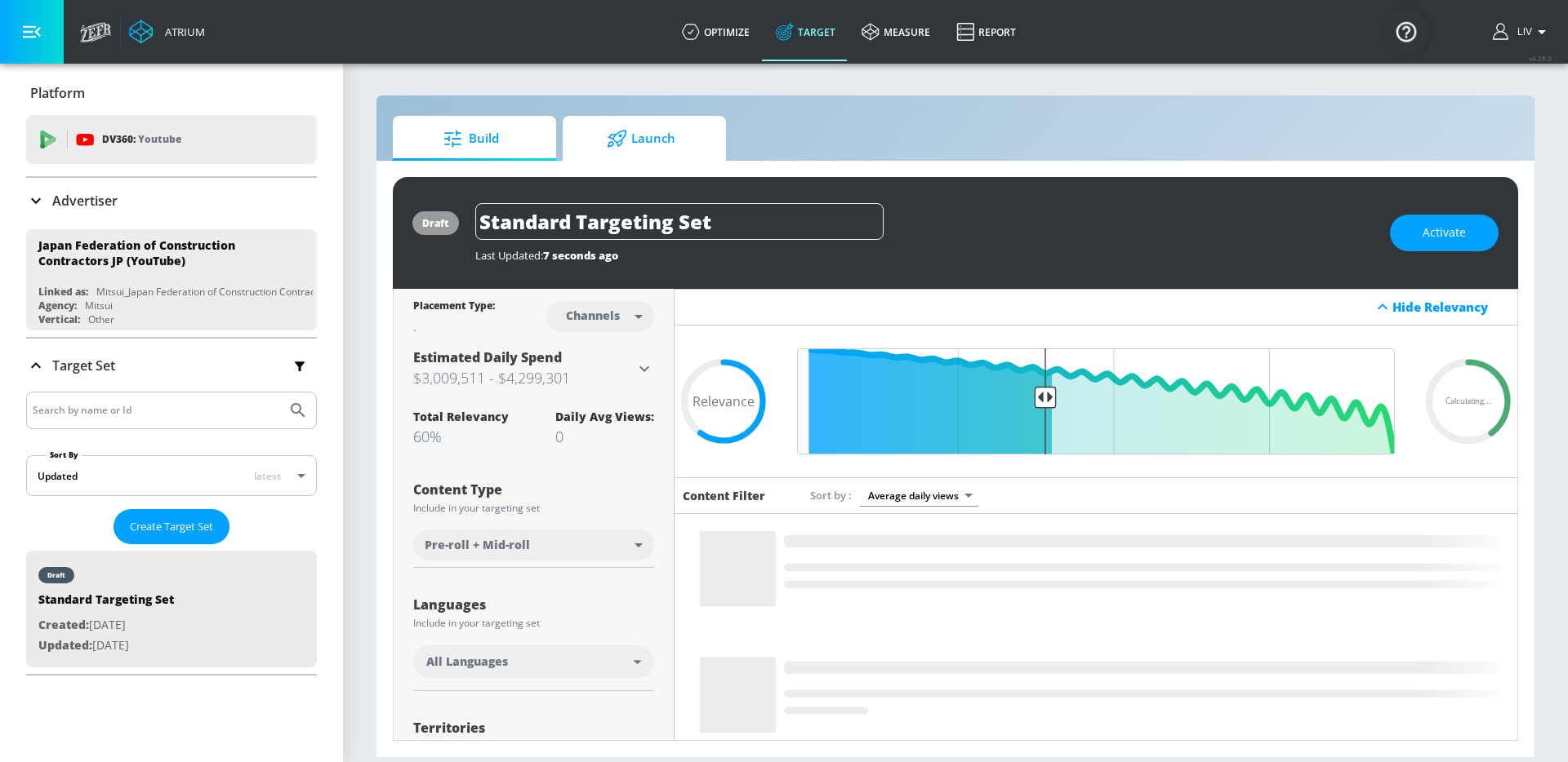
click at [658, 139] on span "Launch" at bounding box center [641, 139] width 124 height 39
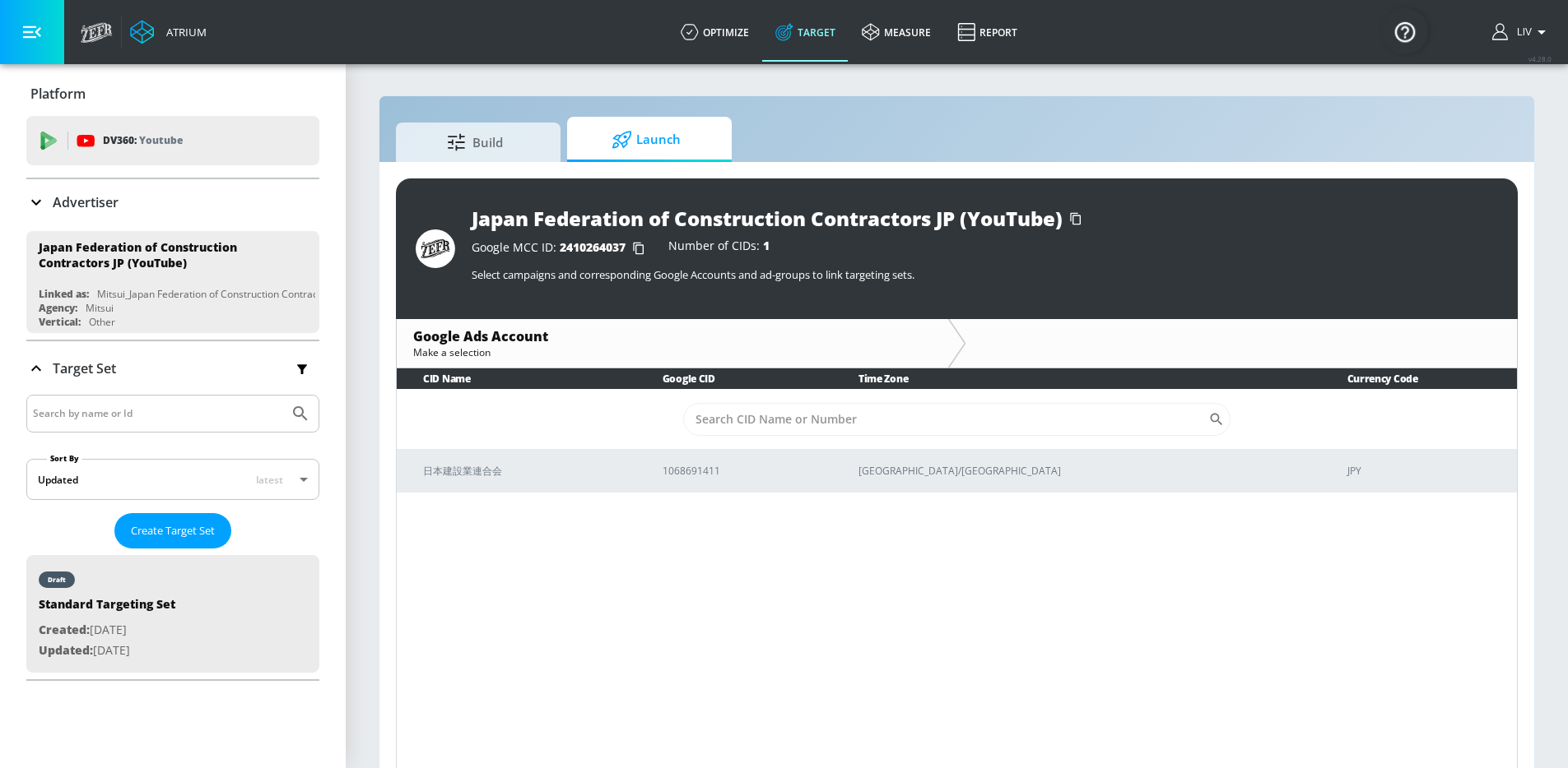
click at [98, 194] on p "Advertiser" at bounding box center [86, 202] width 66 height 18
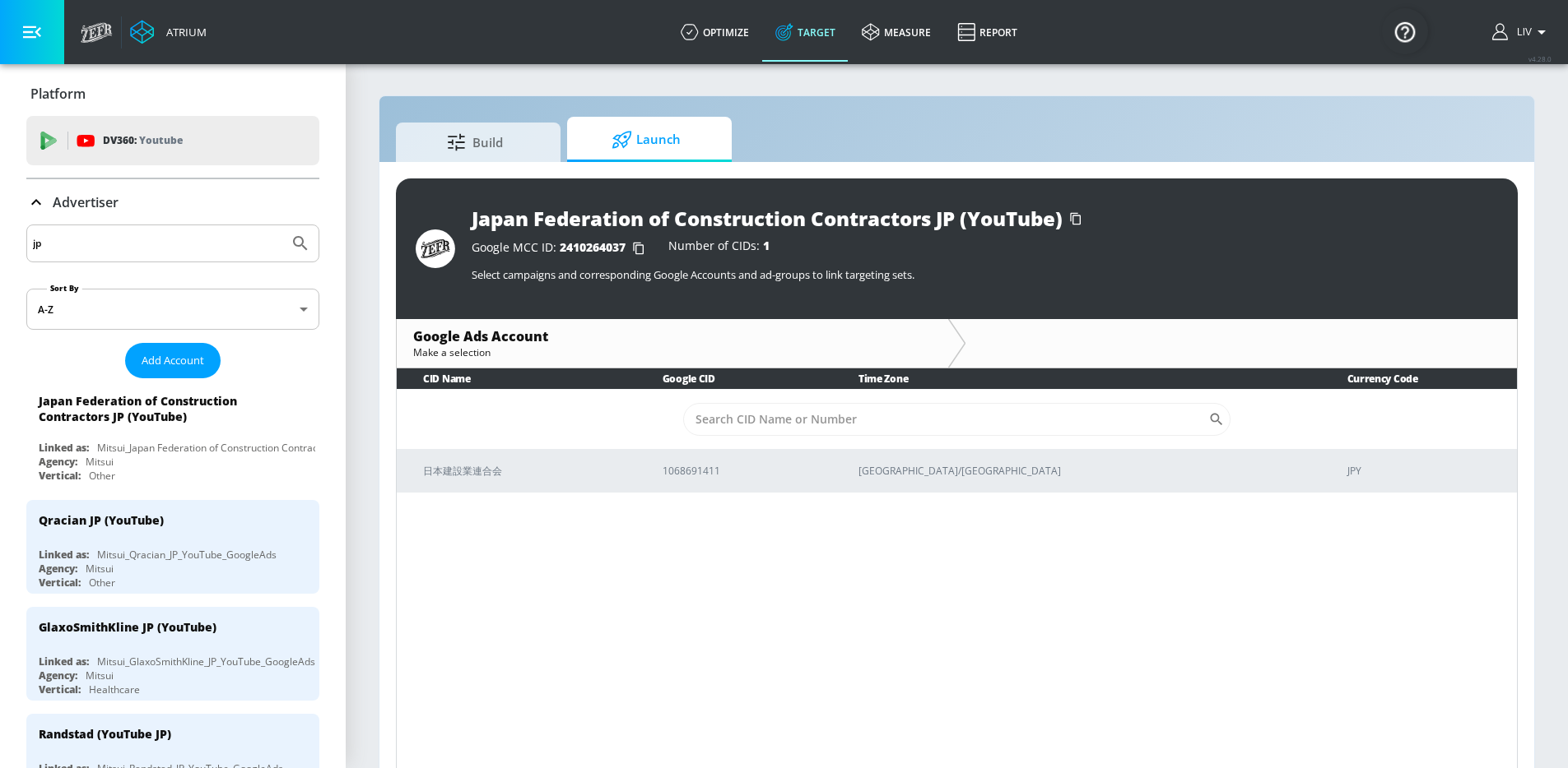
click at [185, 249] on input "jp" at bounding box center [158, 243] width 250 height 21
click at [186, 247] on input "jp" at bounding box center [158, 243] width 250 height 21
type input "j"
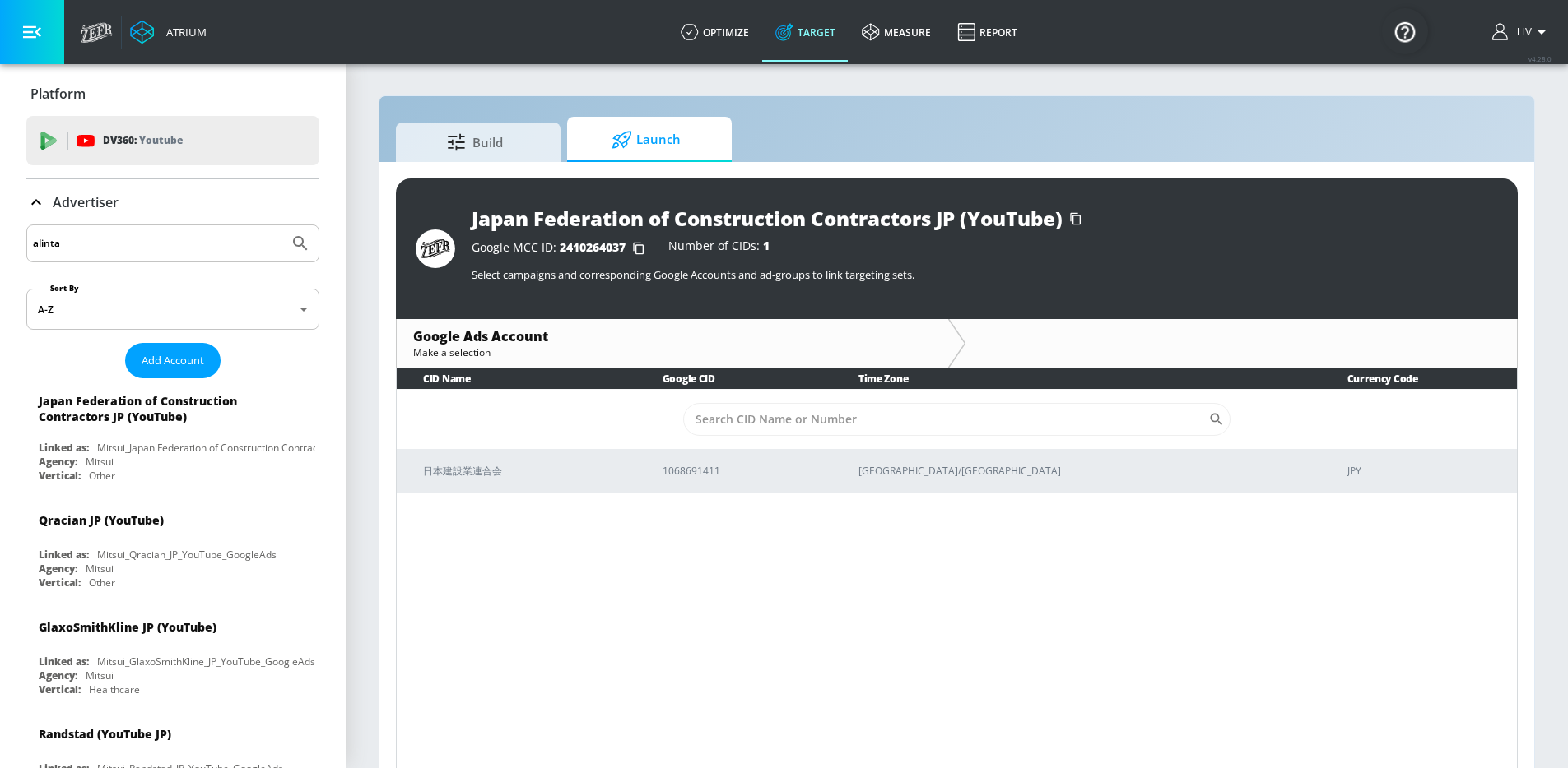
type input "alinta"
click at [283, 225] on button "Submit Search" at bounding box center [300, 243] width 37 height 37
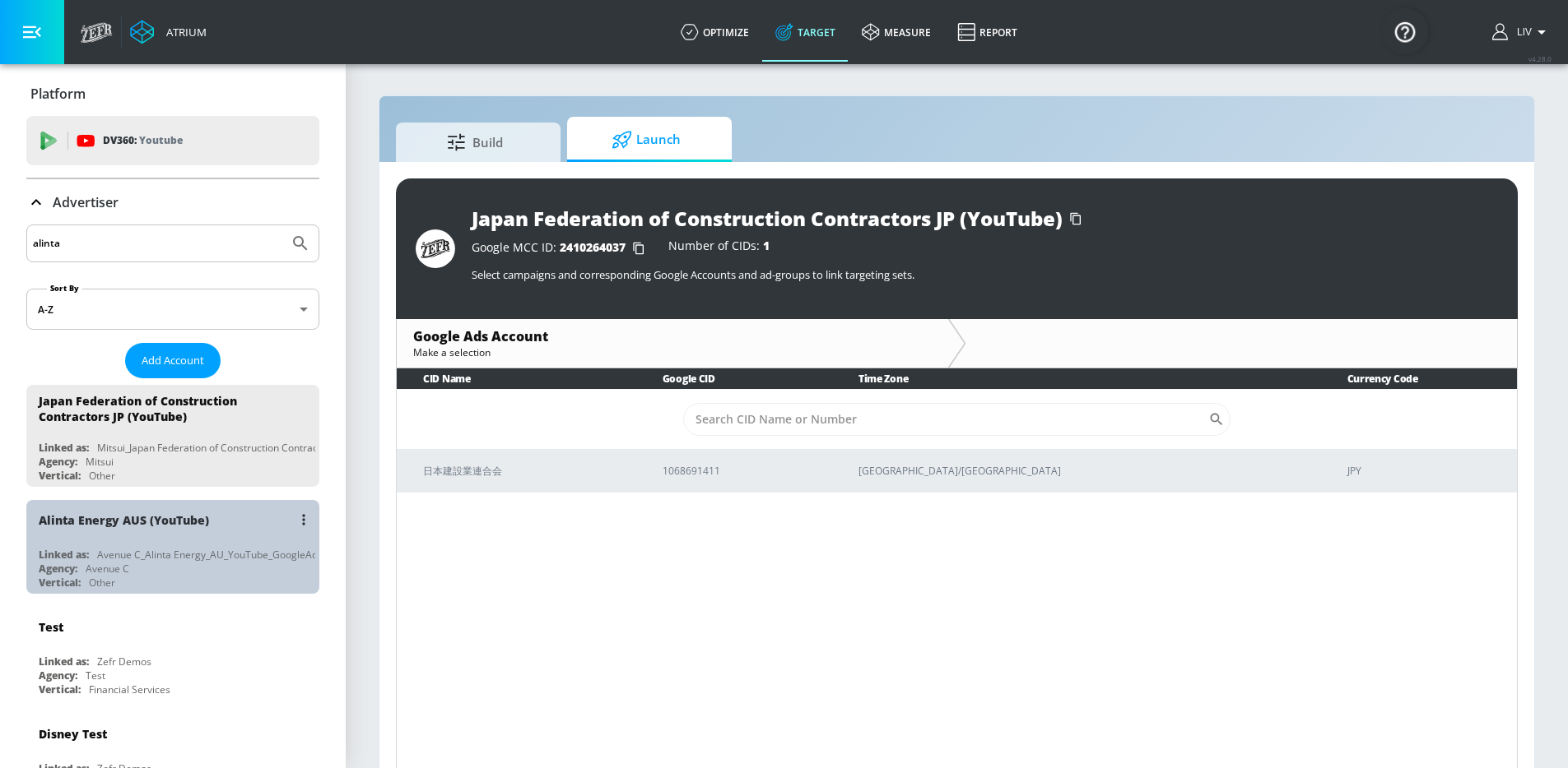
click at [221, 506] on div "Alinta Energy AUS (YouTube)" at bounding box center [177, 519] width 276 height 39
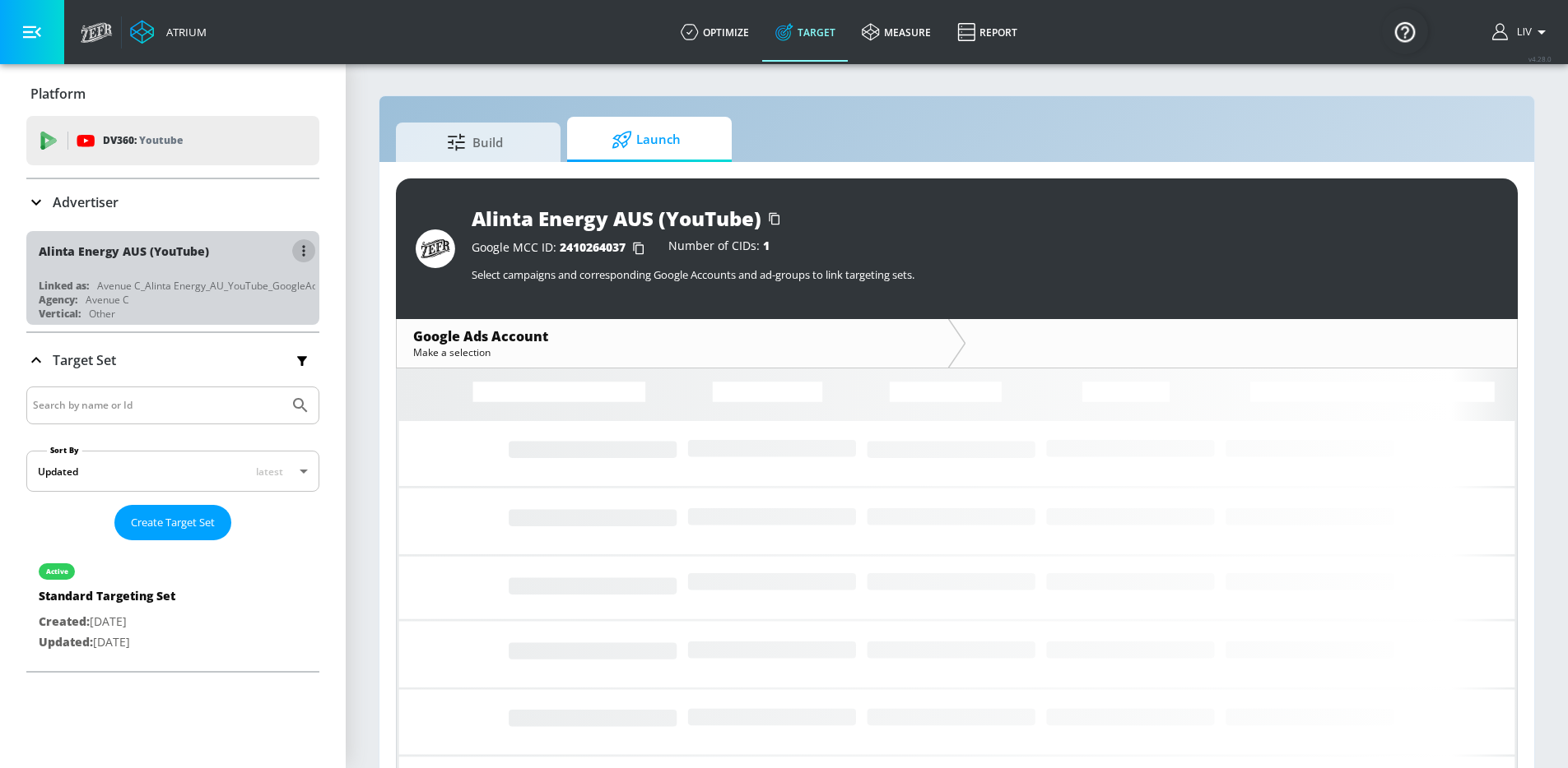
click at [302, 245] on icon "button" at bounding box center [303, 250] width 3 height 11
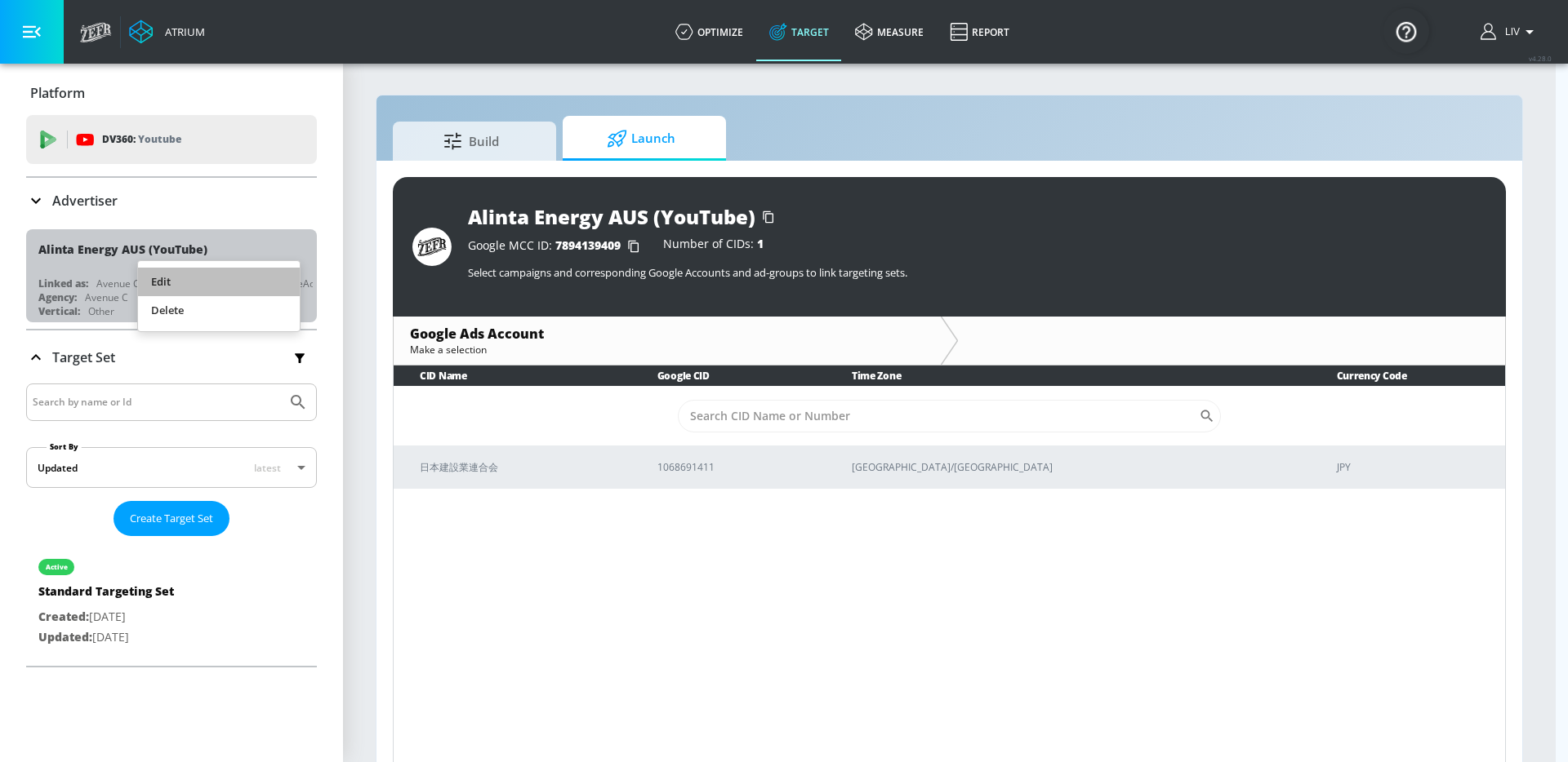
click at [241, 287] on li "Edit" at bounding box center [218, 282] width 162 height 28
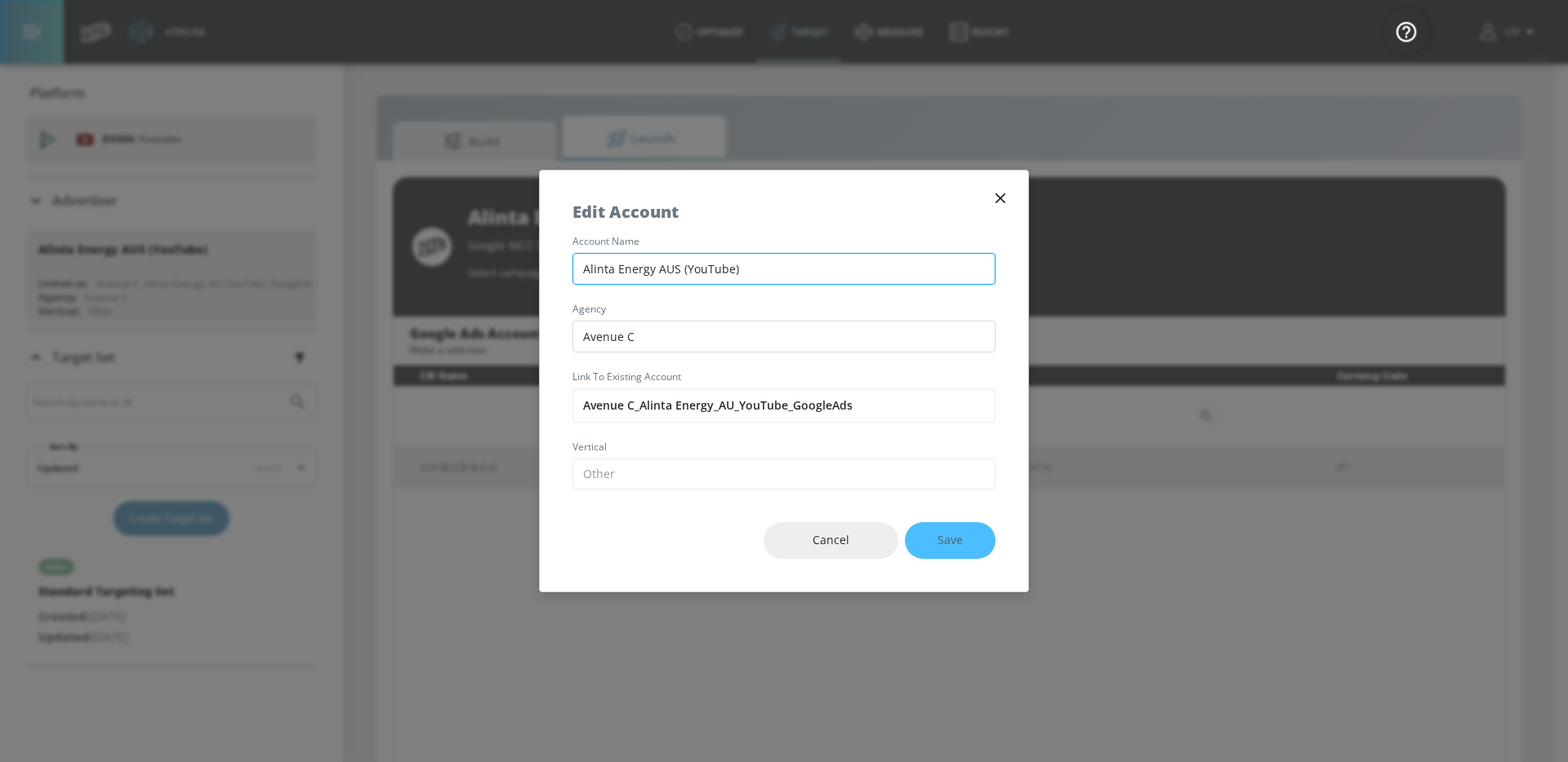
click at [670, 273] on input "Alinta Energy AUS (YouTube)" at bounding box center [784, 269] width 423 height 32
click at [677, 270] on input "Alinta Energy AUS (YouTube)" at bounding box center [784, 269] width 423 height 32
click at [627, 271] on input "Alinta Energy AUS Google Ads (YouTube)" at bounding box center [784, 269] width 423 height 32
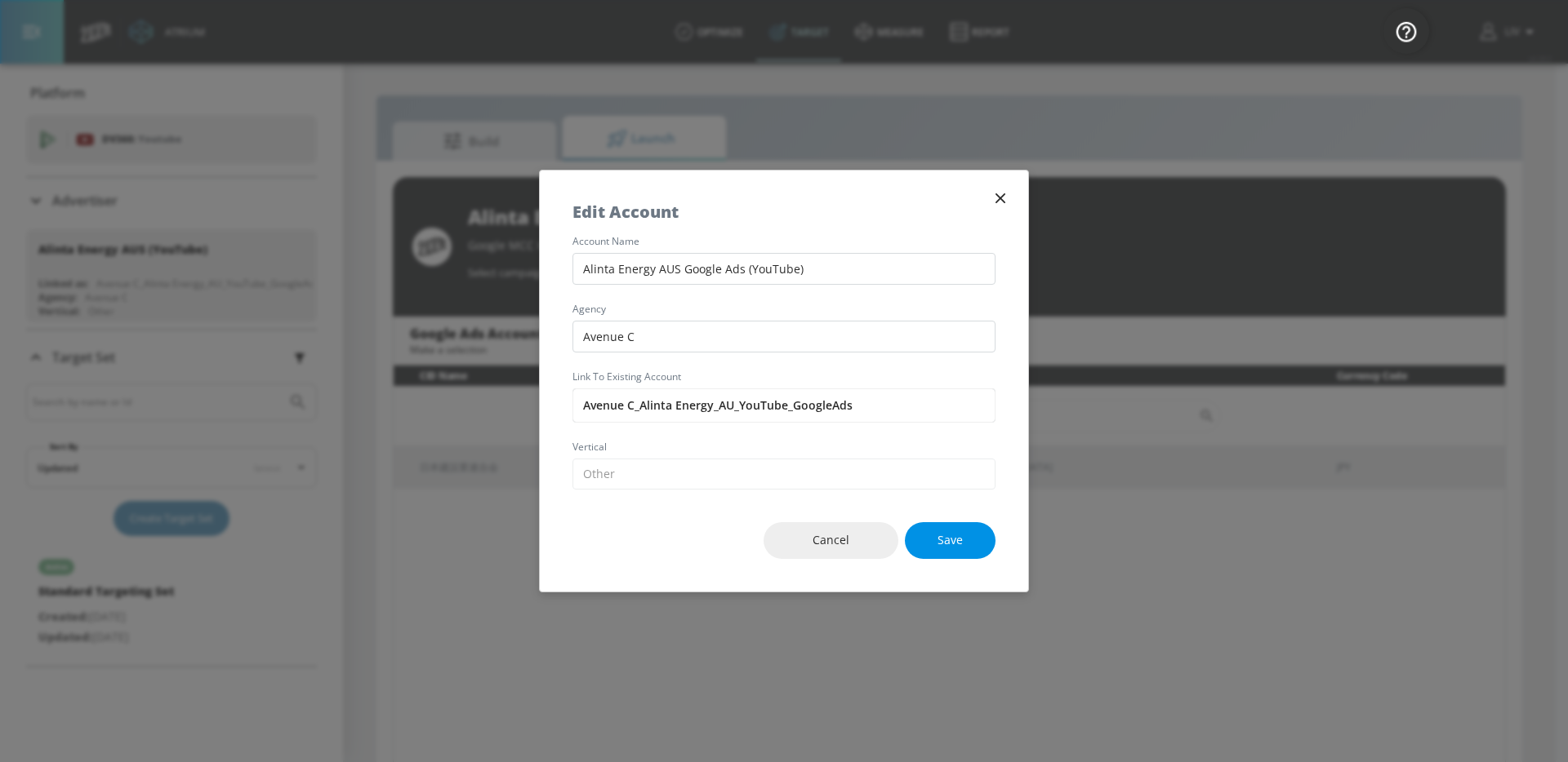
type input "Alinta Energy AUS Google Ads (YouTube)"
click at [963, 537] on button "Save" at bounding box center [950, 541] width 90 height 37
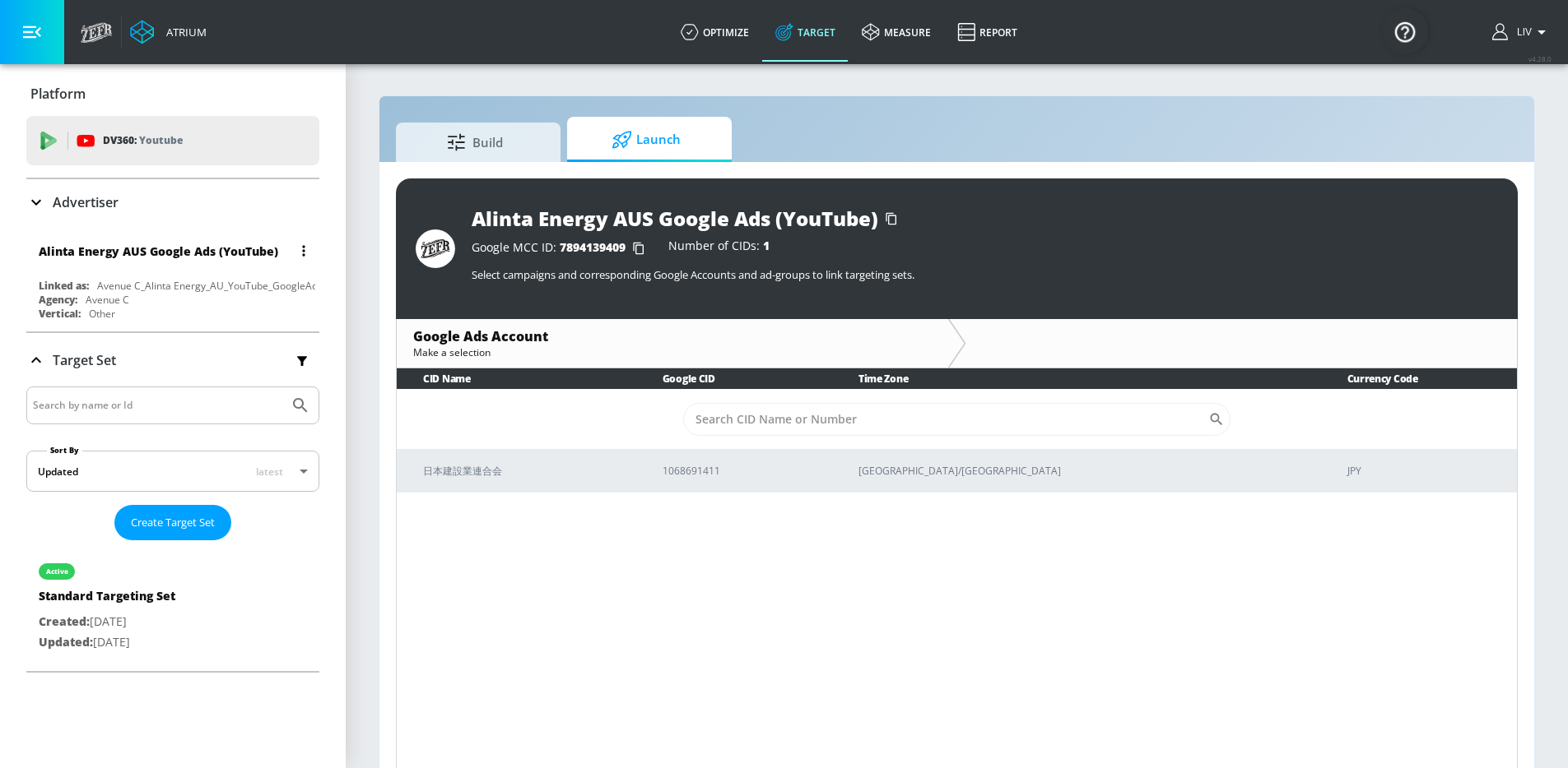
click at [188, 273] on div "Alinta Energy AUS Google Ads (YouTube) Linked as: Avenue C_Alinta Energy_AU_You…" at bounding box center [173, 277] width 293 height 94
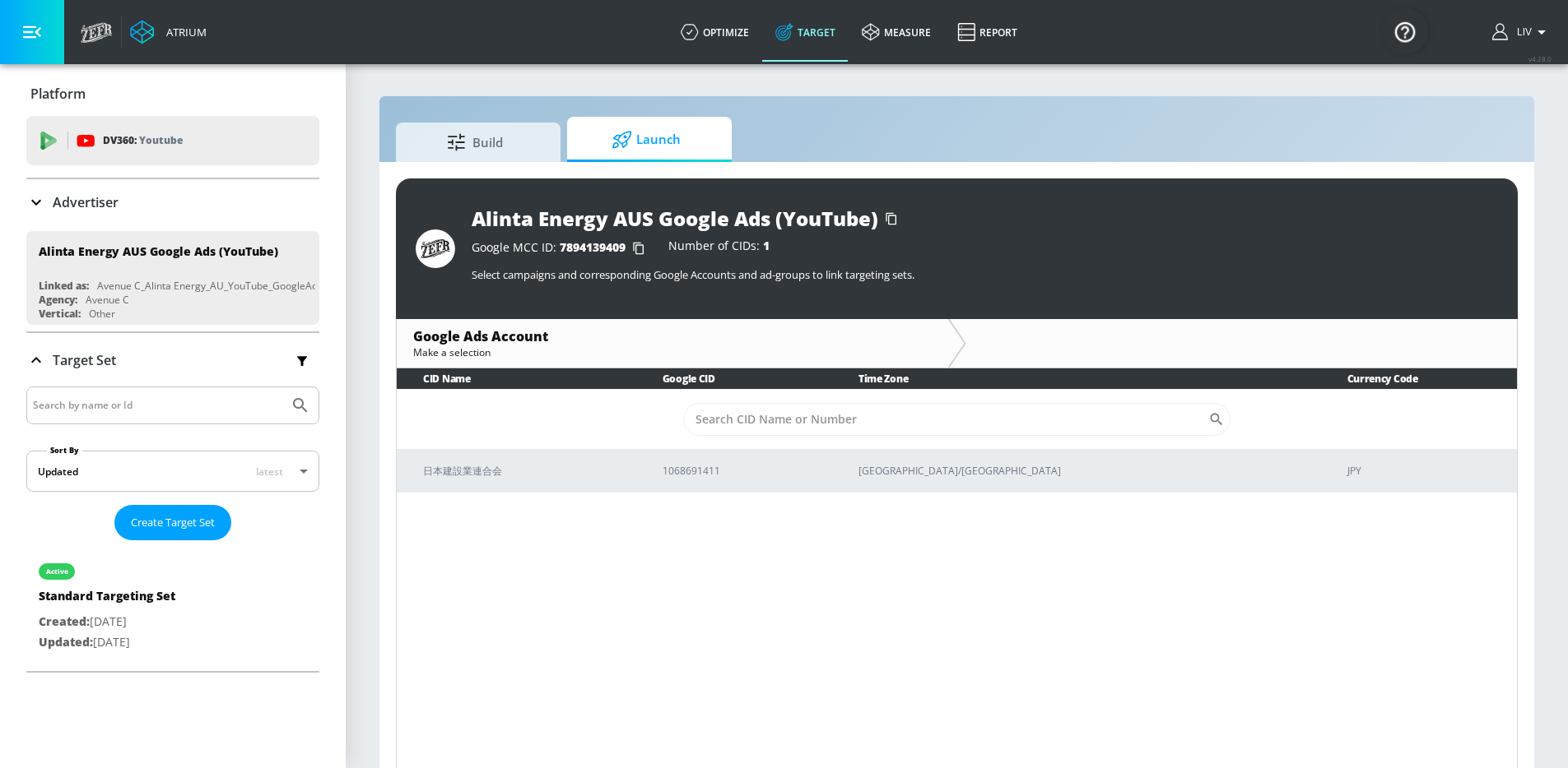
click at [150, 218] on div "Advertiser" at bounding box center [173, 202] width 293 height 46
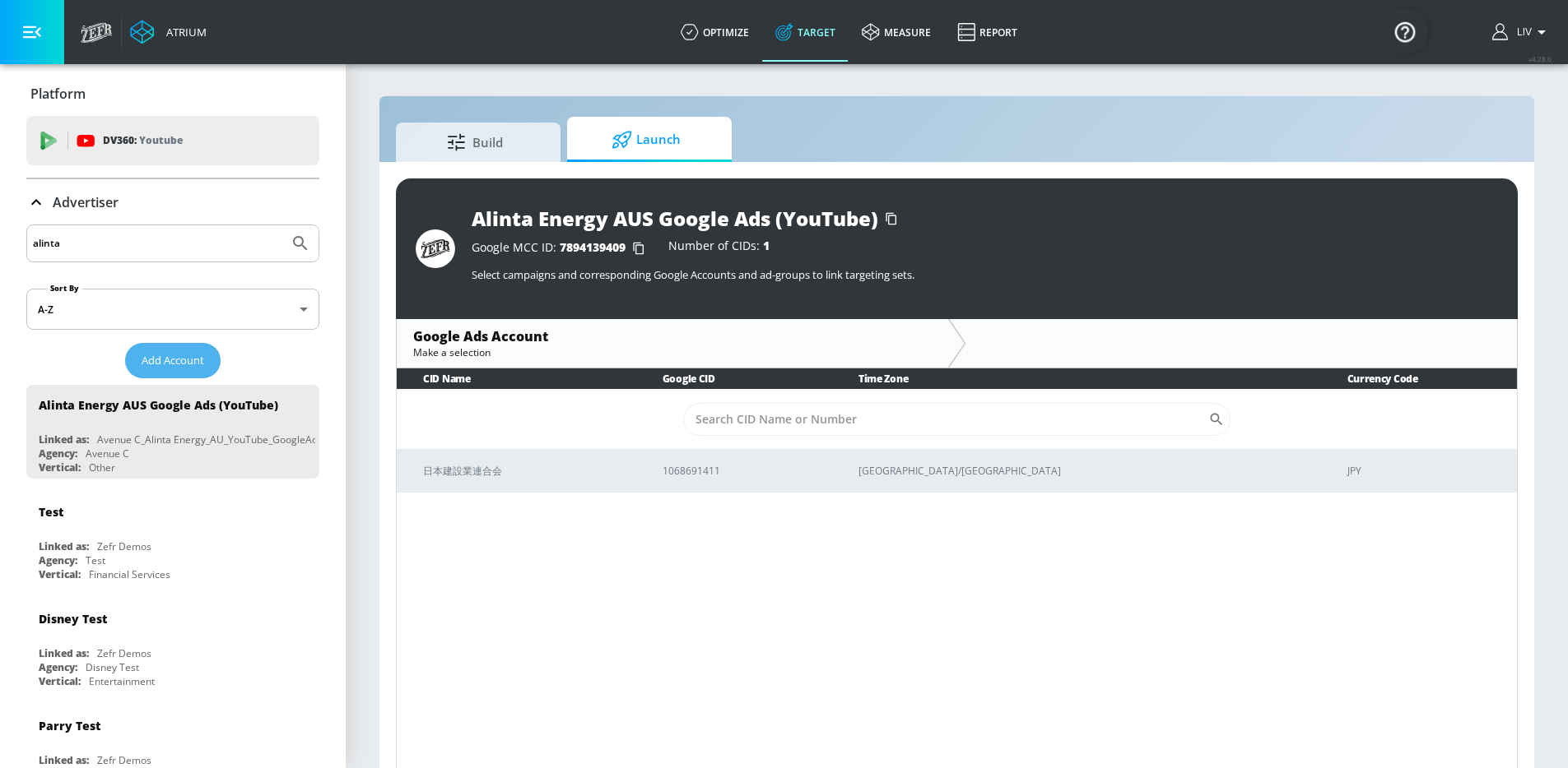
click at [173, 355] on span "Add Account" at bounding box center [173, 360] width 62 height 19
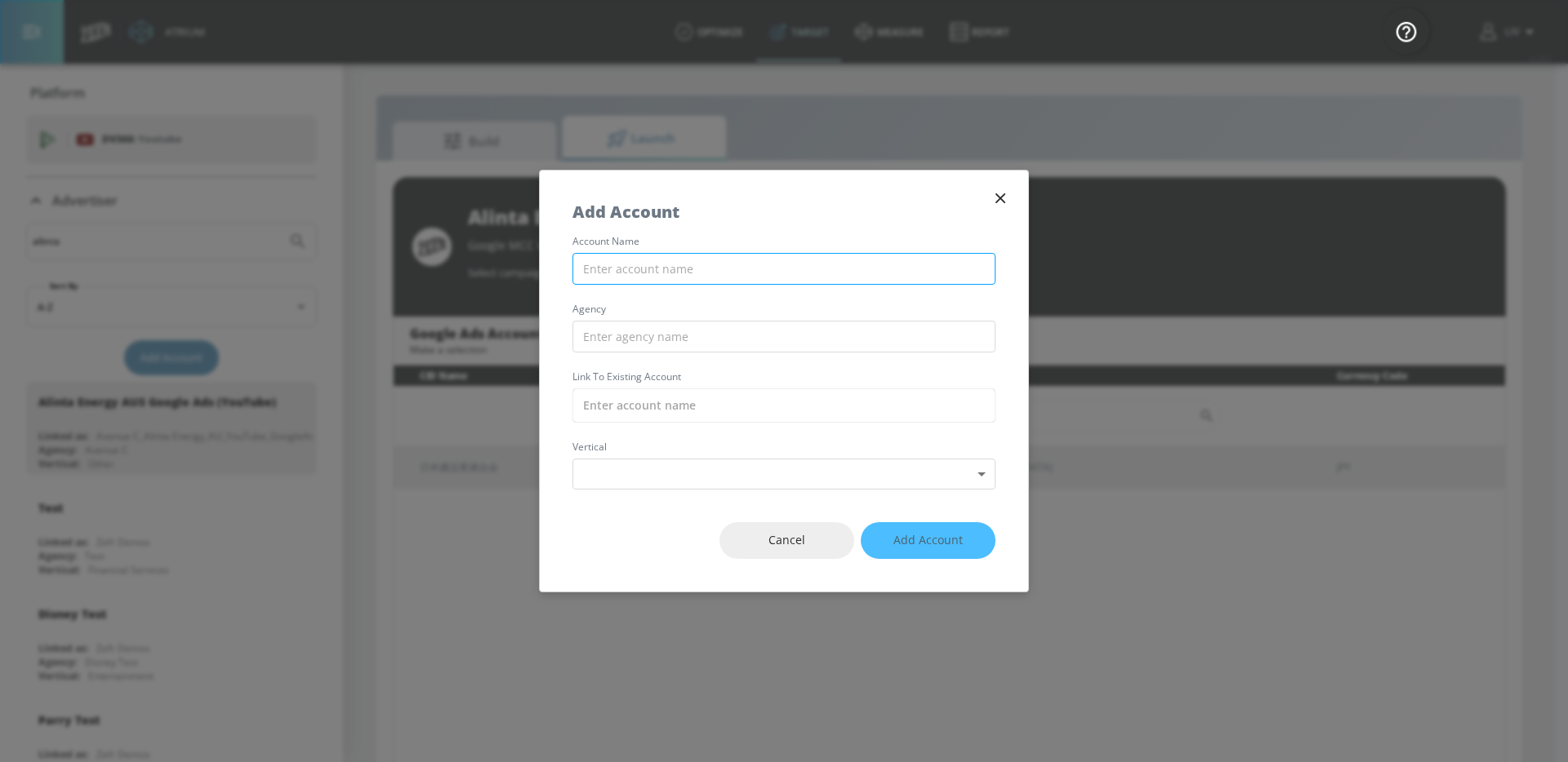
click at [663, 281] on input "text" at bounding box center [784, 269] width 423 height 32
paste input "Alinta Energy AUS Google Ads (YouTube)"
click at [699, 267] on input "Alinta Energy AUS Google Ads (YouTube)" at bounding box center [784, 269] width 423 height 32
drag, startPoint x: 741, startPoint y: 268, endPoint x: 683, endPoint y: 271, distance: 58.1
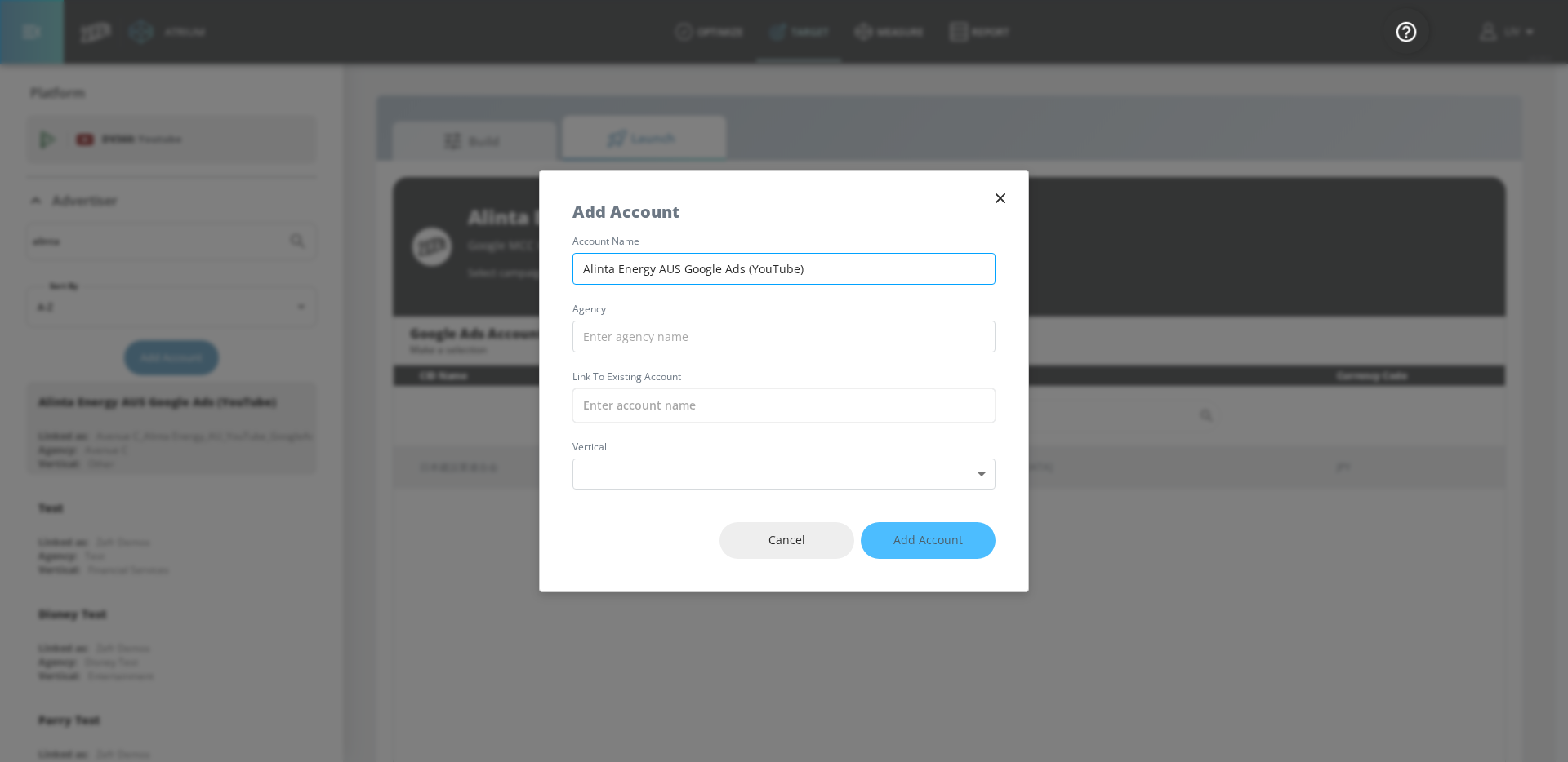
click at [683, 271] on input "Alinta Energy AUS Google Ads (YouTube)" at bounding box center [784, 269] width 423 height 32
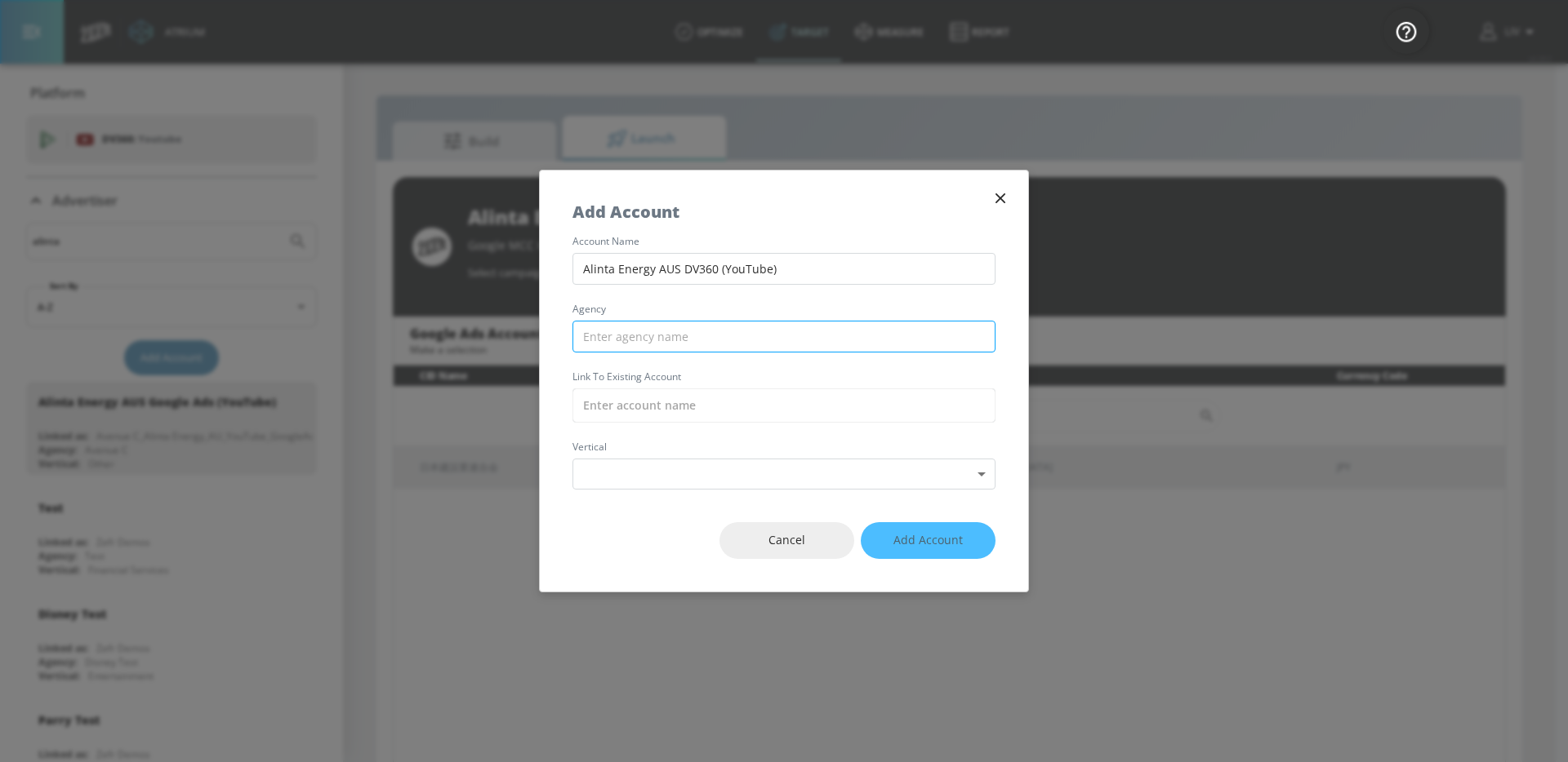
type input "Alinta Energy AUS DV360 (YouTube)"
click at [700, 344] on input "text" at bounding box center [784, 337] width 423 height 32
type input "Avenue C"
click at [755, 391] on input "text" at bounding box center [784, 406] width 423 height 34
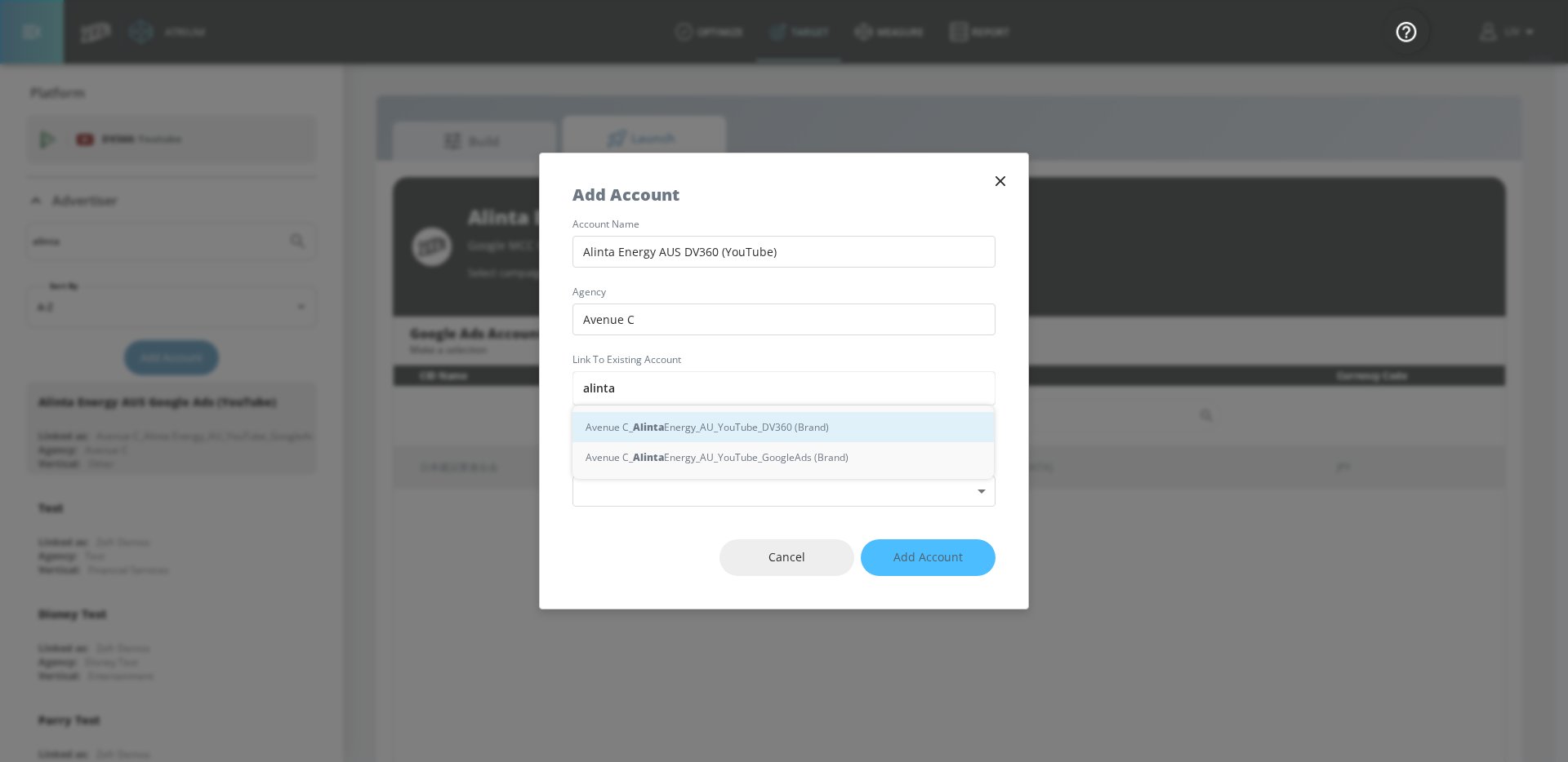
click at [780, 416] on div "Avenue C_ Alinta Energy_AU_YouTube_DV360 (Brand)" at bounding box center [783, 427] width 421 height 30
type input "Avenue C_Alinta Energy_AU_YouTube_DV360 (Brand)"
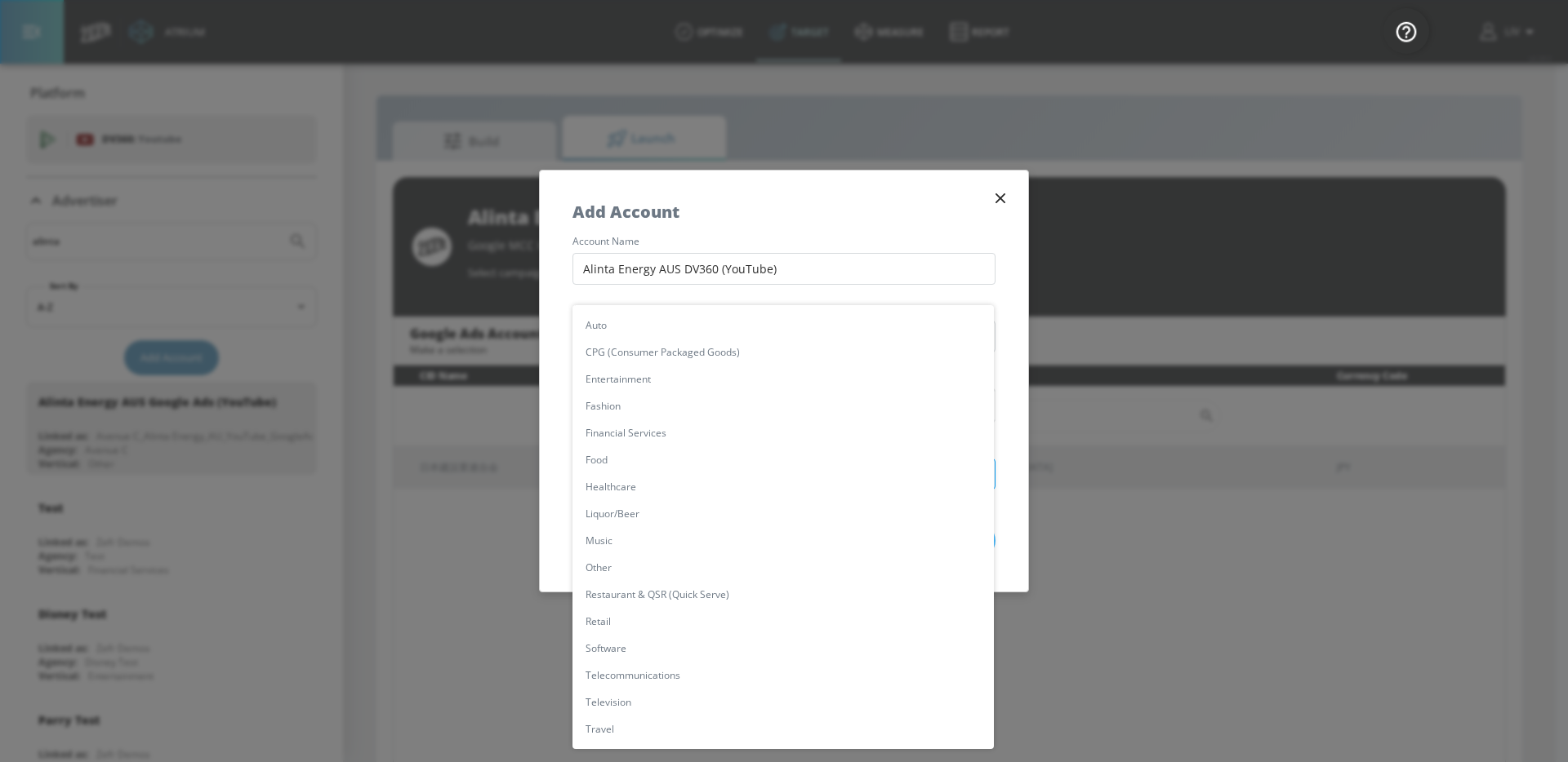
click at [688, 476] on body "Atrium optimize Target measure Report optimize Target measure Report v 4.28.0 L…" at bounding box center [784, 392] width 1568 height 786
click at [668, 568] on li "Other" at bounding box center [783, 568] width 421 height 27
type input "[object Object]"
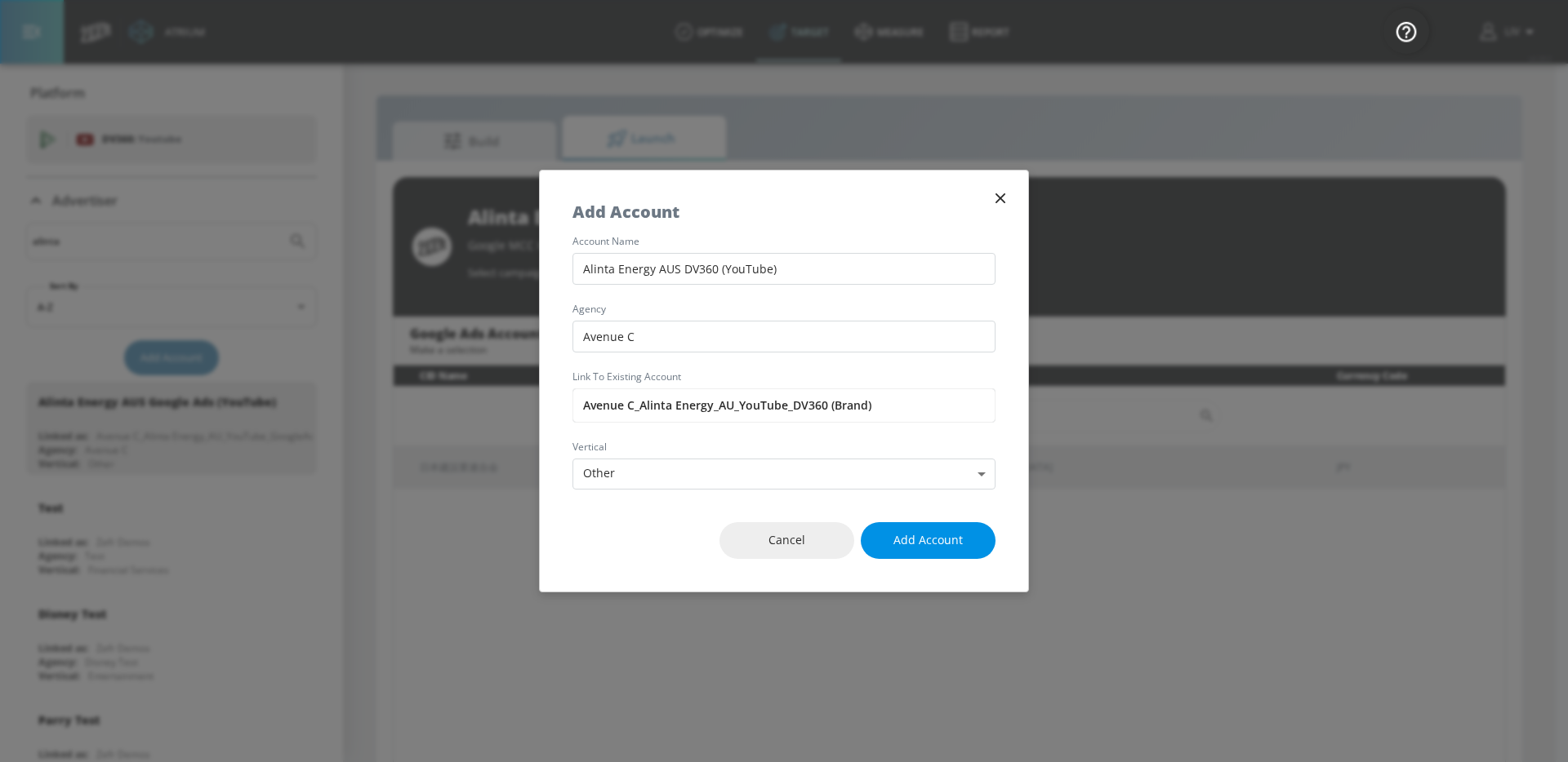
click at [890, 539] on button "Add Account" at bounding box center [928, 541] width 134 height 37
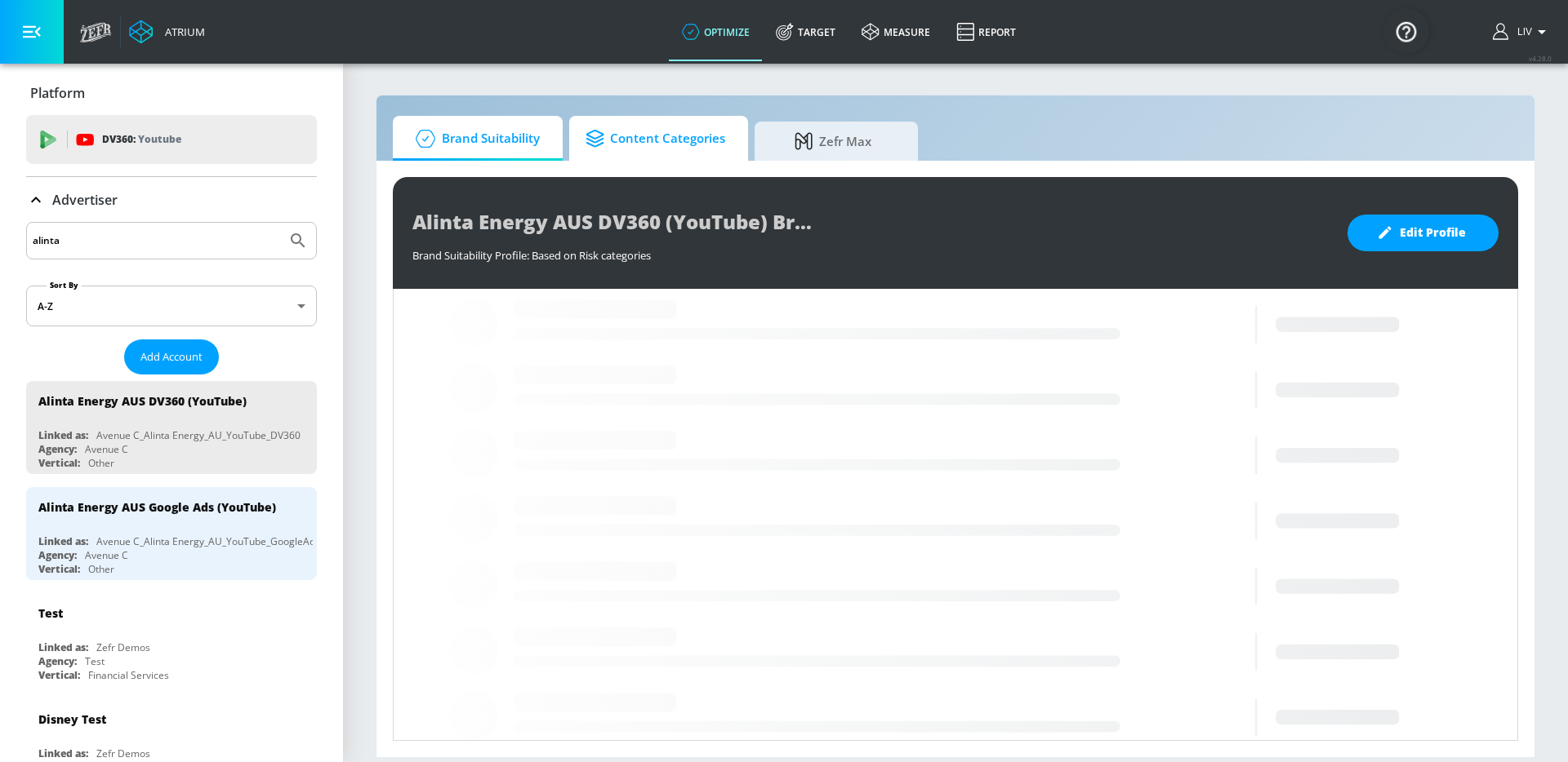
click at [724, 133] on link "Content Categories" at bounding box center [659, 138] width 179 height 45
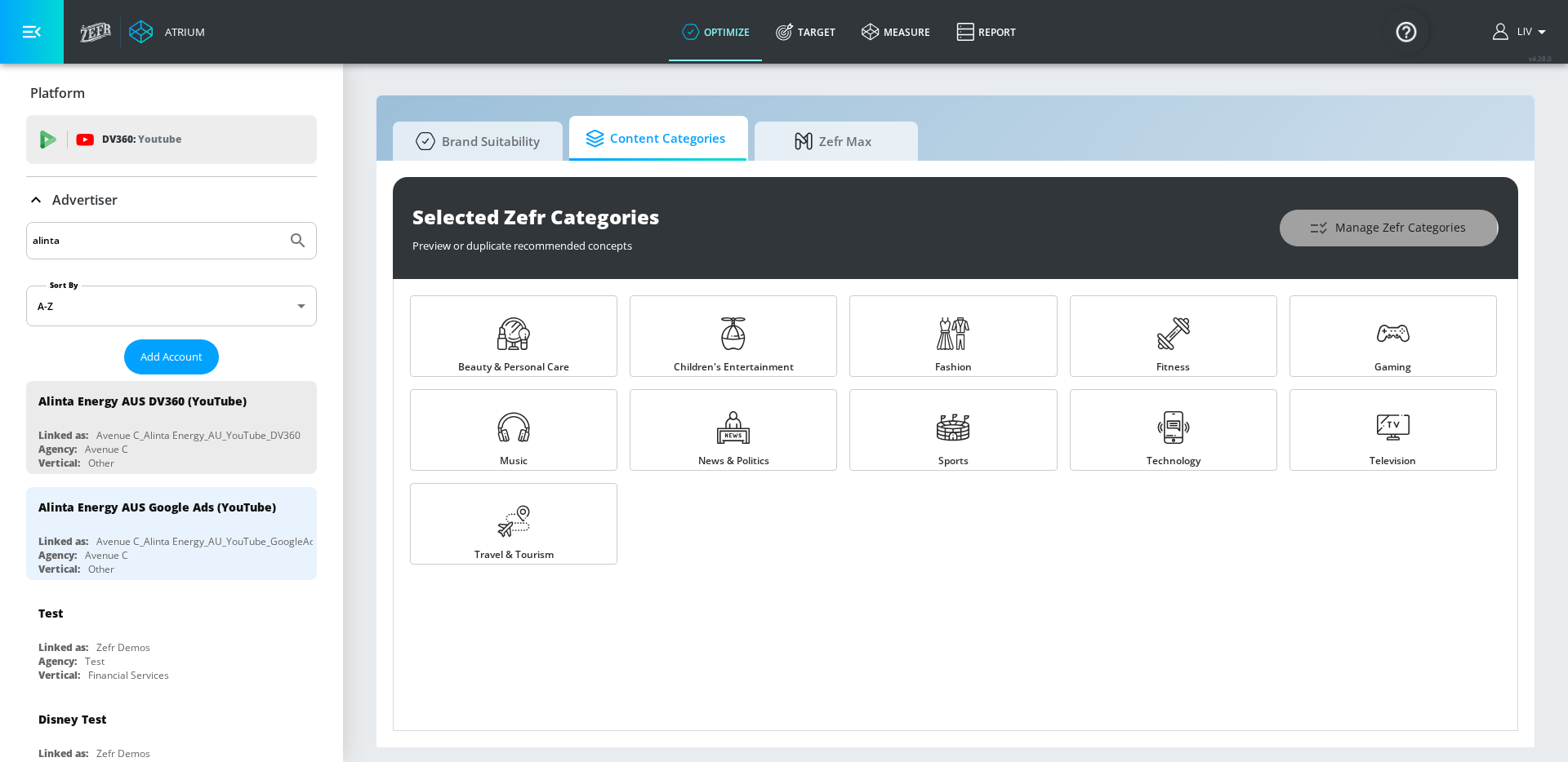
click at [1361, 229] on span "Manage Zefr Categories" at bounding box center [1389, 228] width 154 height 20
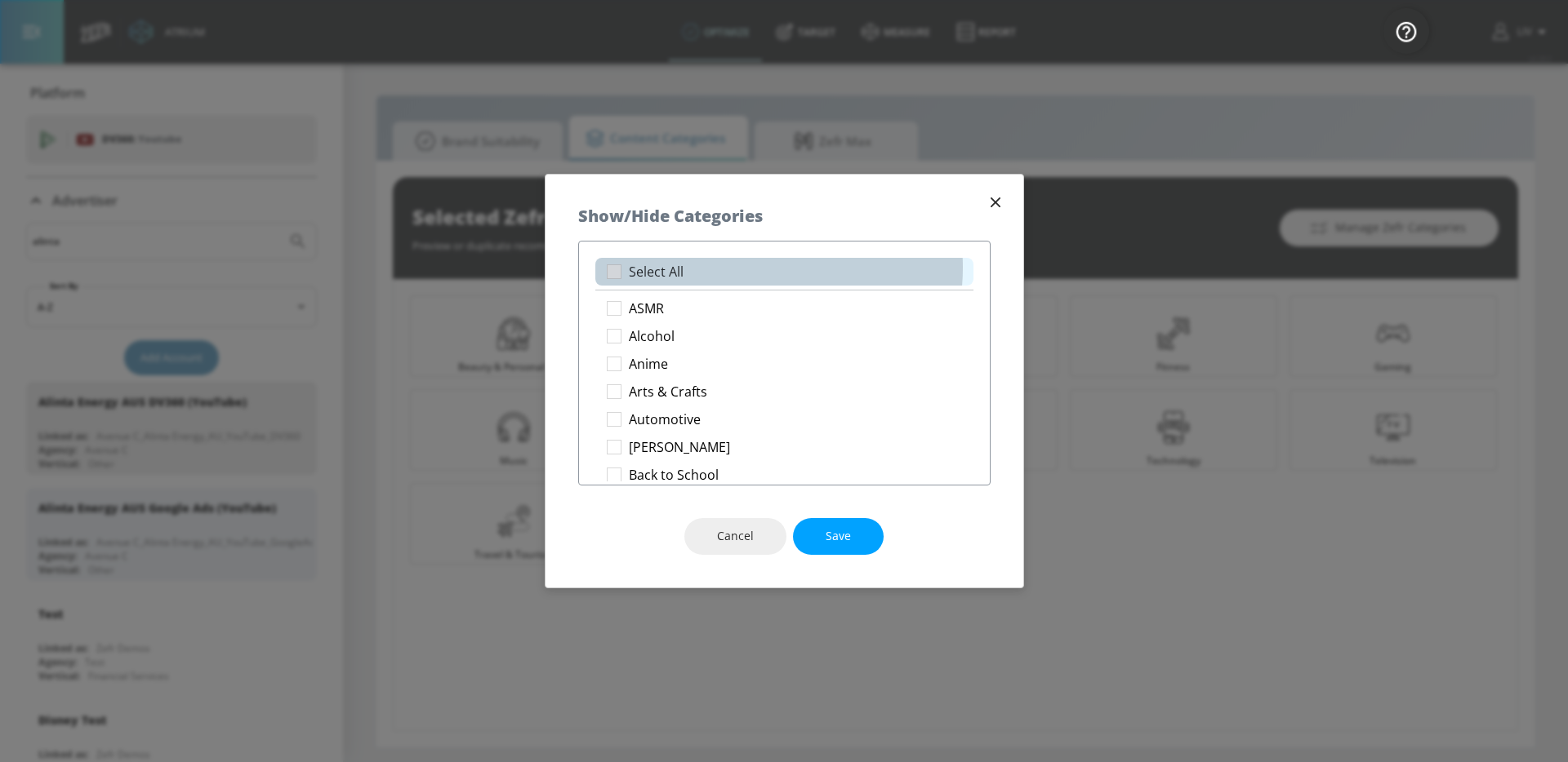
click at [752, 268] on li "Select All" at bounding box center [784, 271] width 379 height 27
checkbox input "true"
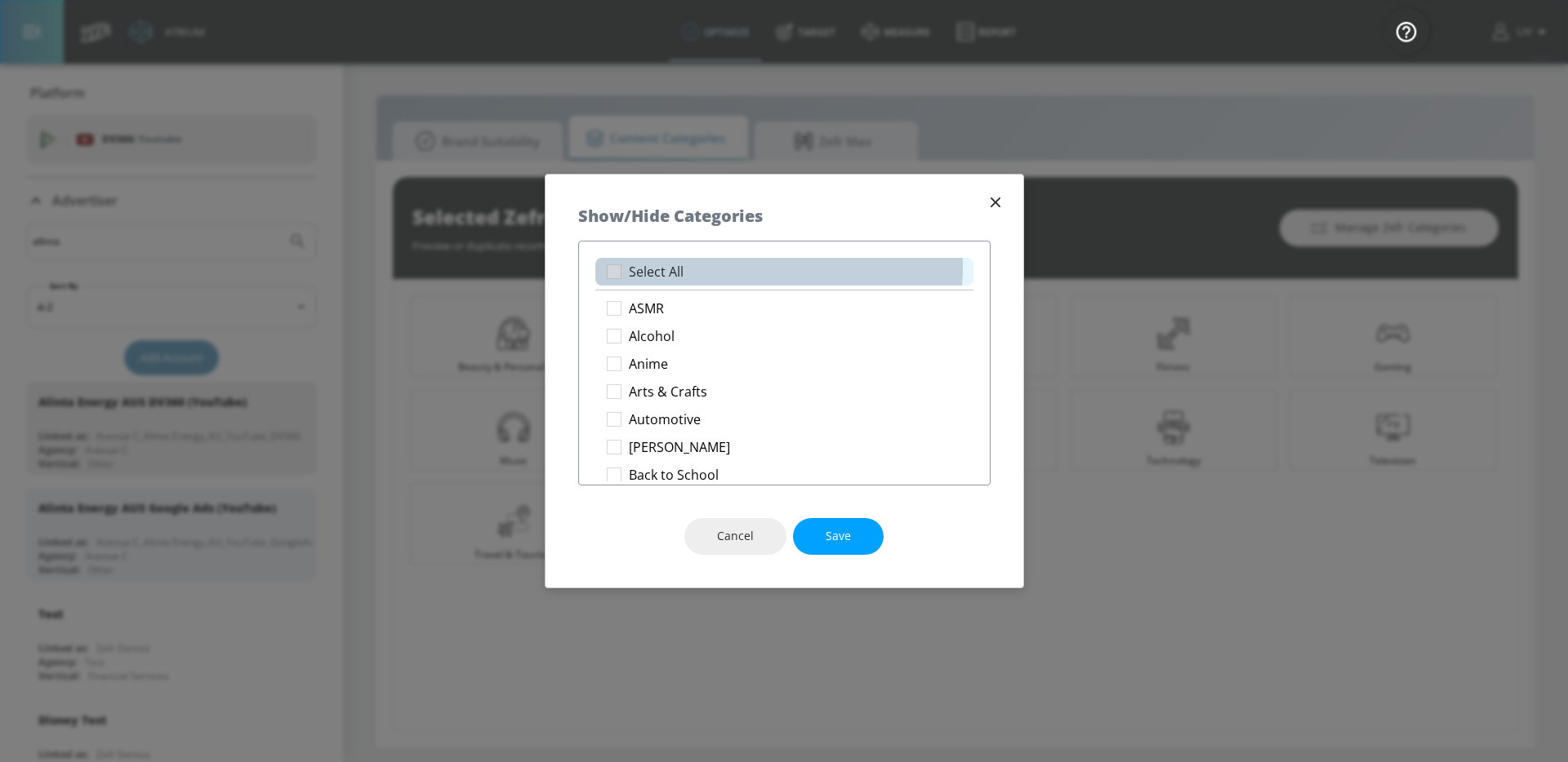
checkbox input "true"
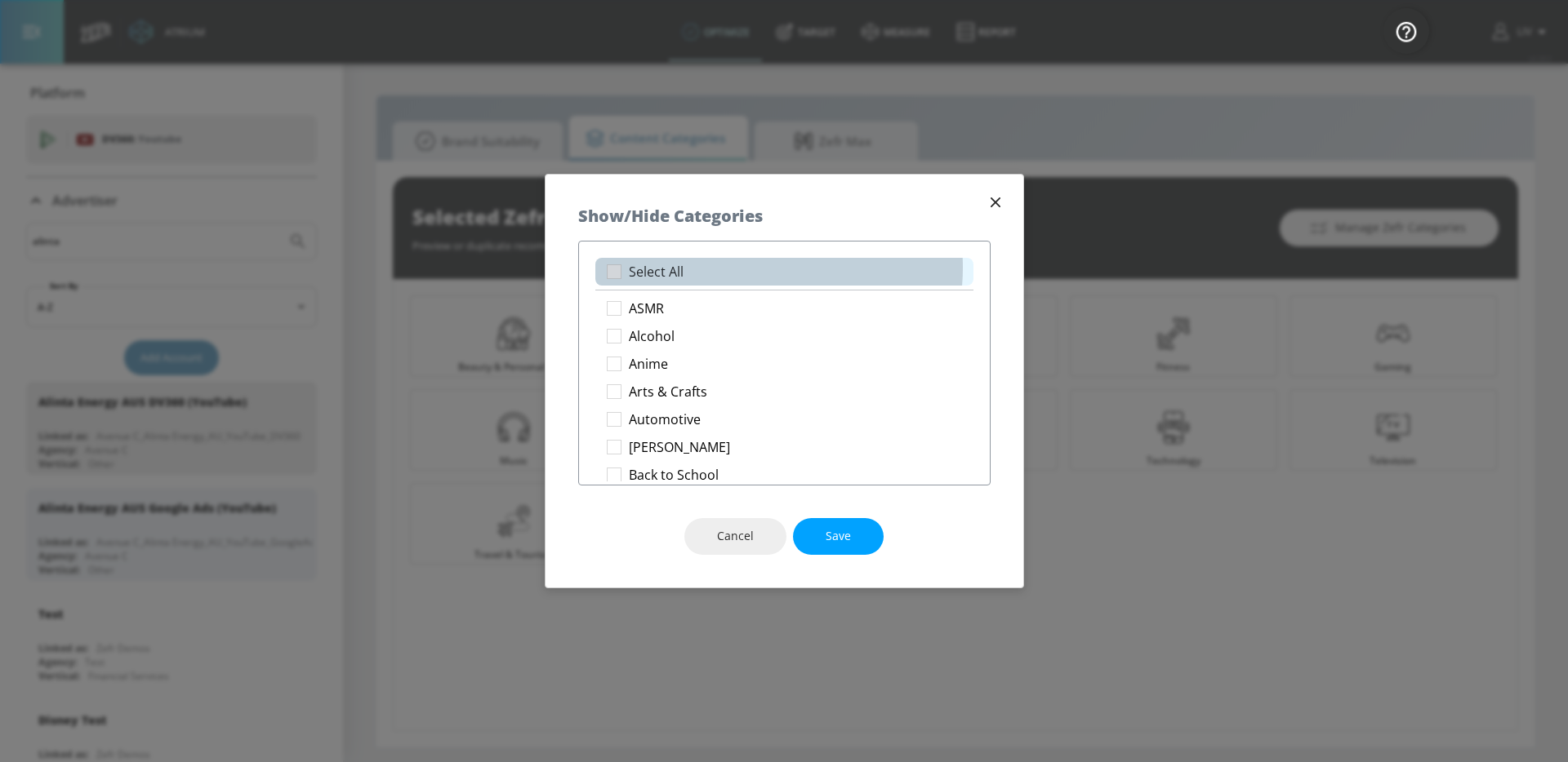
checkbox input "true"
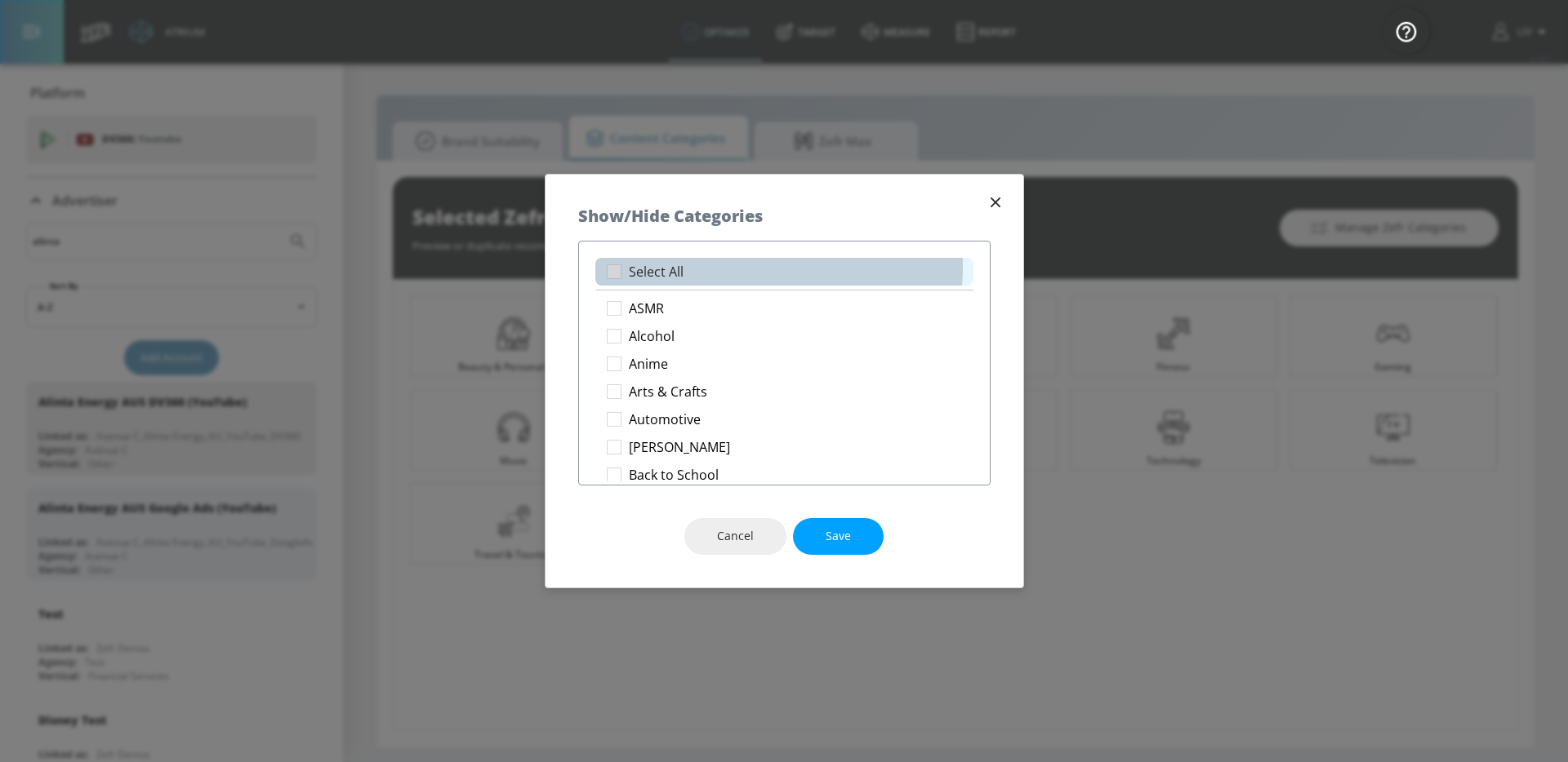
checkbox input "true"
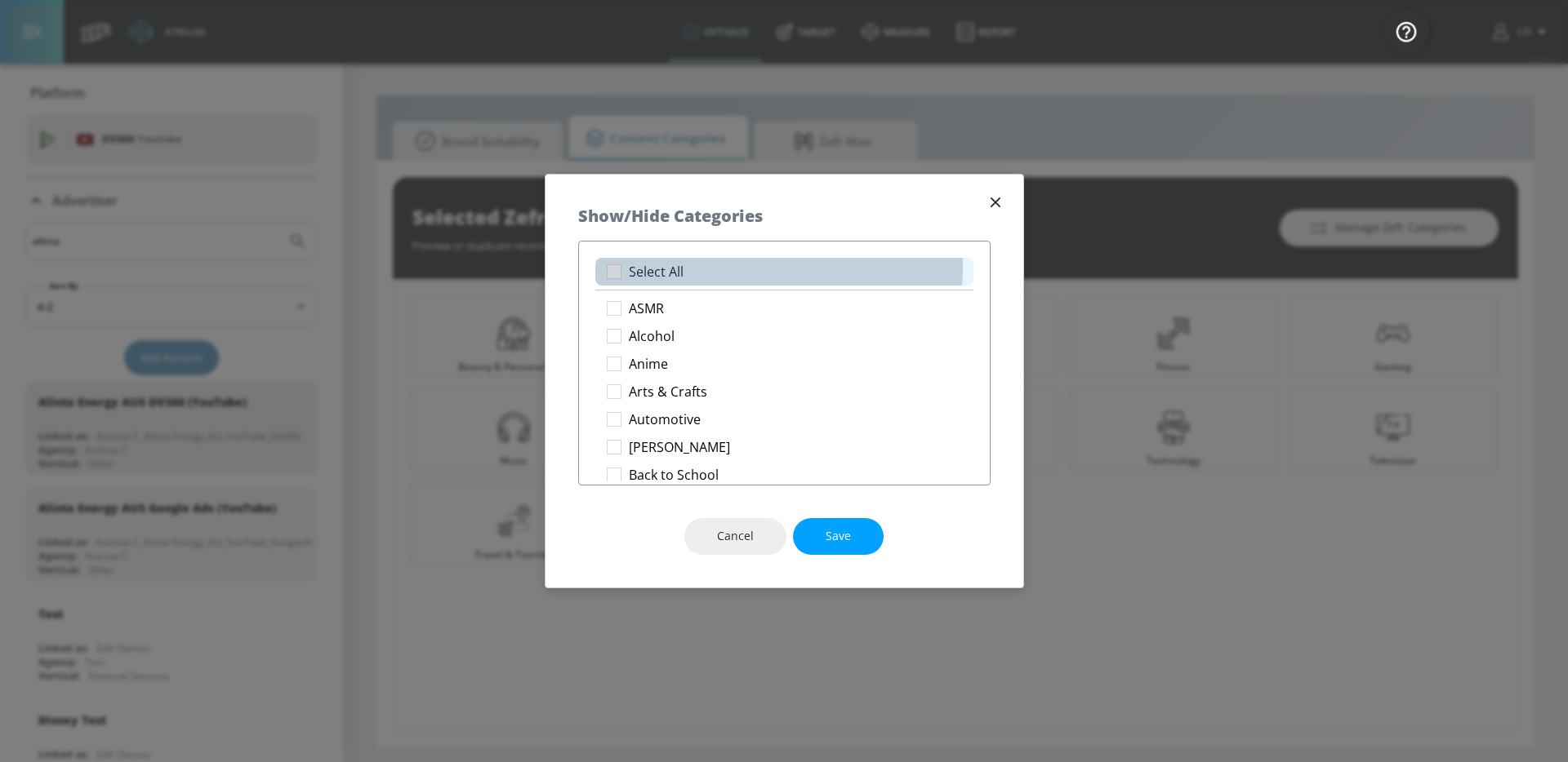
checkbox input "true"
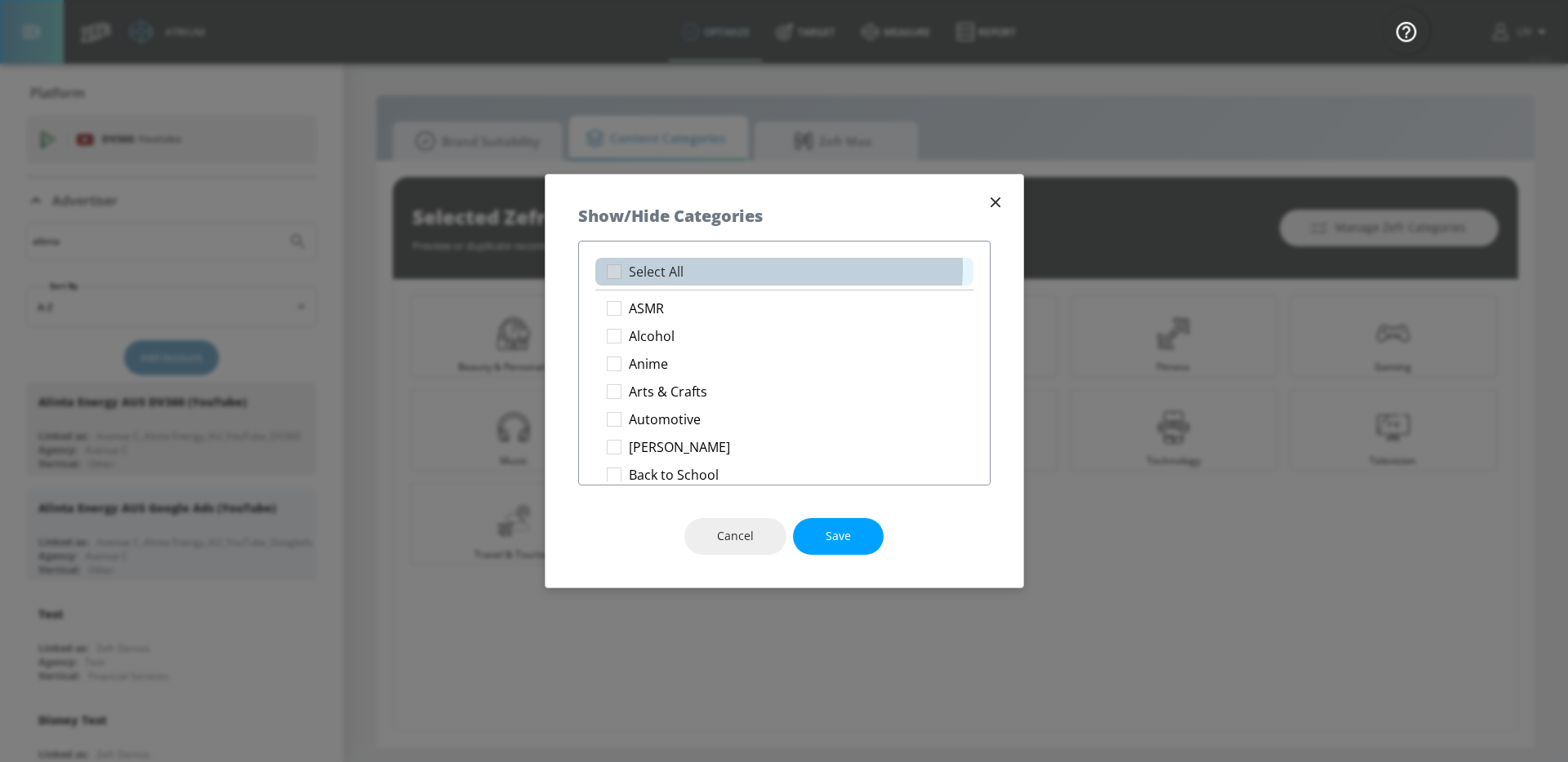
checkbox input "true"
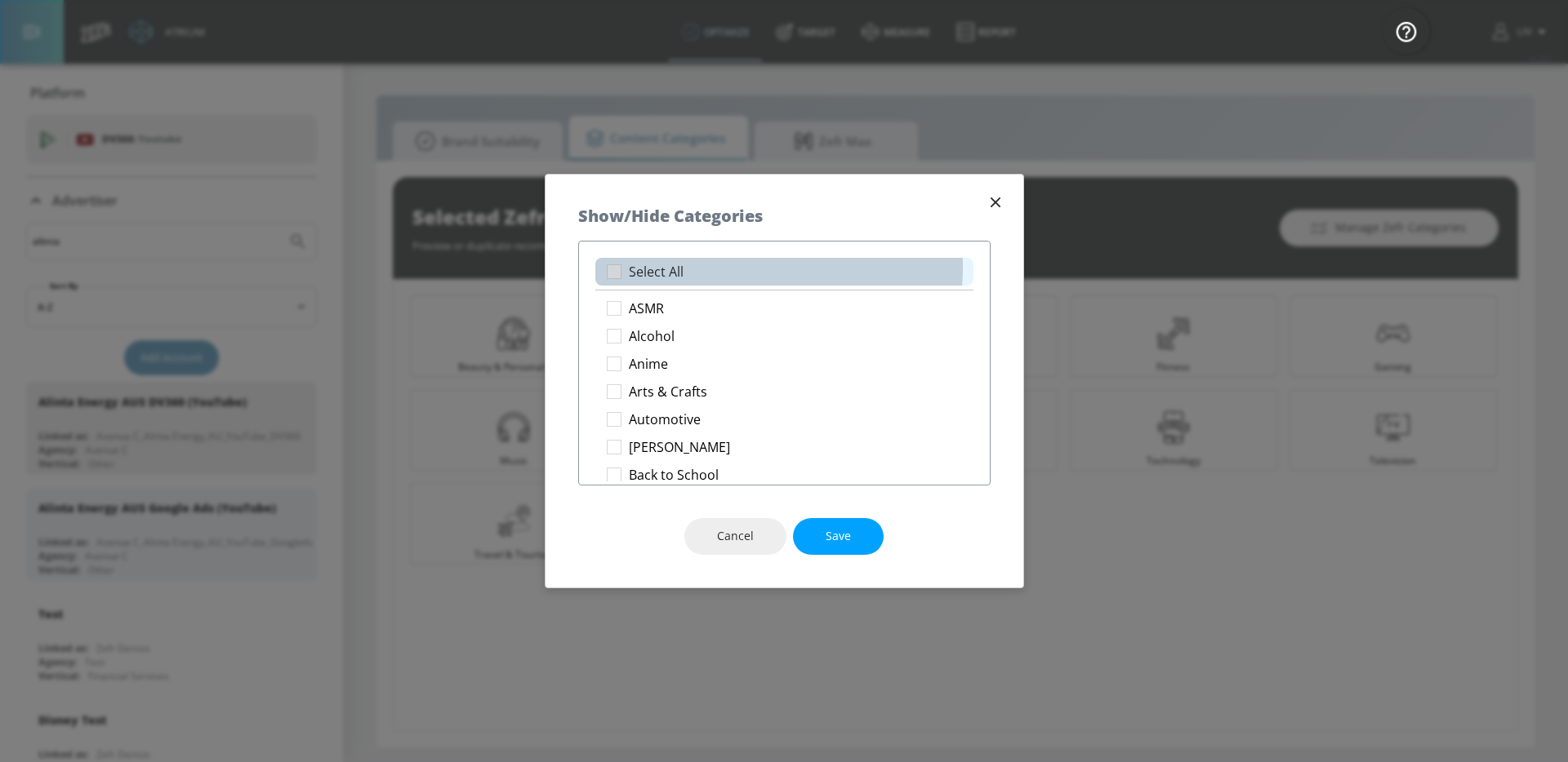
checkbox input "true"
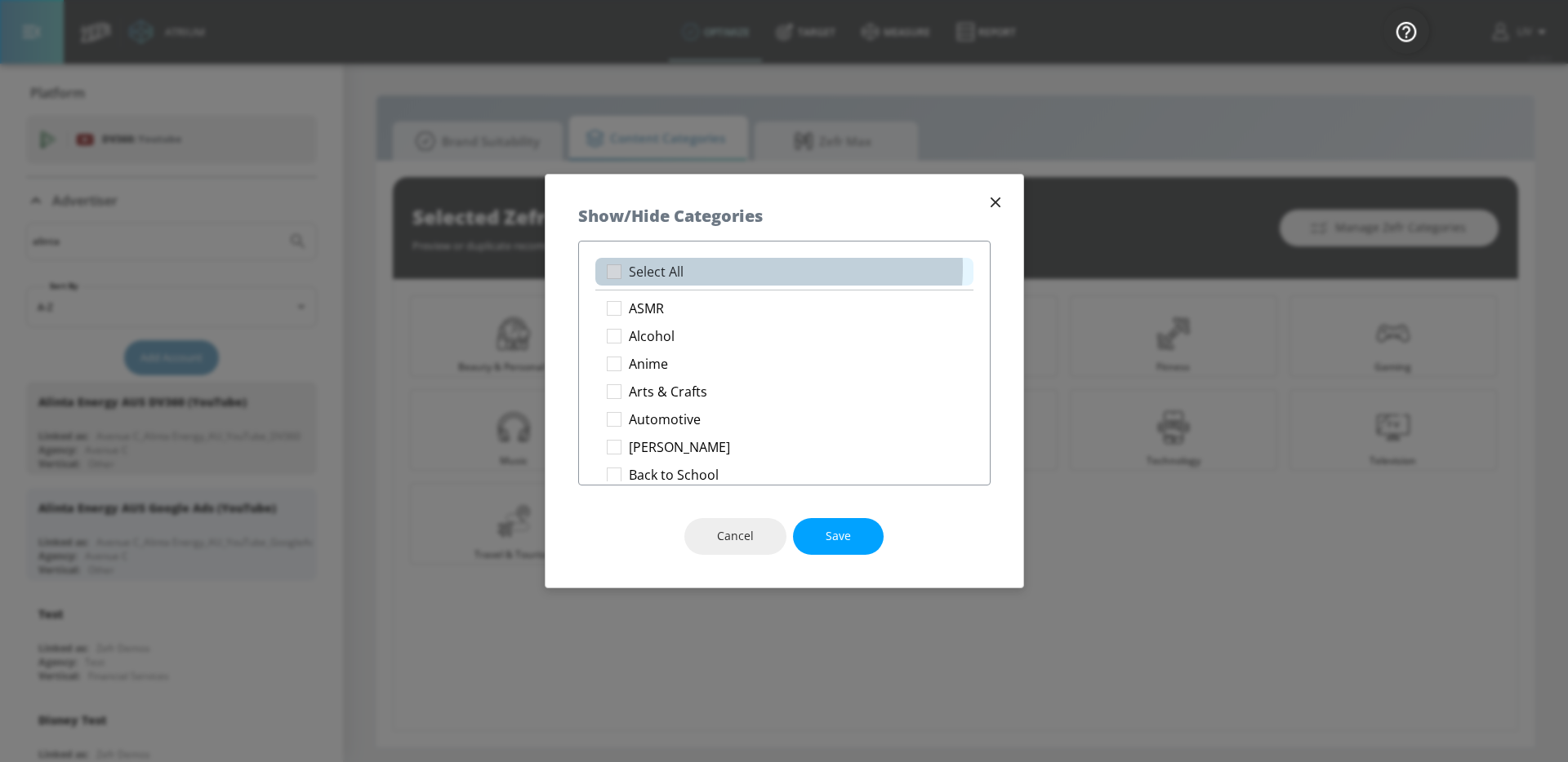
checkbox input "true"
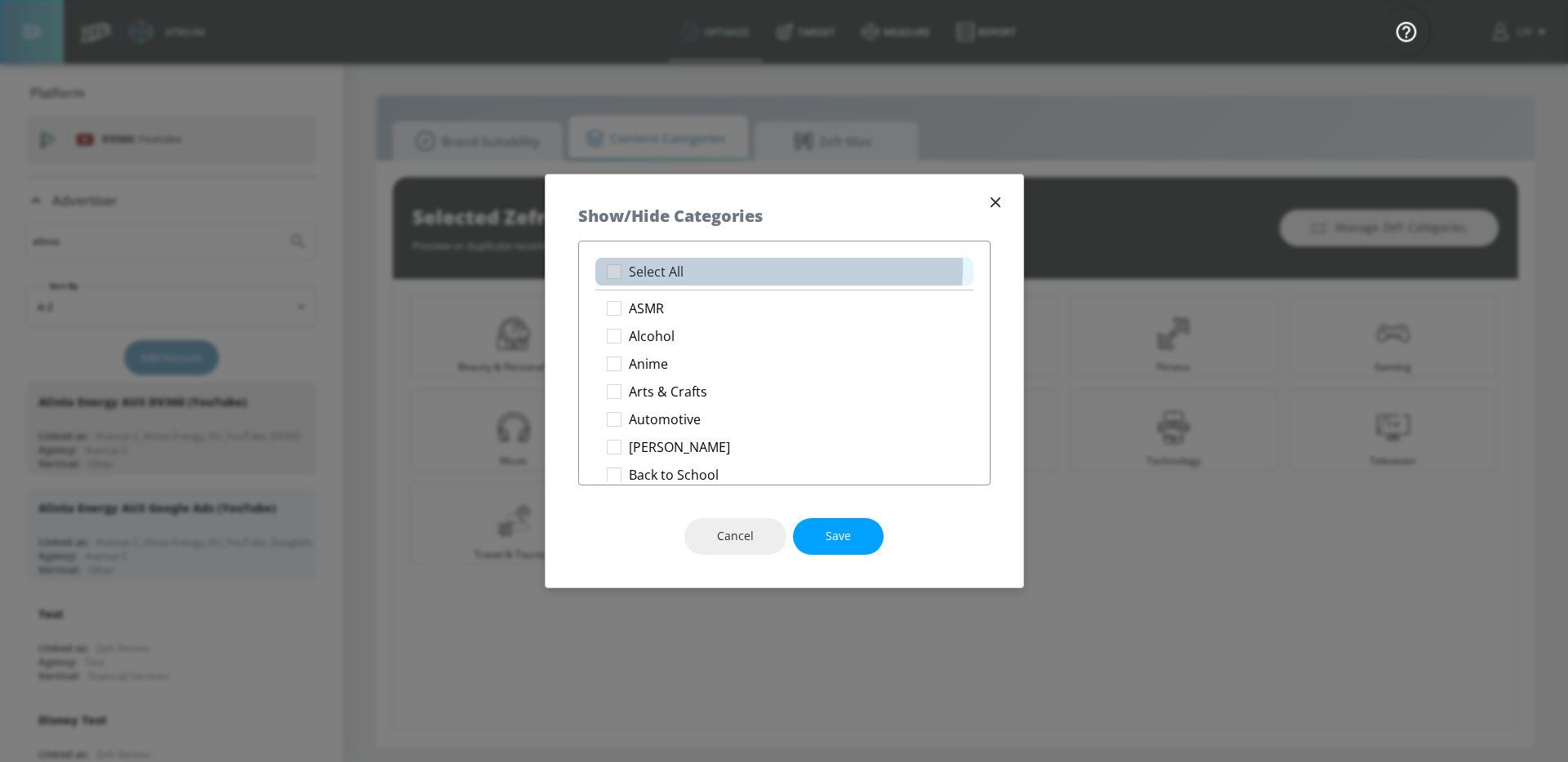
checkbox input "true"
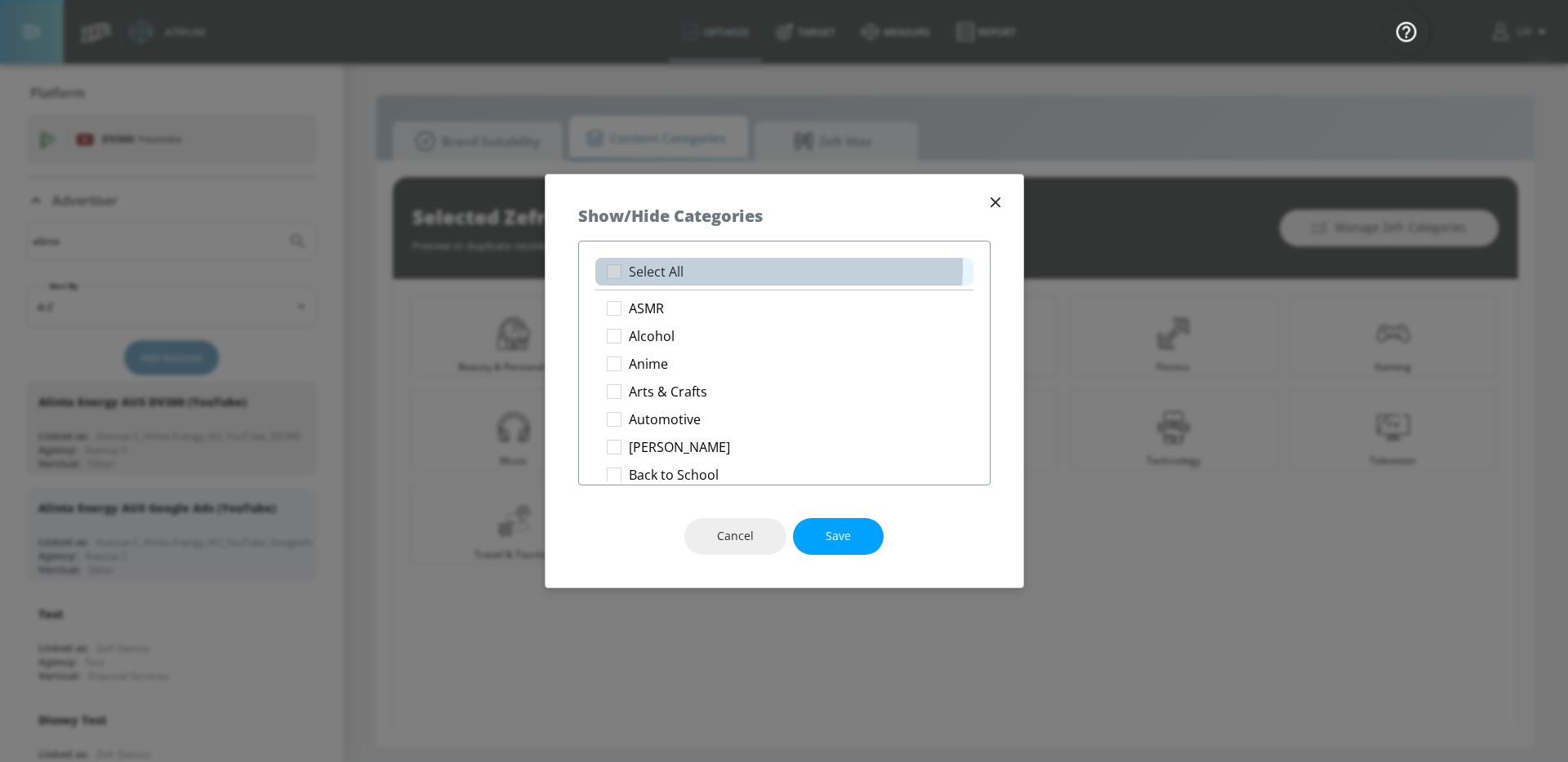
checkbox input "true"
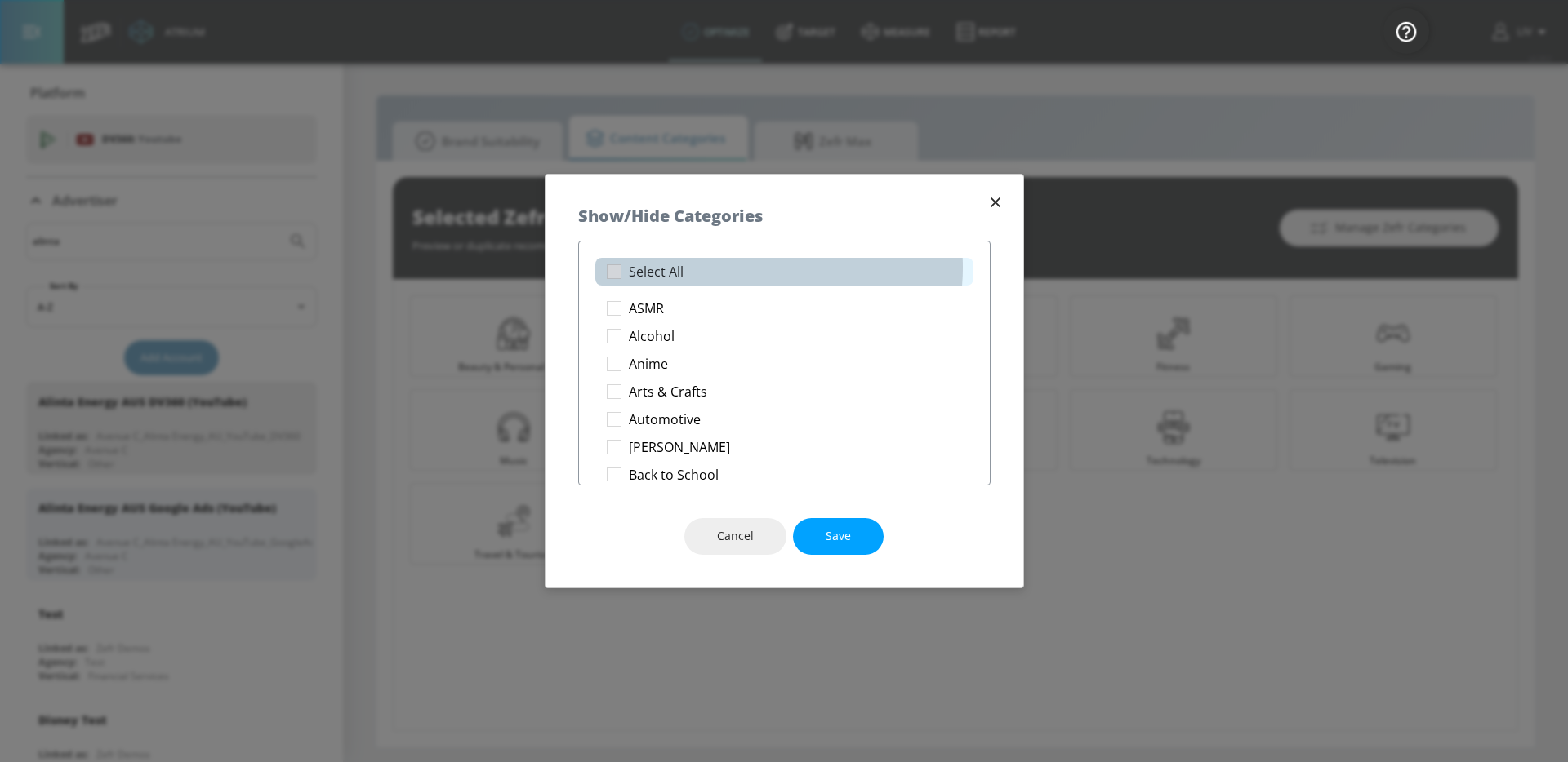
checkbox input "true"
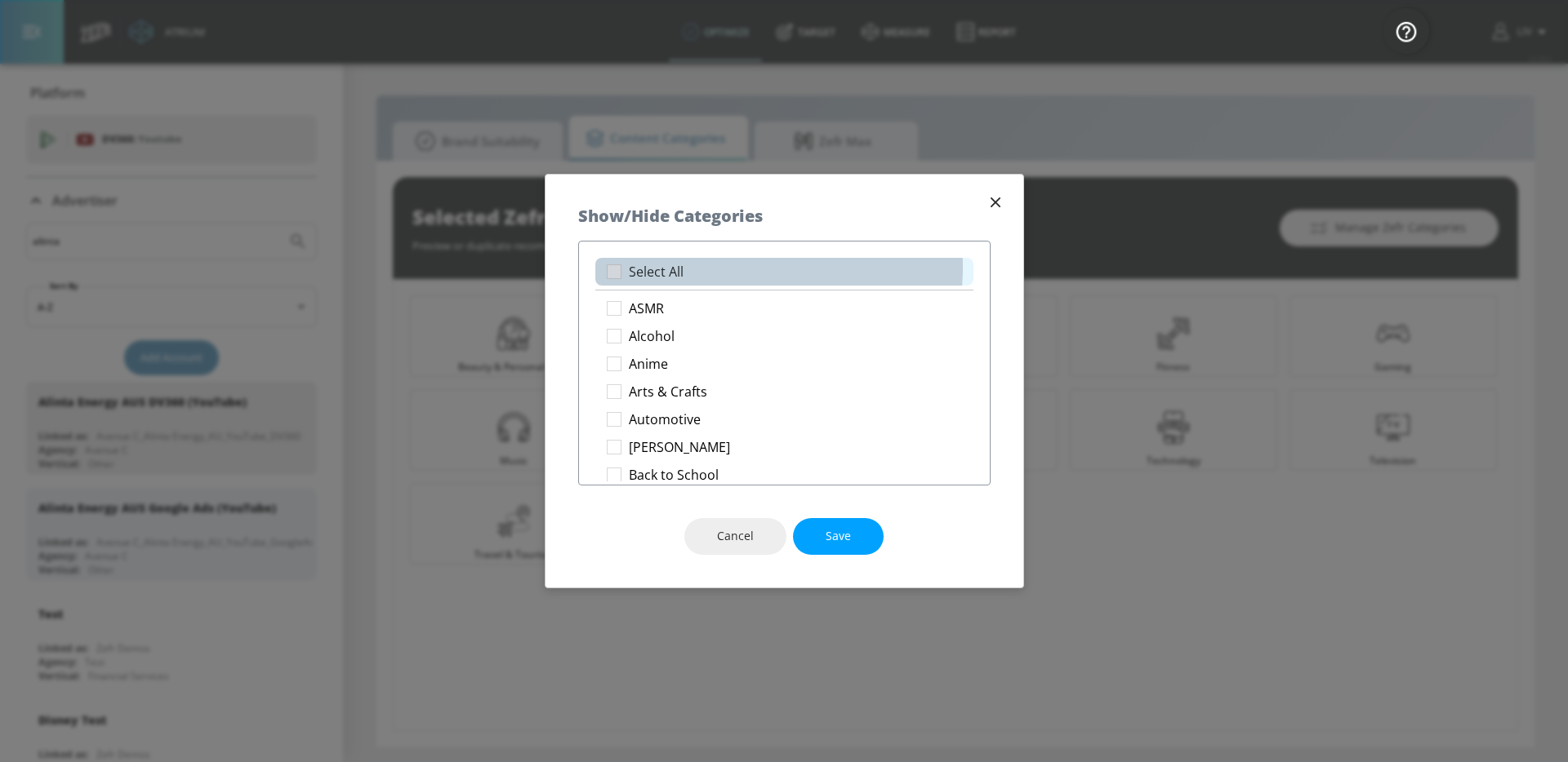
checkbox input "true"
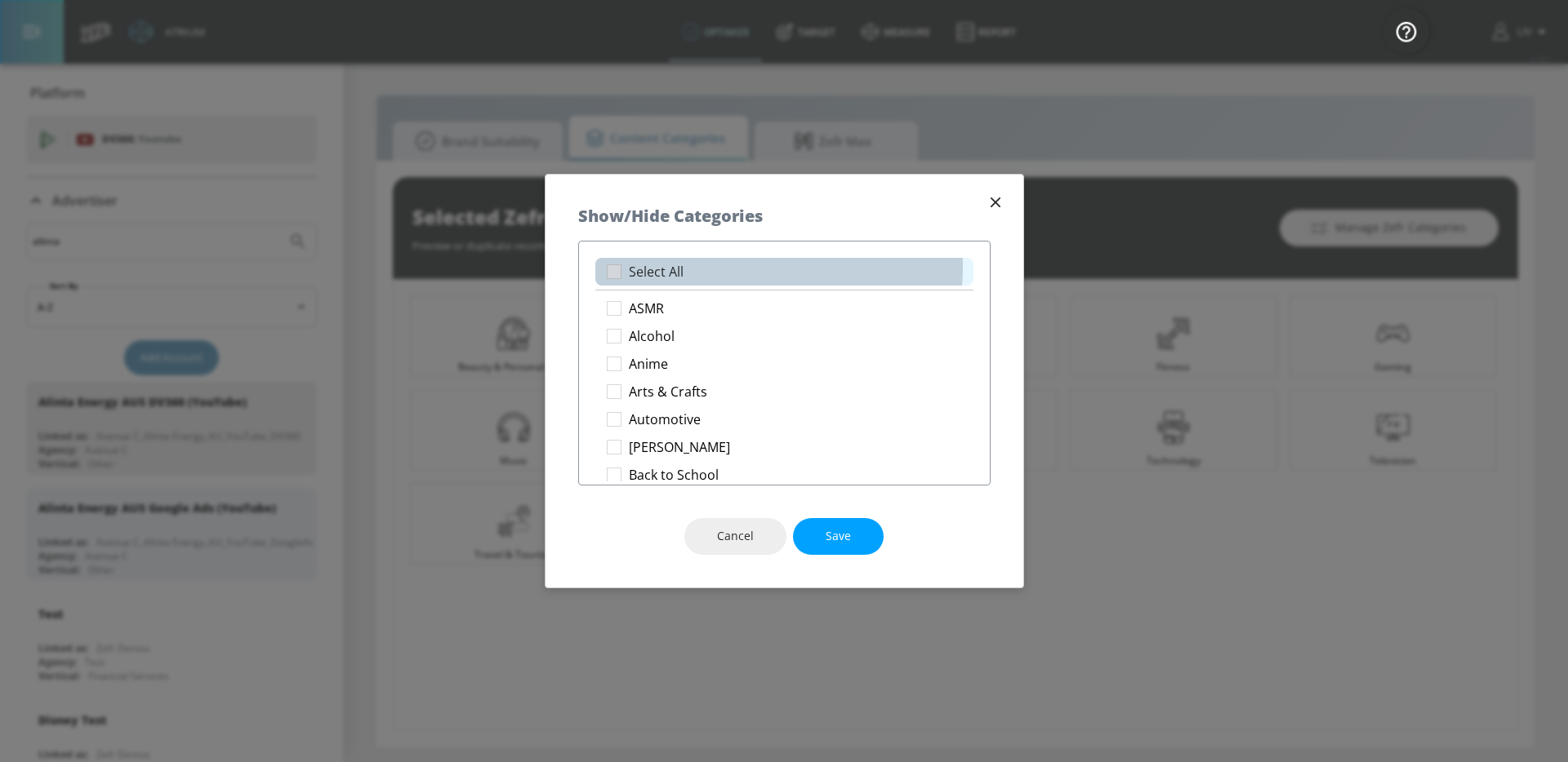
checkbox input "true"
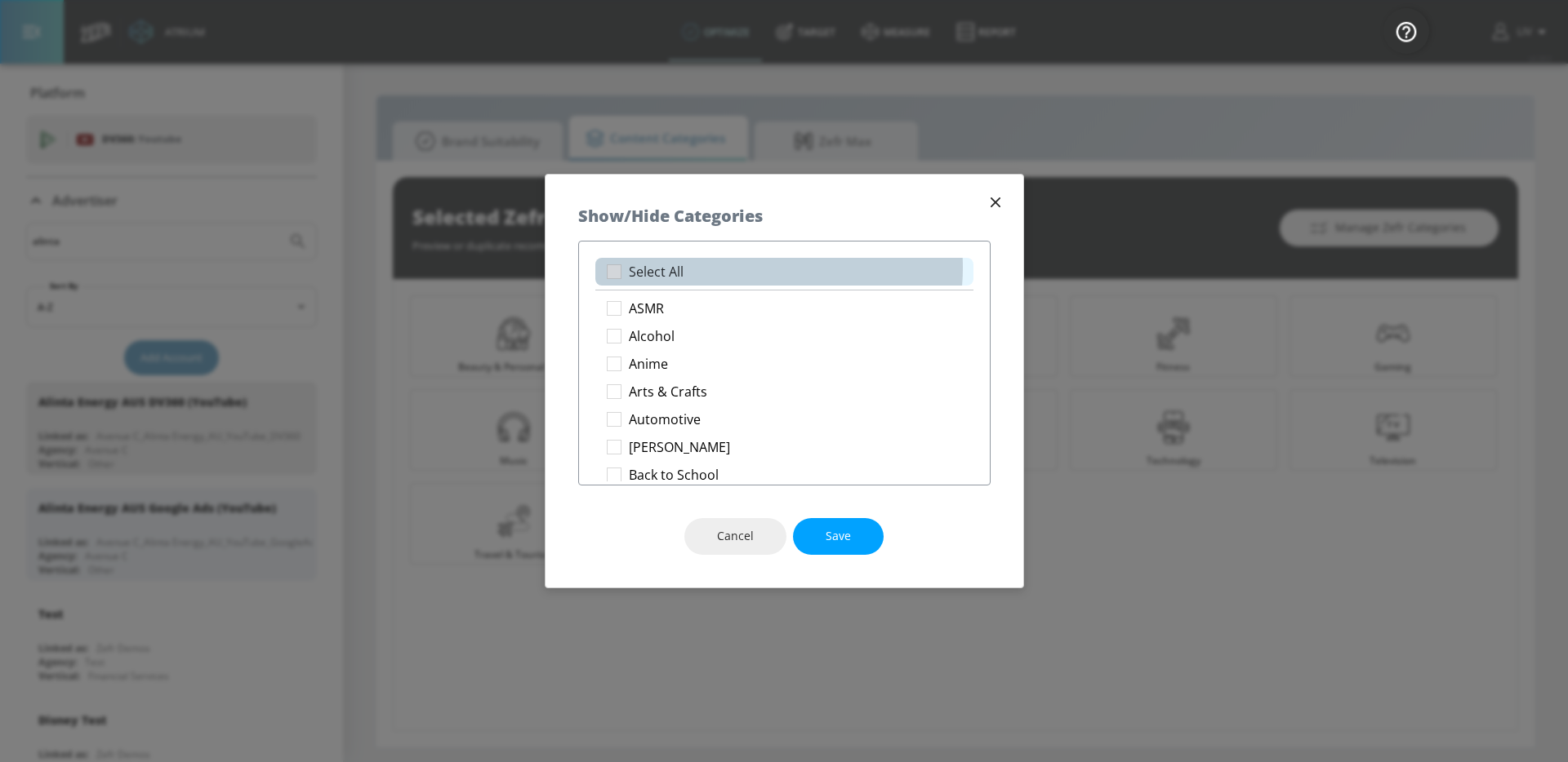
checkbox input "true"
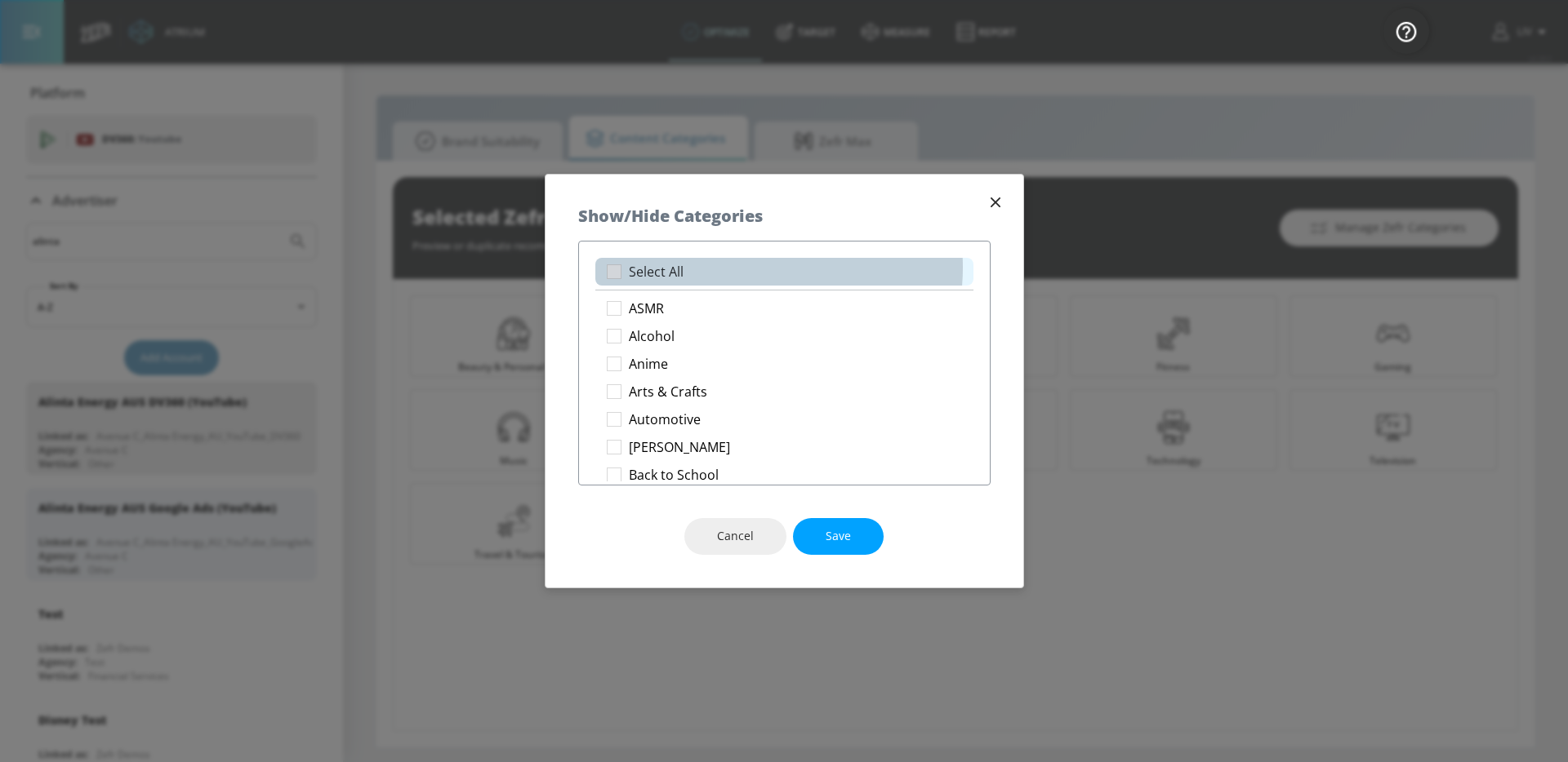
checkbox input "true"
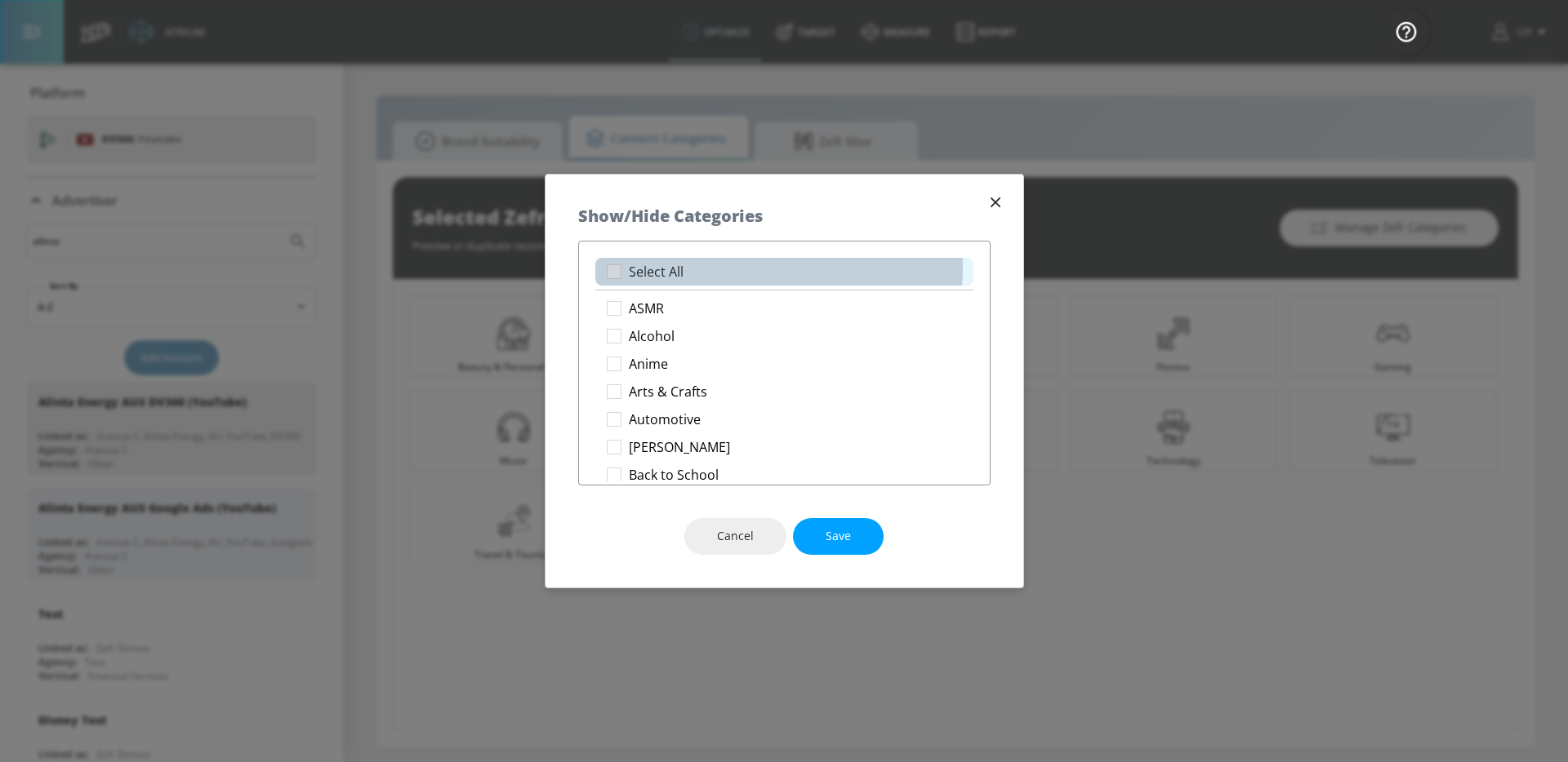
checkbox input "true"
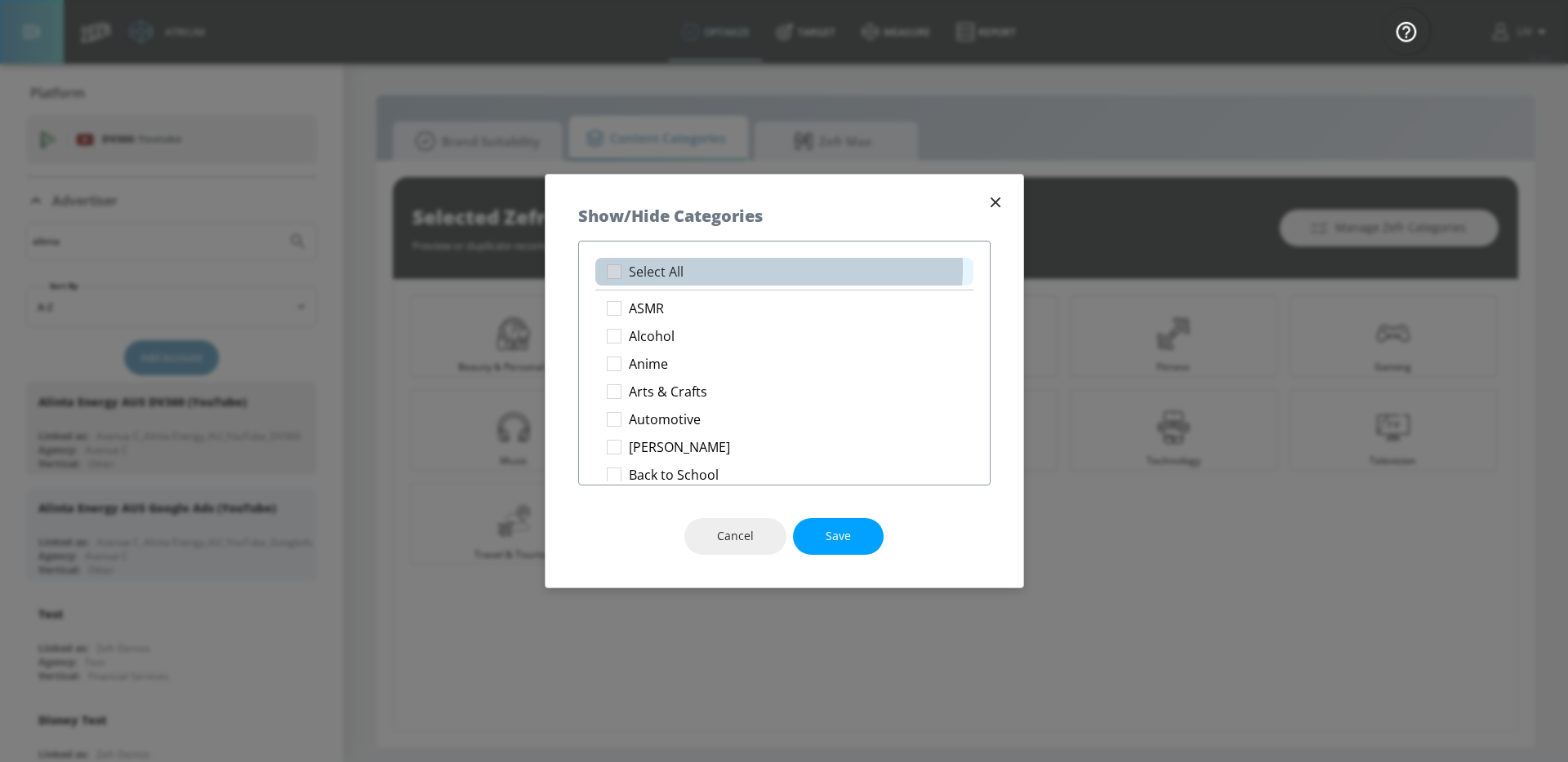
checkbox input "true"
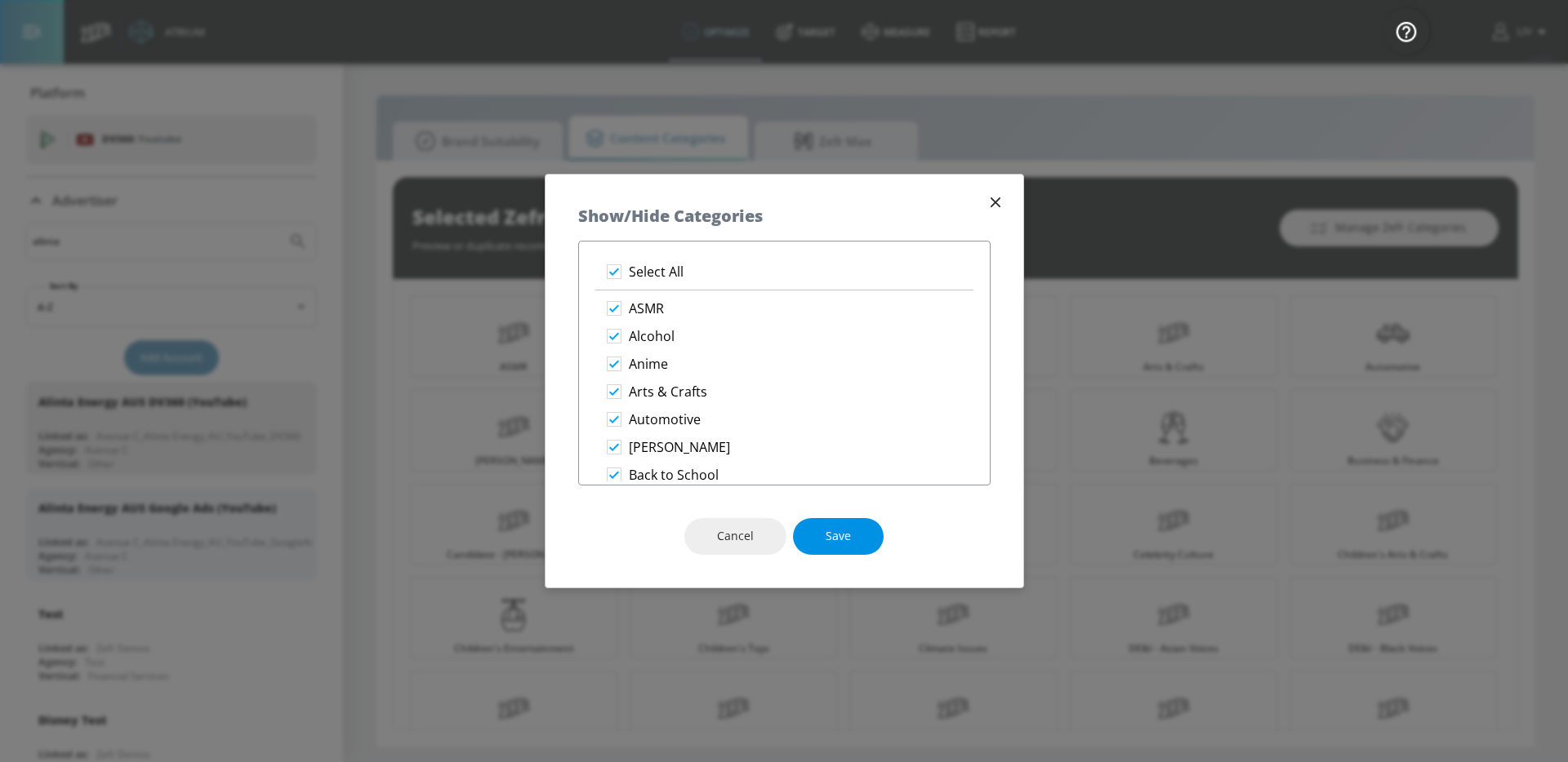
click at [837, 530] on span "Save" at bounding box center [838, 537] width 26 height 20
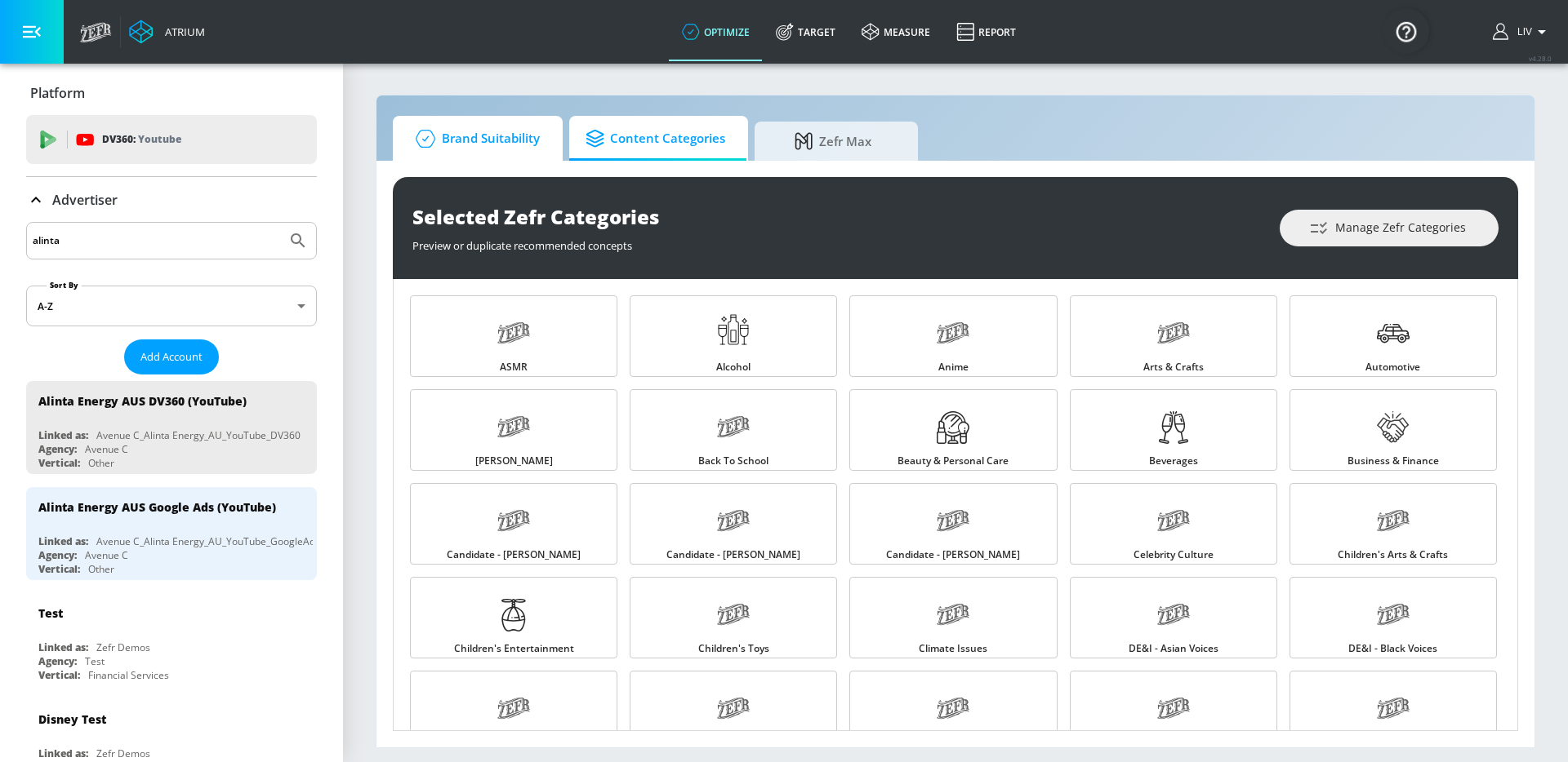
click at [509, 149] on span "Brand Suitability" at bounding box center [475, 139] width 131 height 39
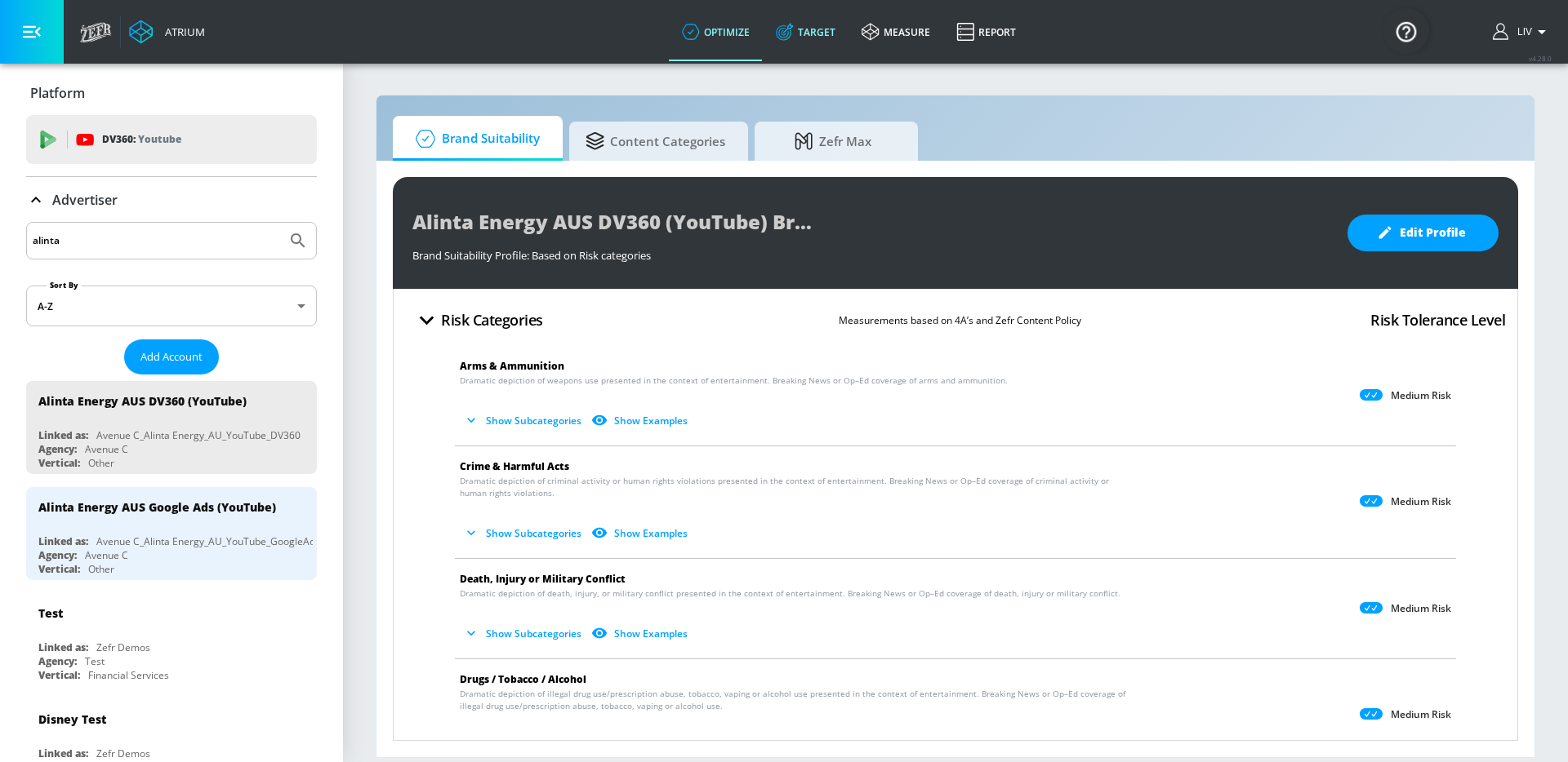
click at [797, 52] on link "Target" at bounding box center [805, 32] width 86 height 58
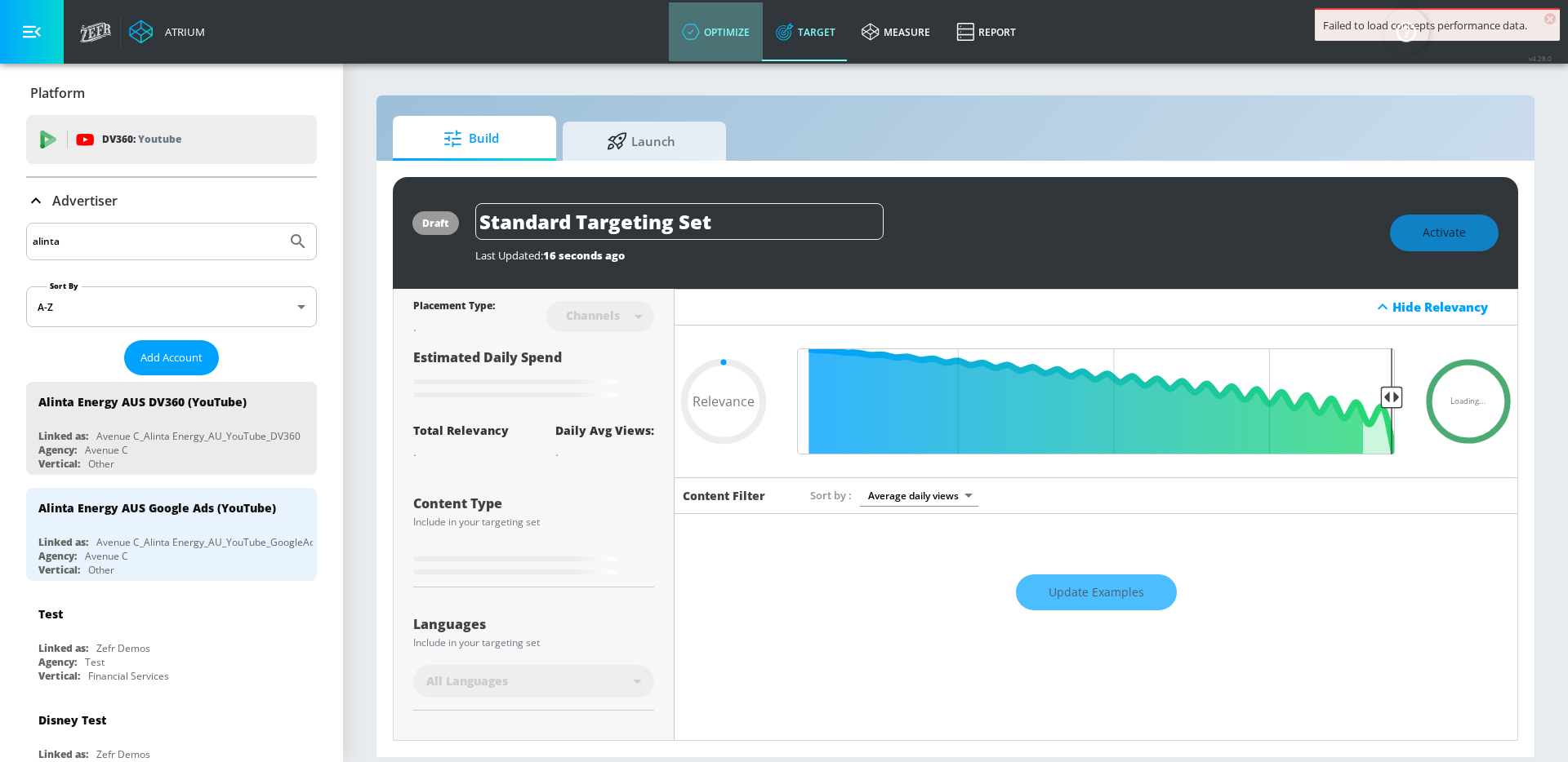
click at [690, 27] on icon at bounding box center [691, 32] width 18 height 18
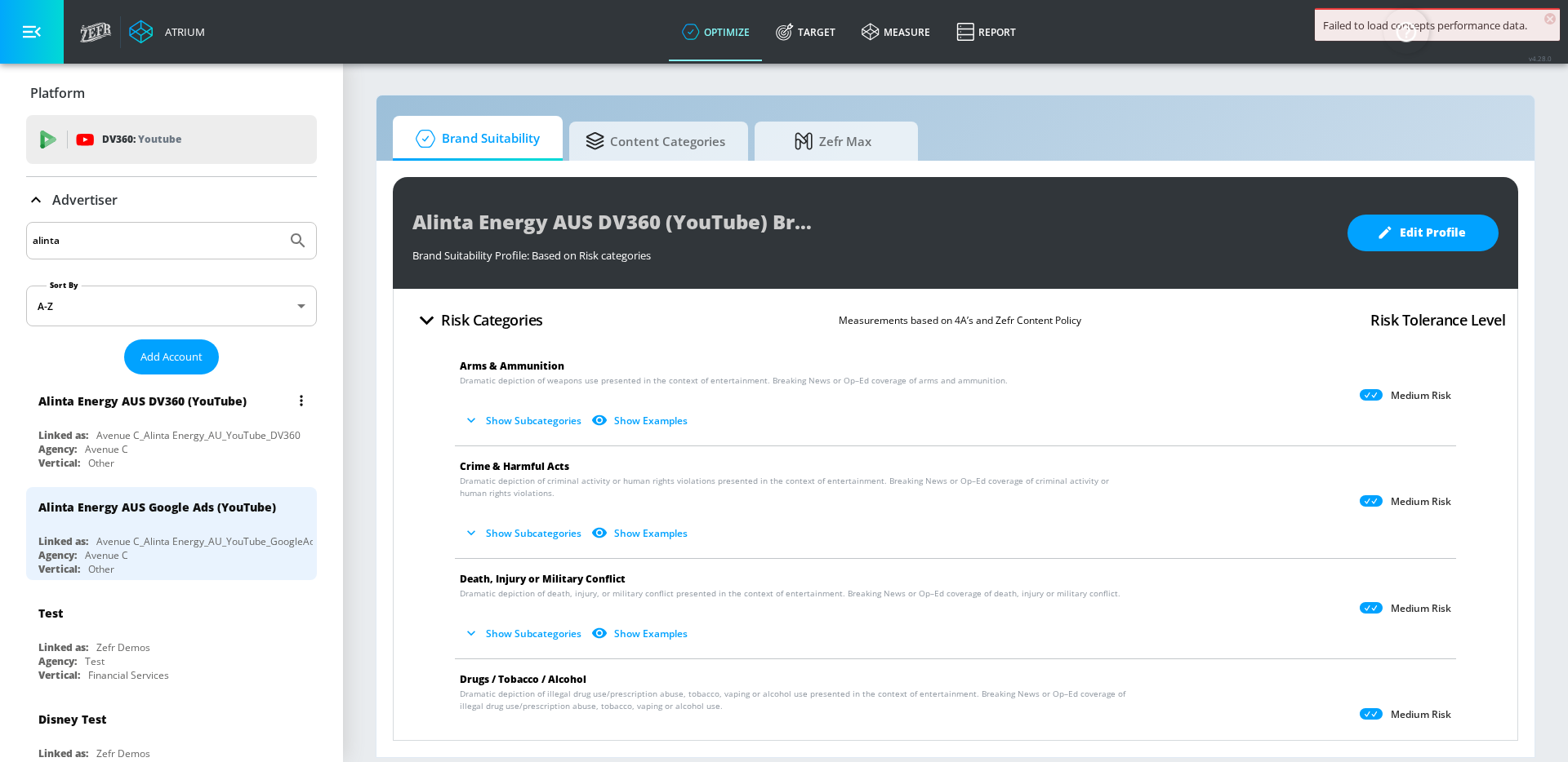
click at [253, 403] on div "Alinta Energy AUS DV360 (YouTube)" at bounding box center [175, 400] width 274 height 39
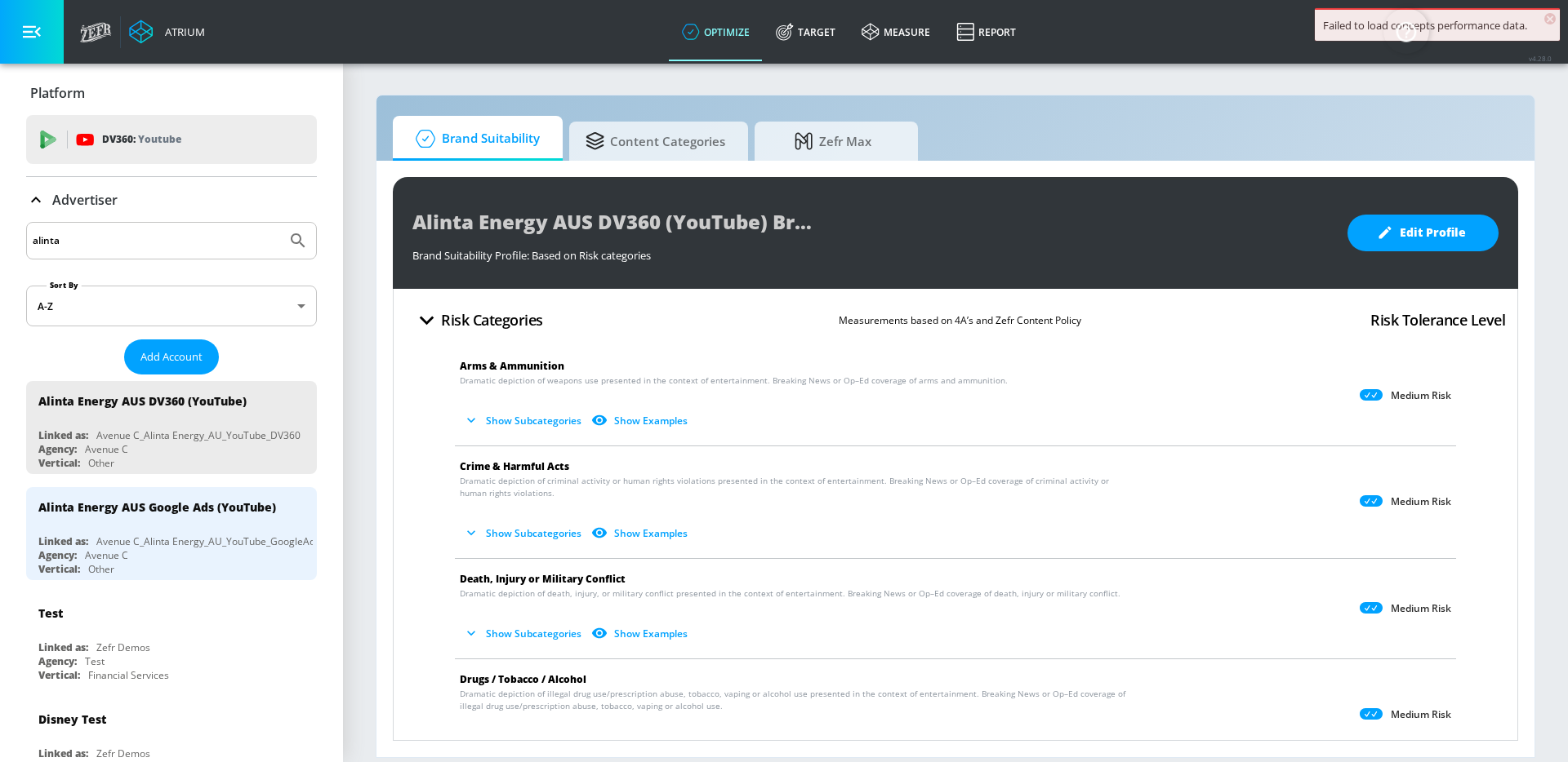
click at [776, 249] on div "Brand Suitability Profile: Based on Risk categories" at bounding box center [871, 251] width 919 height 23
